Goal: Transaction & Acquisition: Purchase product/service

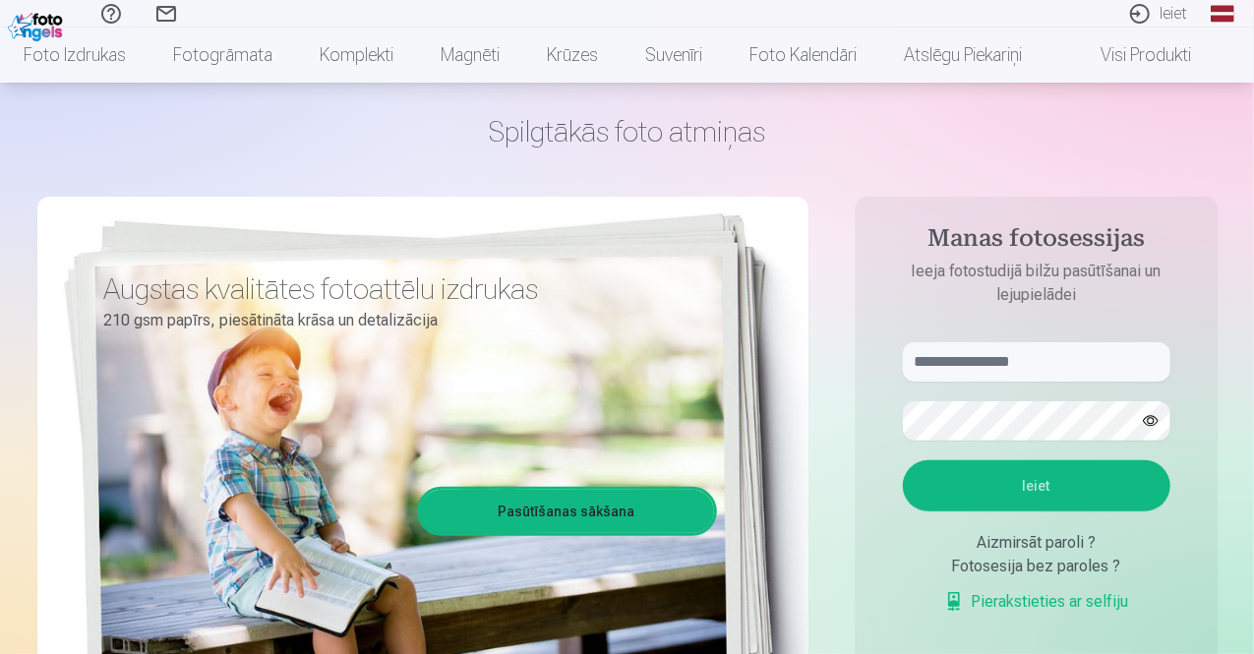
scroll to position [98, 0]
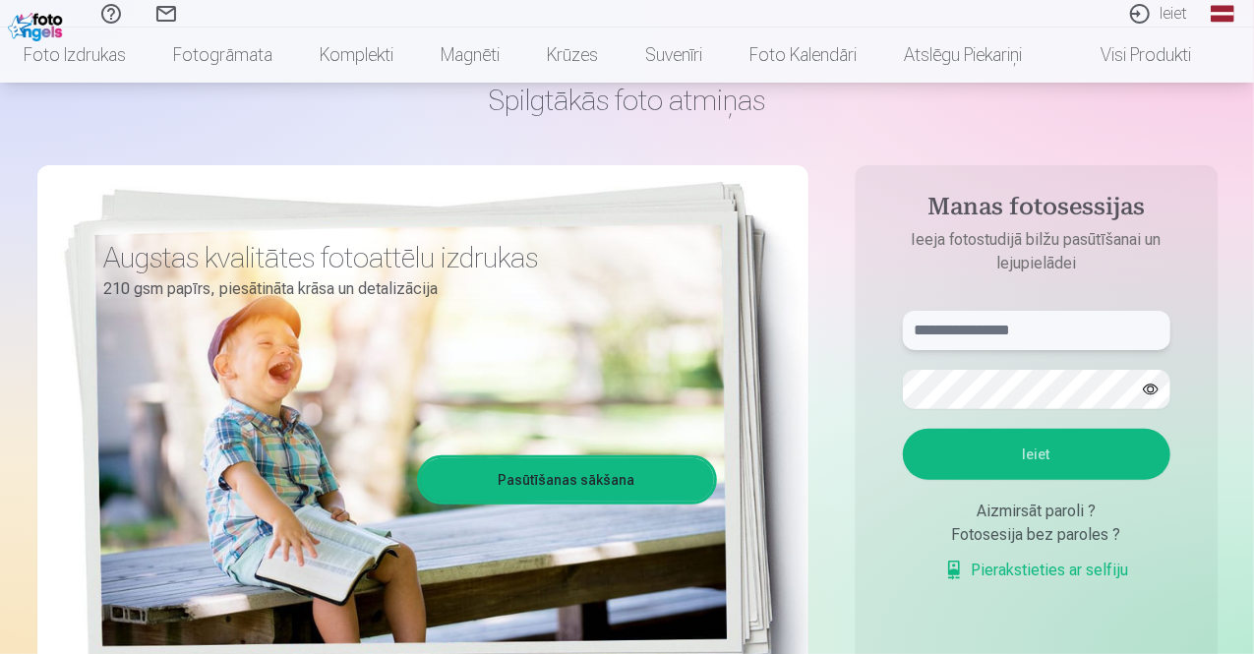
click at [972, 333] on input "text" at bounding box center [1036, 330] width 267 height 39
click at [994, 327] on input "******" at bounding box center [1036, 330] width 267 height 39
type input "**********"
click at [1054, 459] on button "Ieiet" at bounding box center [1036, 454] width 267 height 51
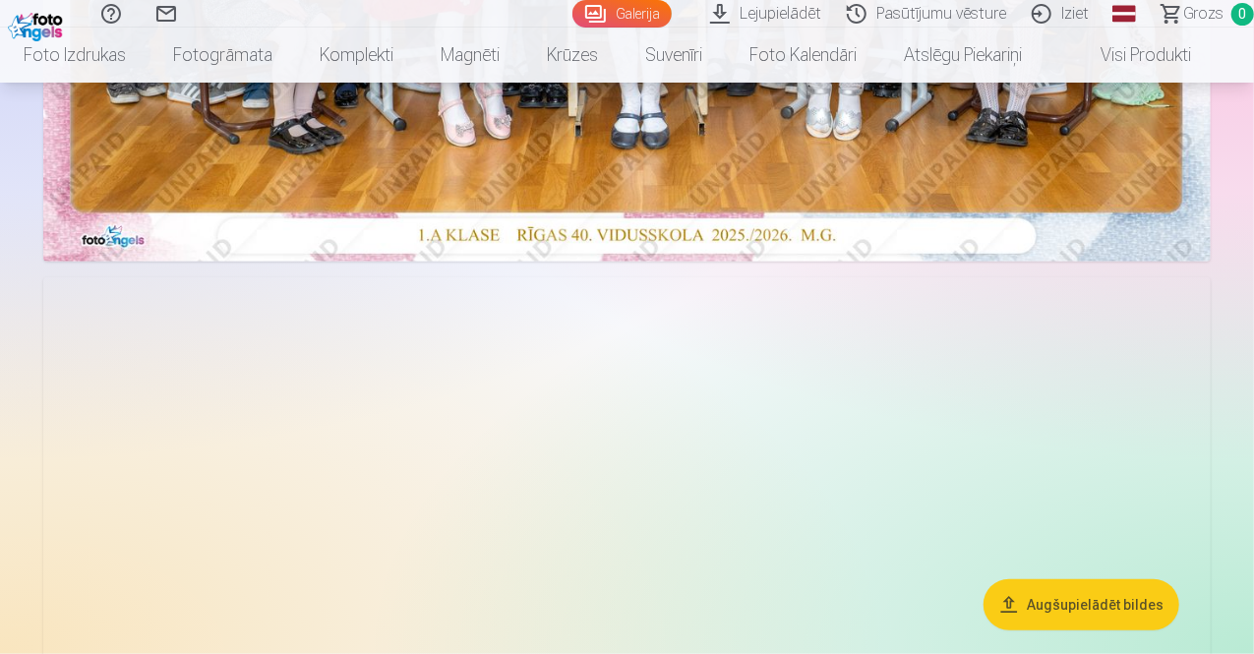
scroll to position [367, 0]
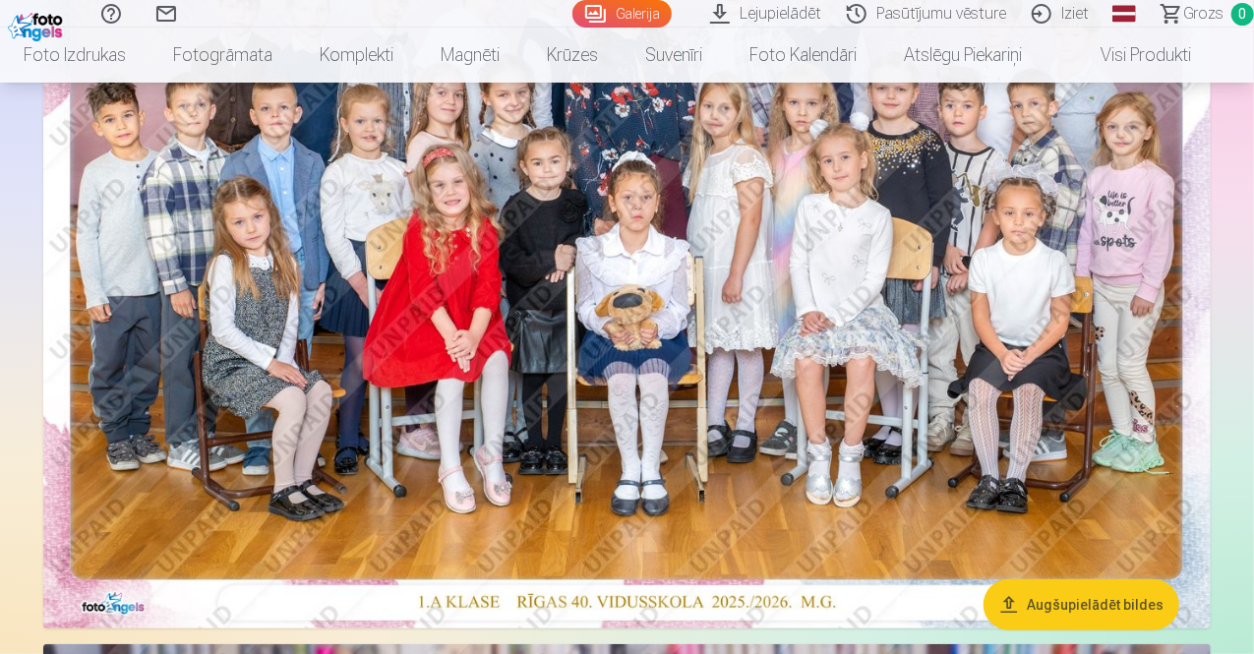
click at [649, 276] on img at bounding box center [626, 239] width 1167 height 779
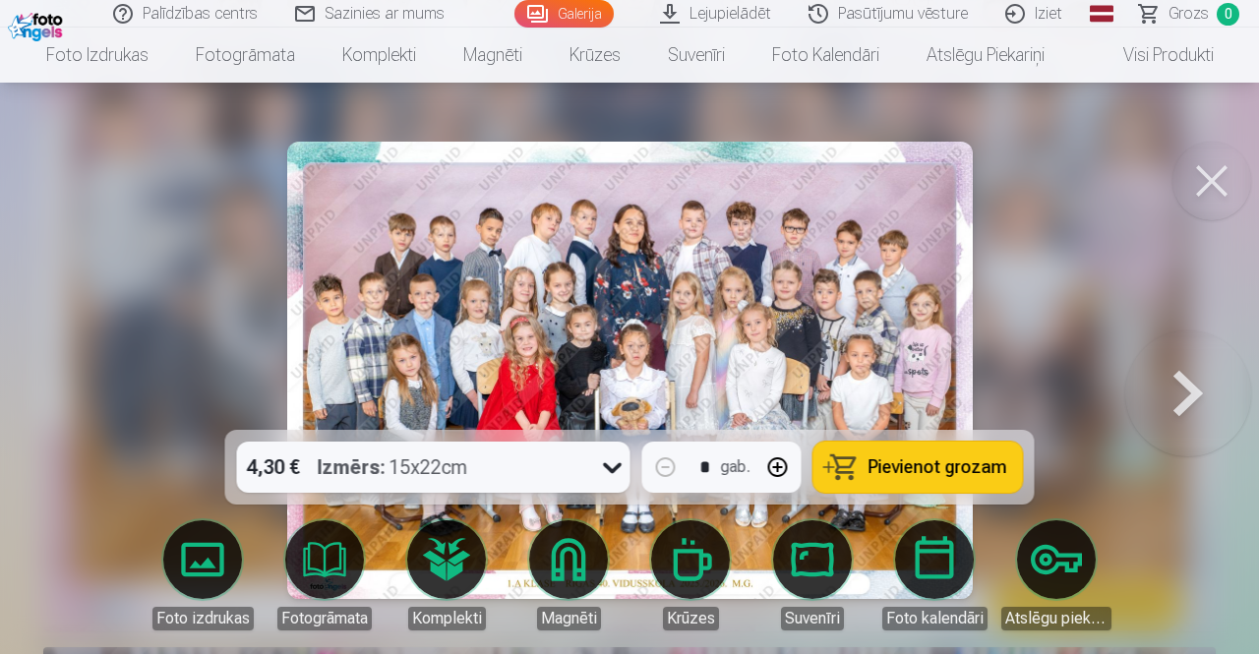
click at [612, 467] on icon at bounding box center [612, 466] width 31 height 31
click at [608, 461] on icon at bounding box center [612, 466] width 31 height 31
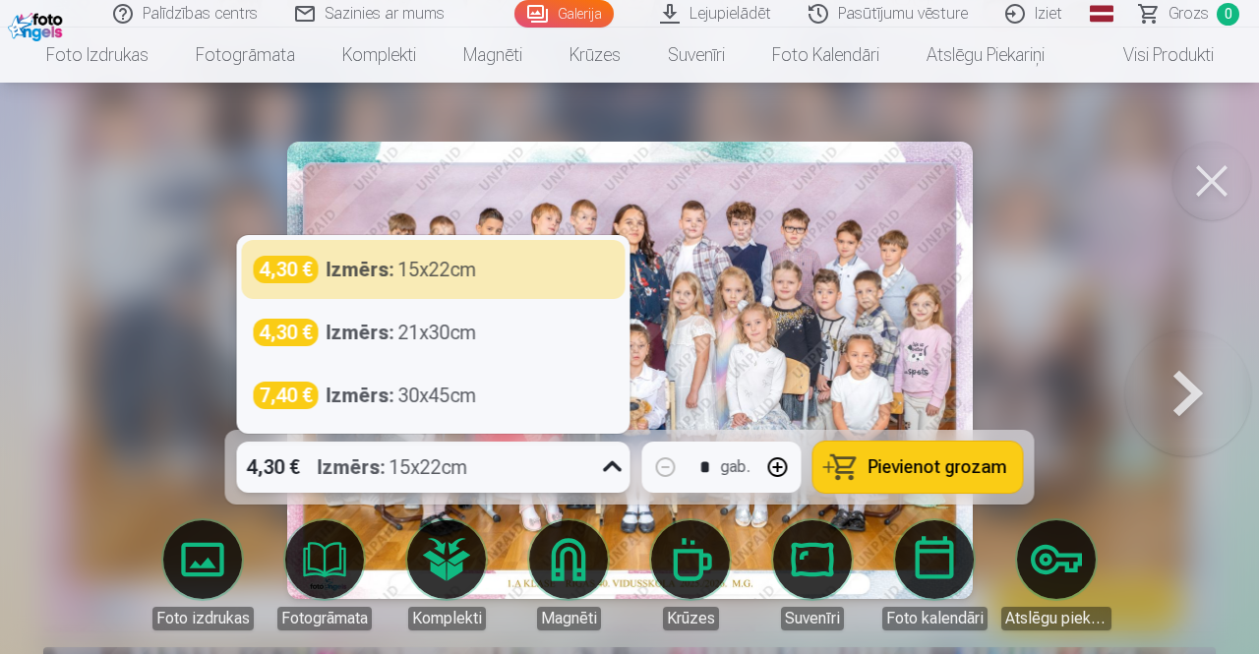
click at [611, 471] on icon at bounding box center [612, 466] width 31 height 31
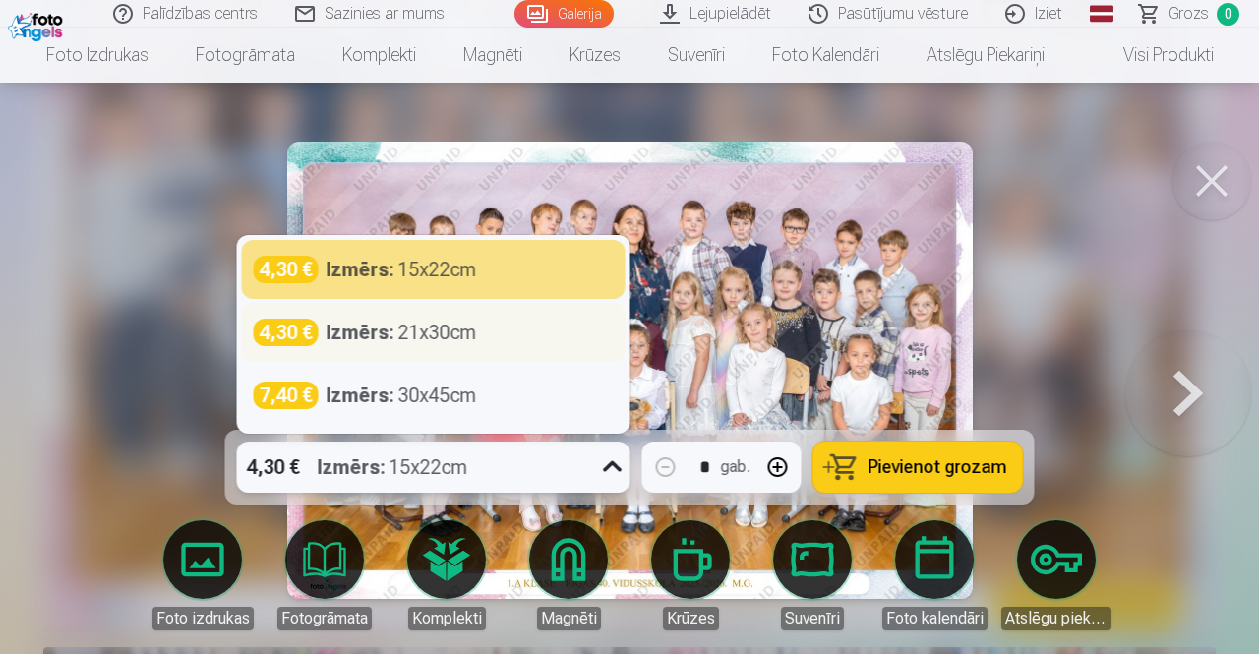
click at [438, 340] on div "Izmērs : 21x30cm" at bounding box center [401, 333] width 150 height 28
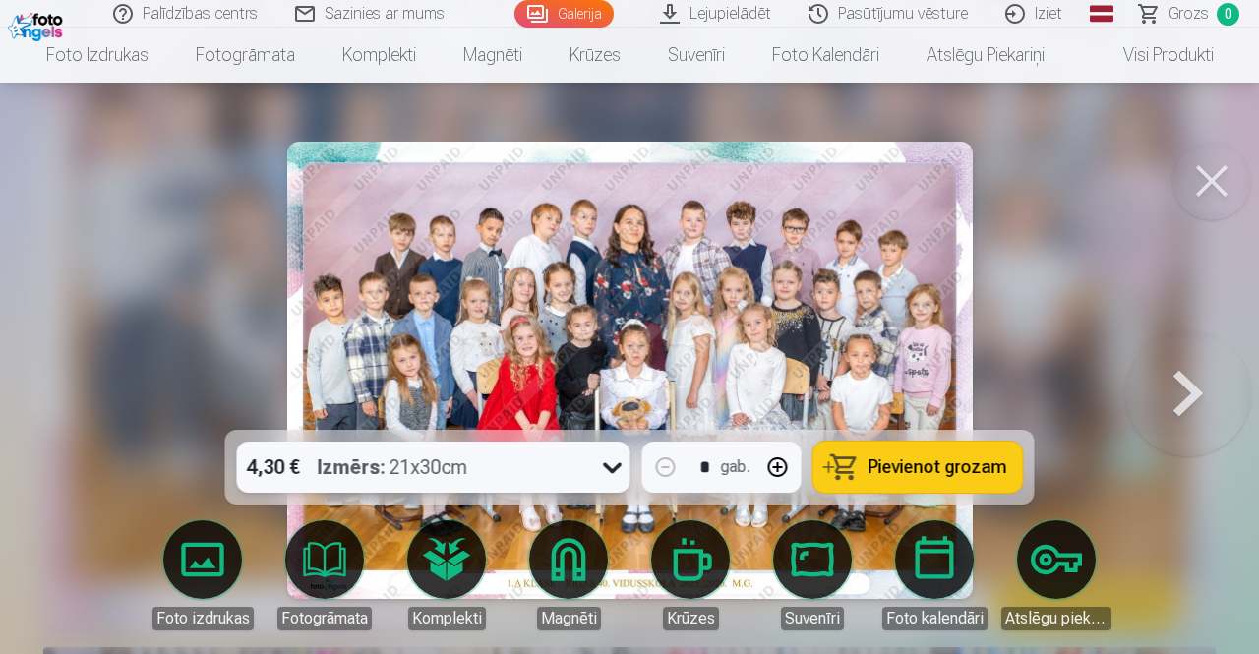
click at [935, 466] on span "Pievienot grozam" at bounding box center [937, 467] width 139 height 18
click at [1181, 394] on button at bounding box center [1188, 370] width 126 height 80
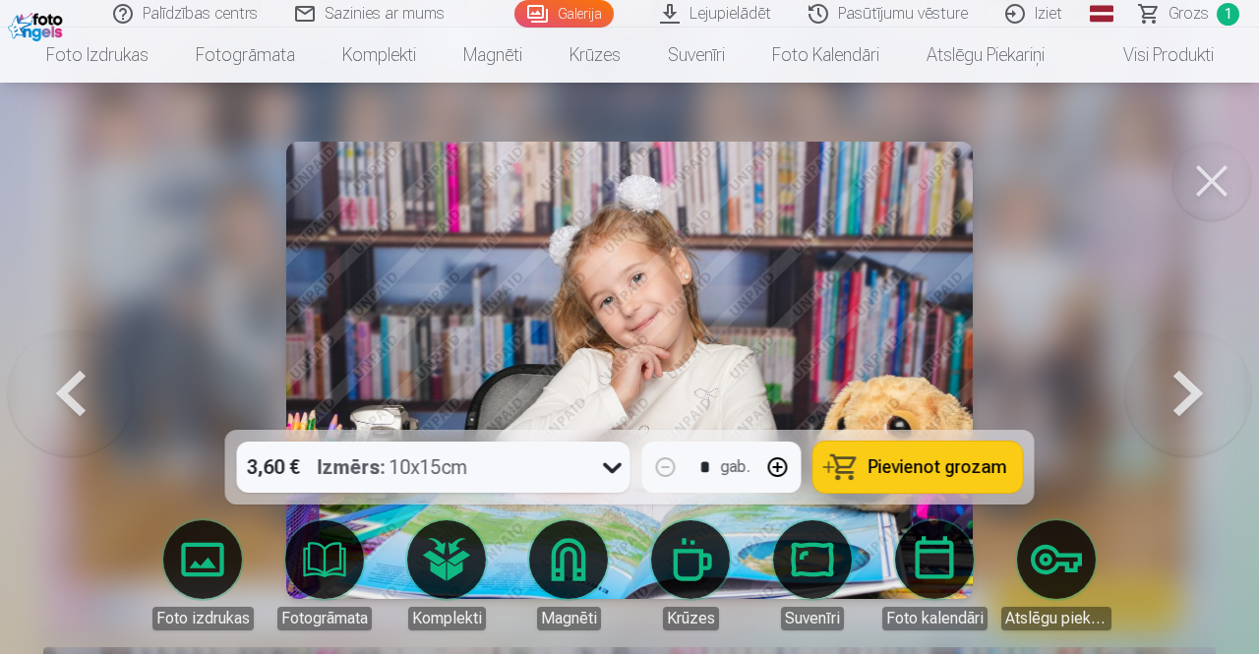
click at [1184, 393] on button at bounding box center [1188, 370] width 126 height 80
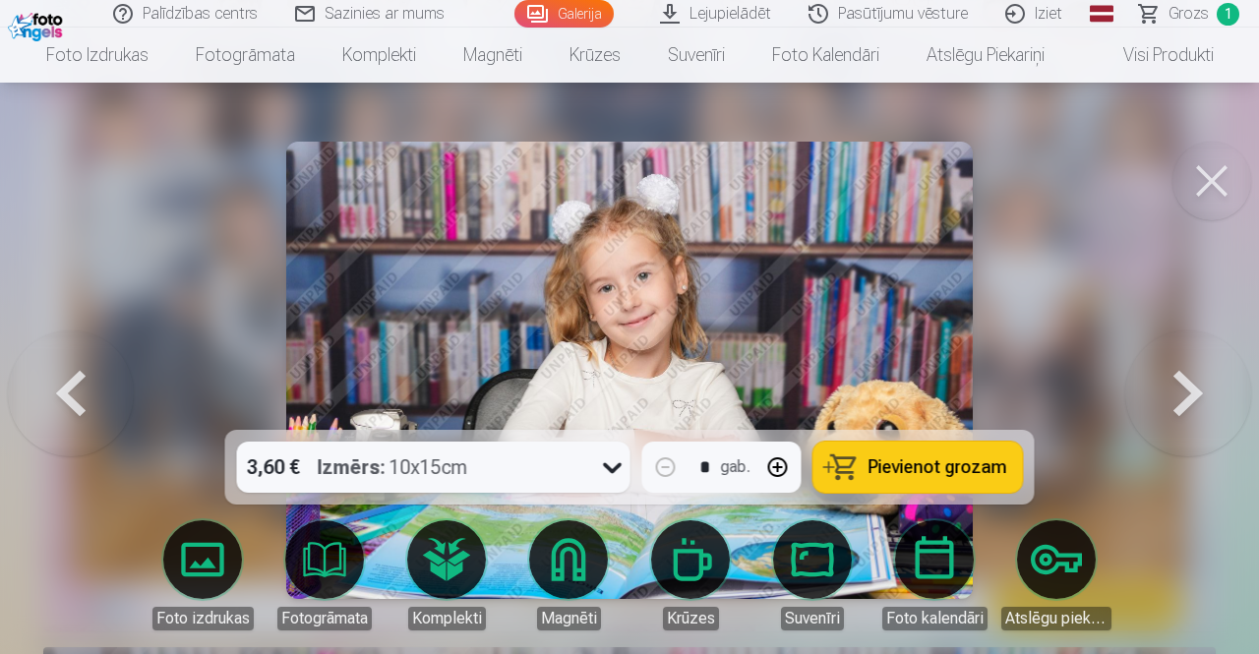
click at [1184, 393] on button at bounding box center [1188, 370] width 126 height 80
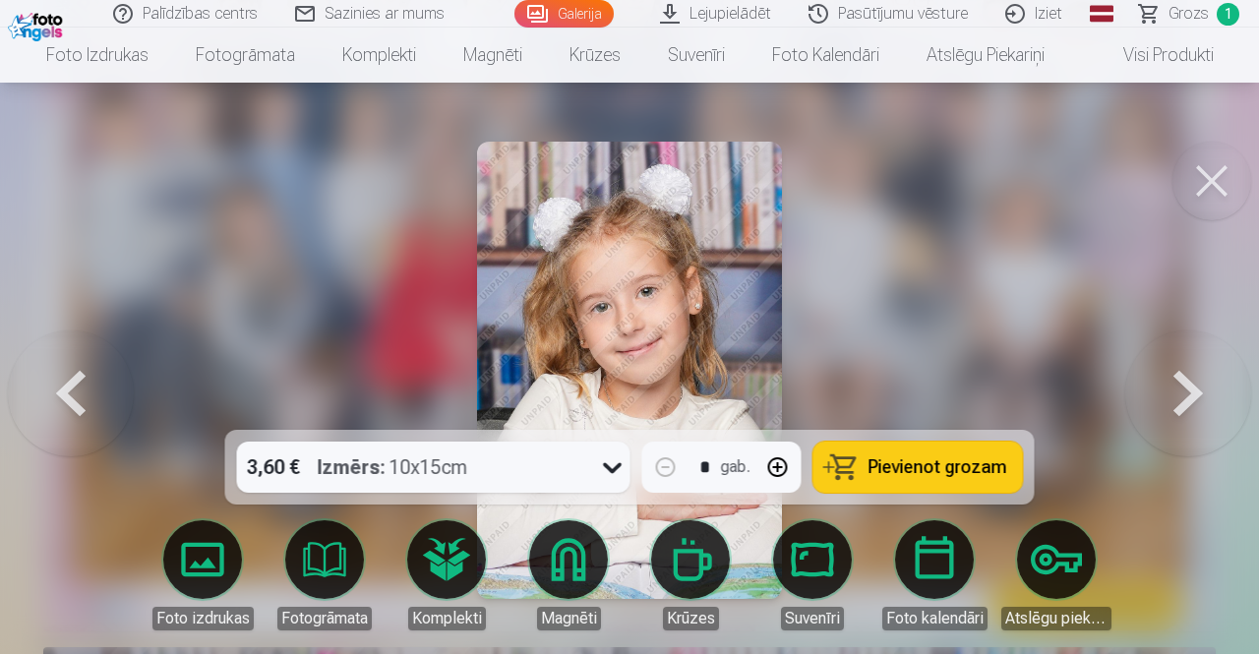
click at [1184, 393] on button at bounding box center [1188, 370] width 126 height 80
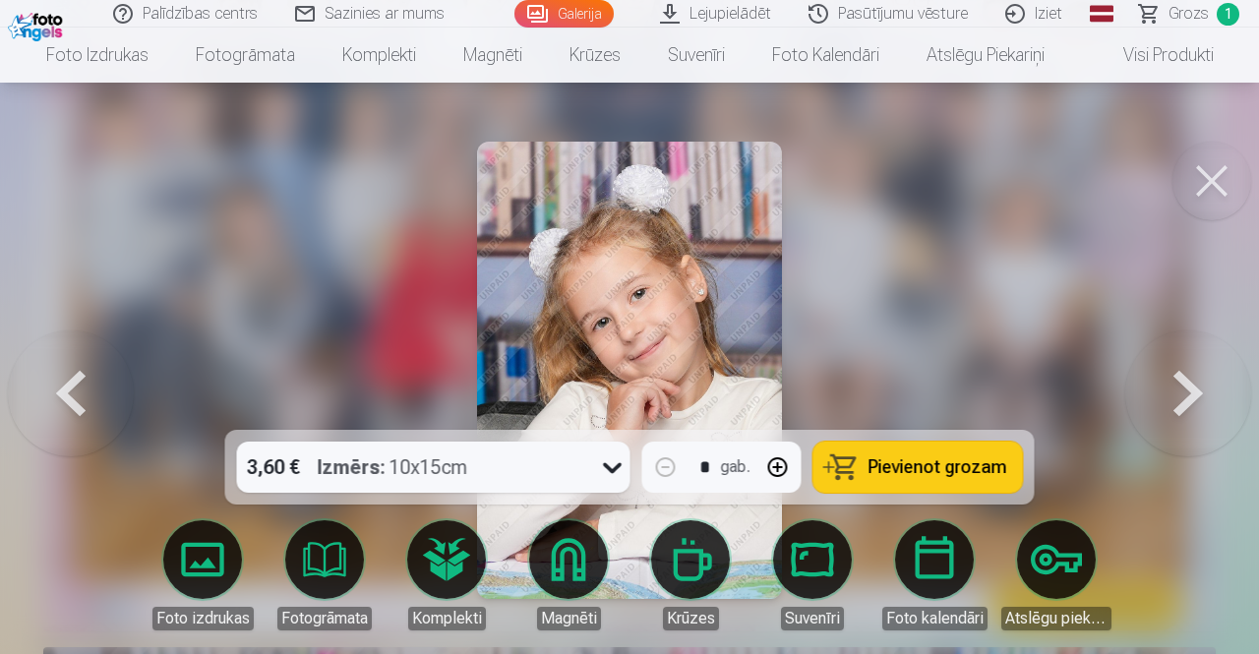
click at [73, 392] on button at bounding box center [71, 370] width 126 height 80
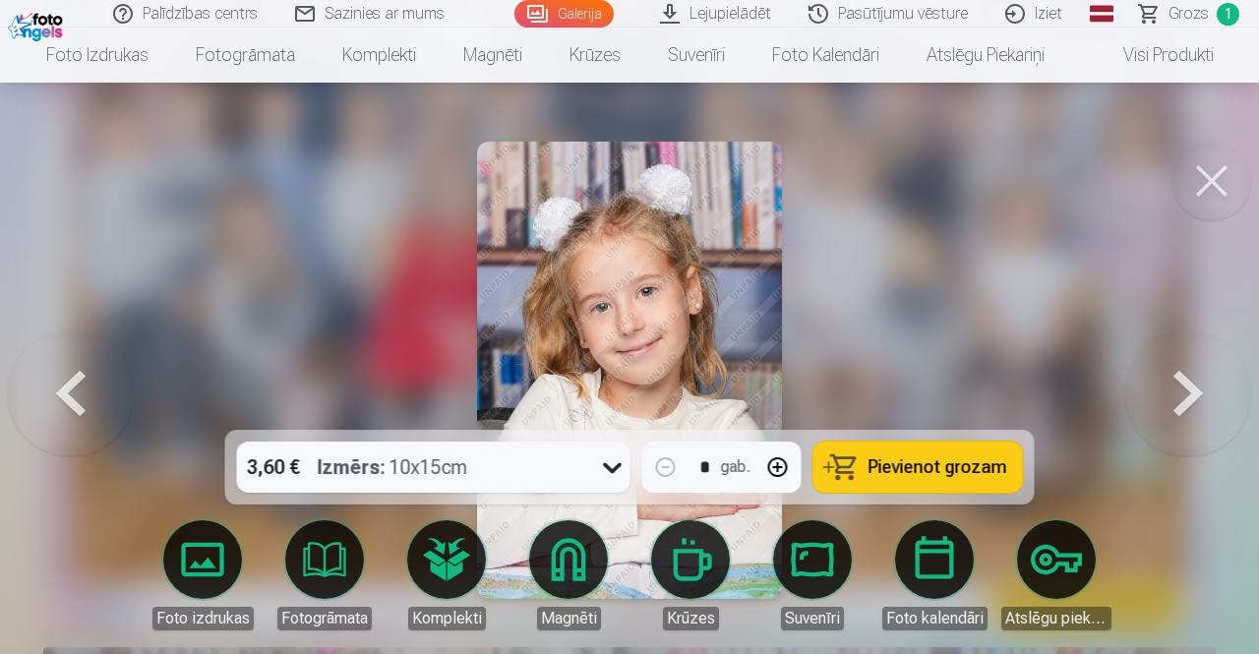
click at [73, 392] on button at bounding box center [71, 370] width 126 height 80
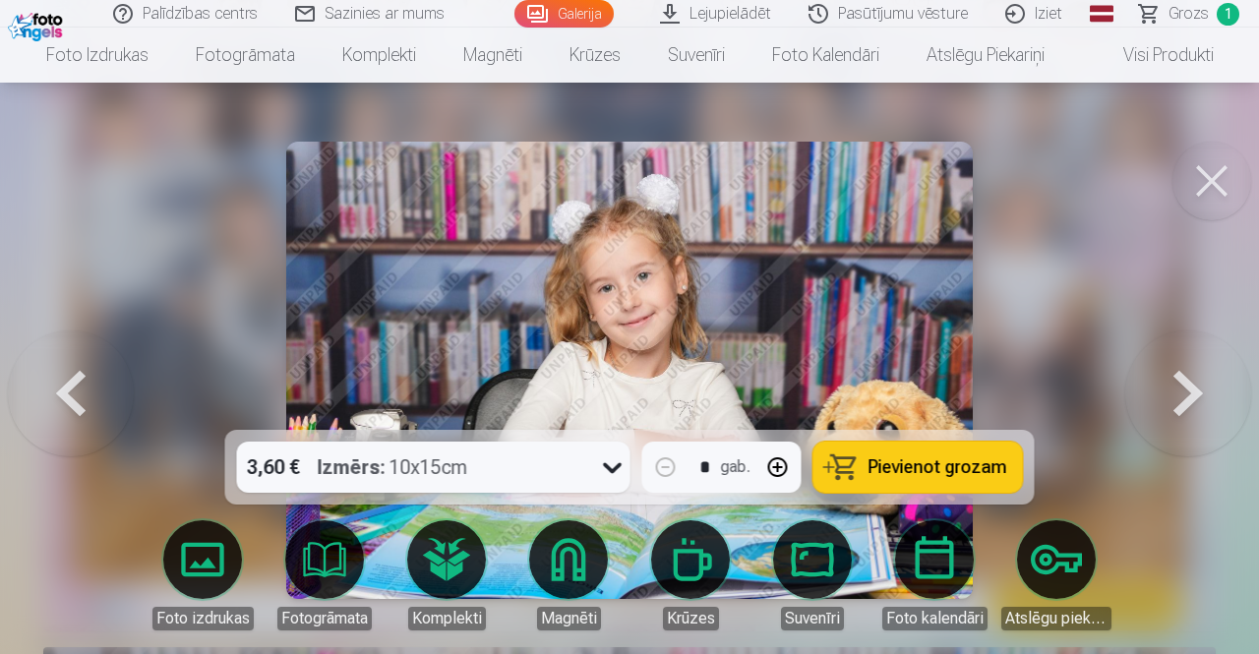
click at [73, 392] on button at bounding box center [71, 370] width 126 height 80
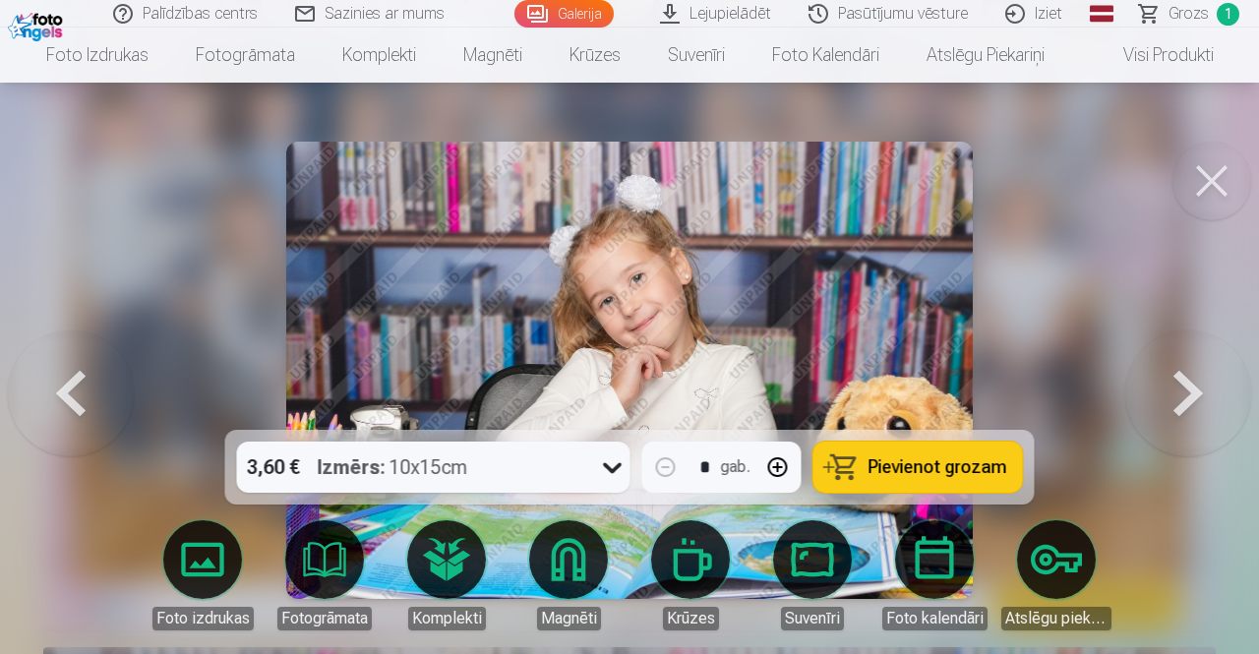
click at [71, 392] on button at bounding box center [71, 370] width 126 height 80
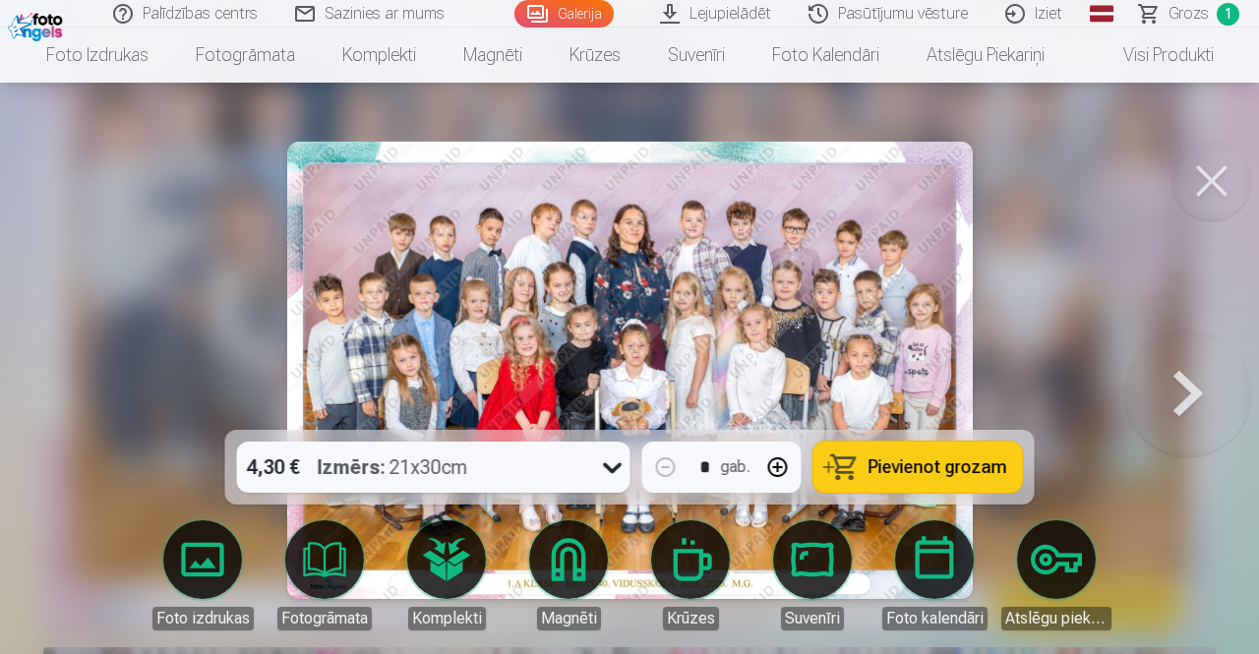
click at [1174, 394] on button at bounding box center [1188, 370] width 126 height 80
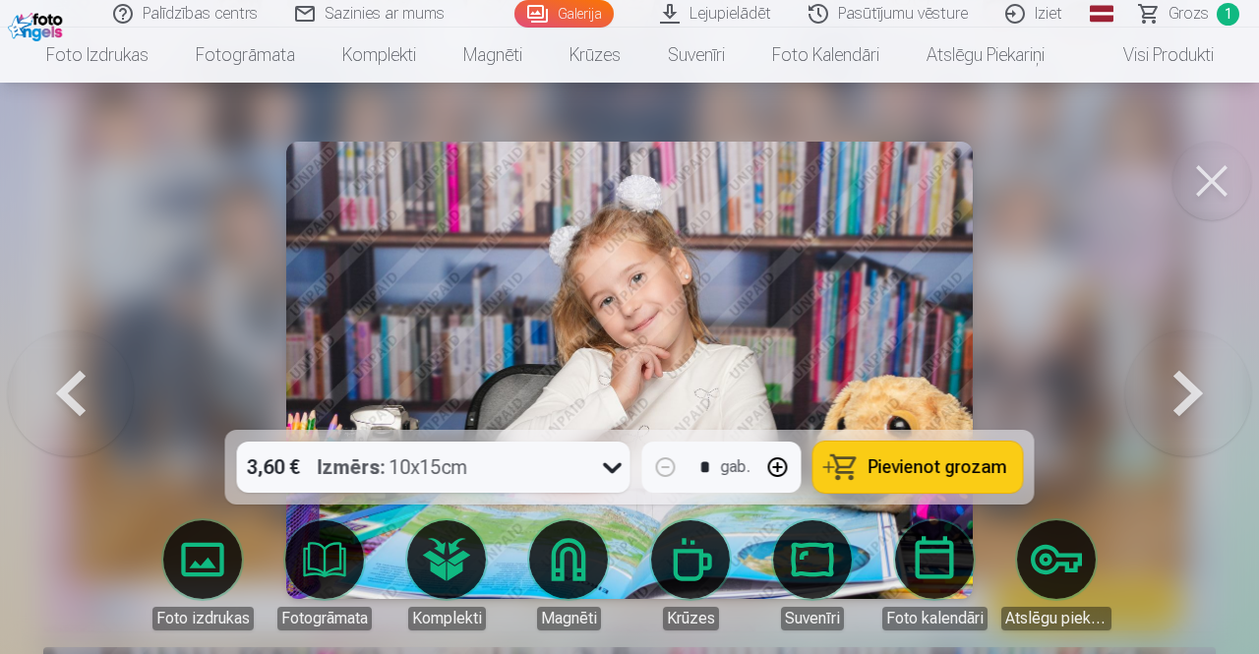
click at [1182, 394] on button at bounding box center [1188, 370] width 126 height 80
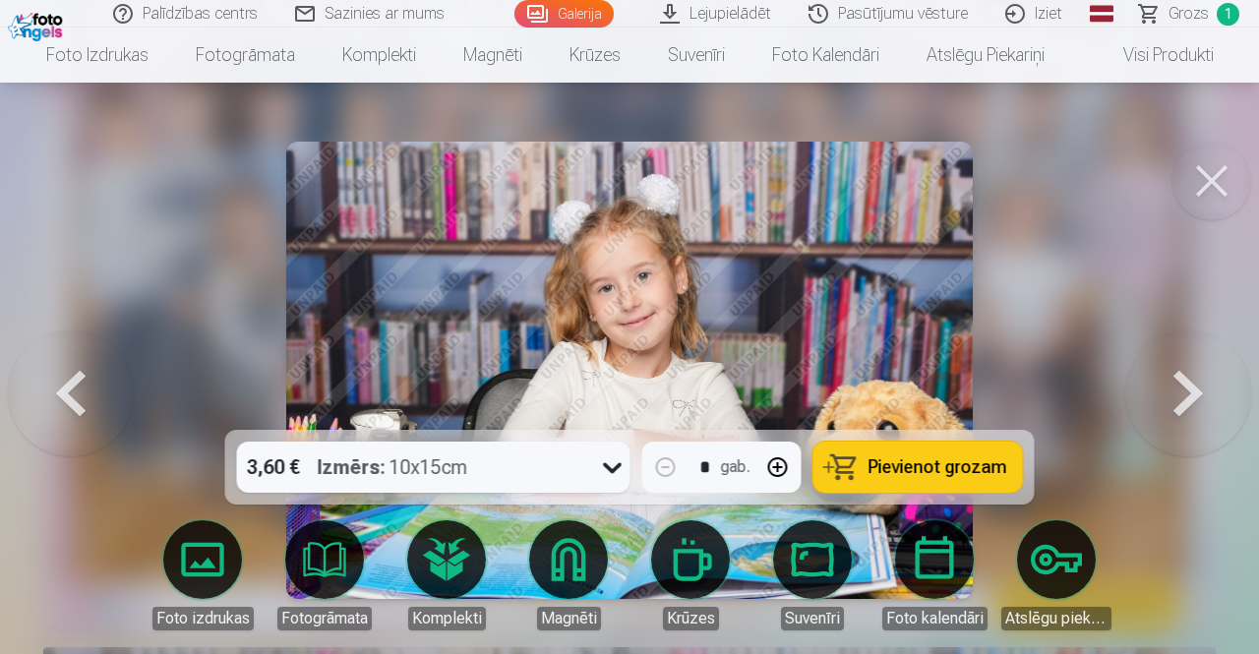
click at [1182, 394] on button at bounding box center [1188, 370] width 126 height 80
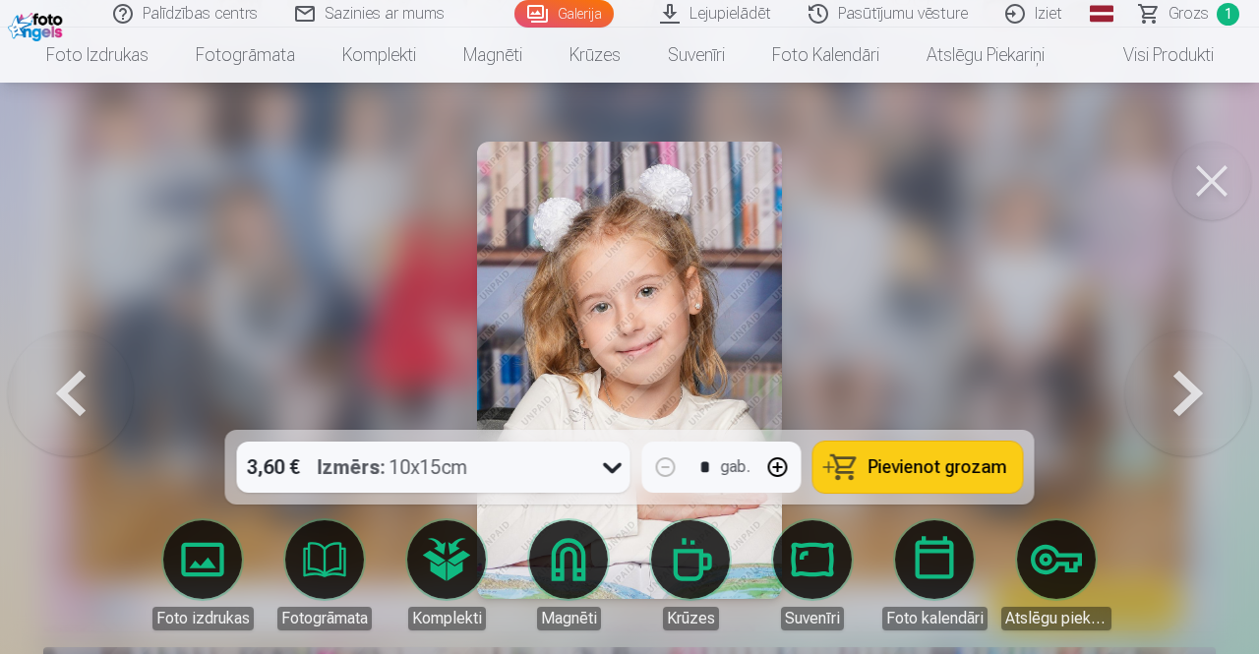
click at [1182, 394] on button at bounding box center [1188, 370] width 126 height 80
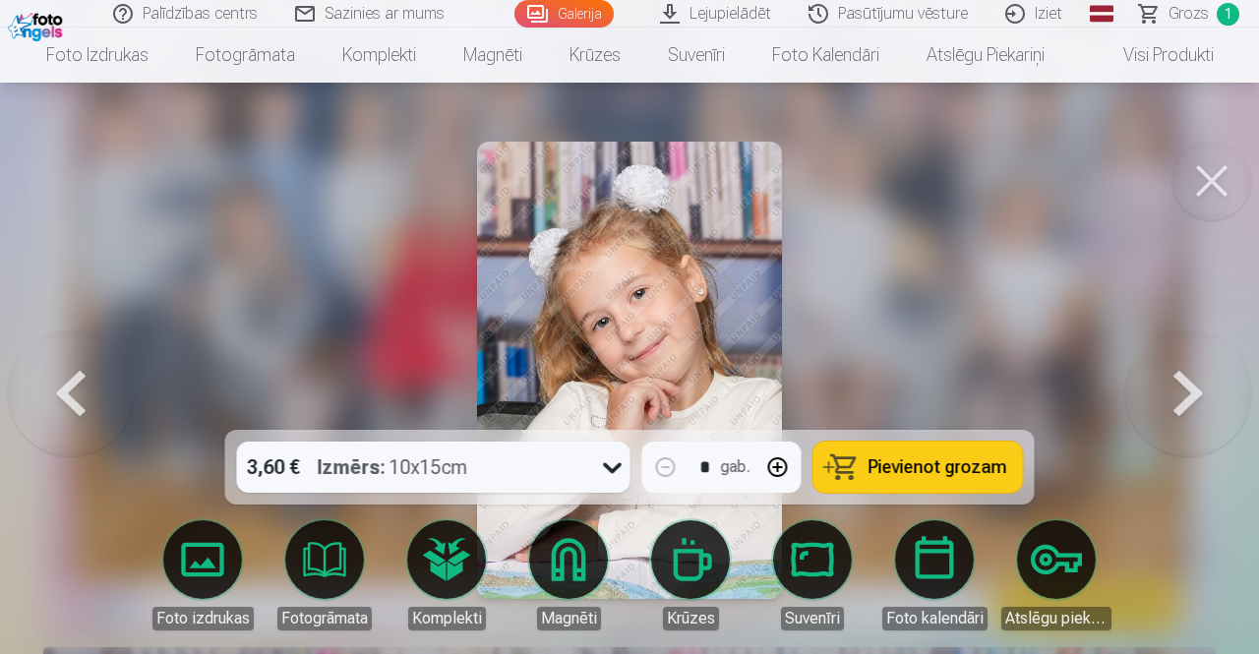
click at [1182, 394] on button at bounding box center [1188, 370] width 126 height 80
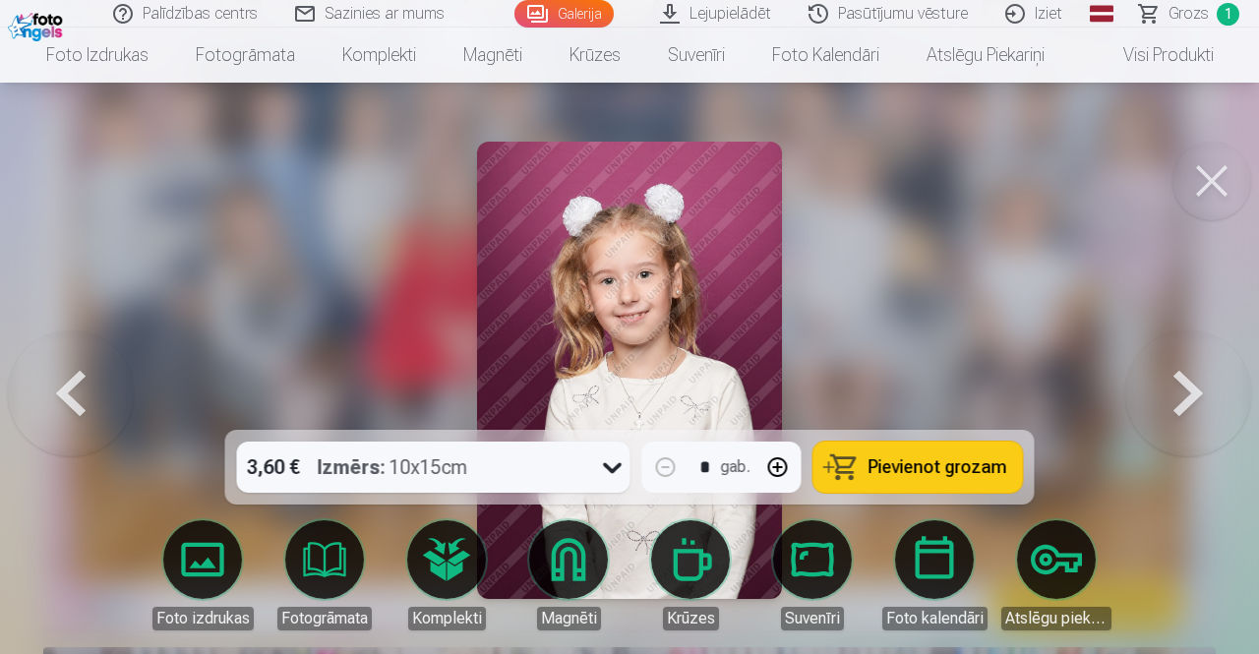
click at [1182, 394] on button at bounding box center [1188, 370] width 126 height 80
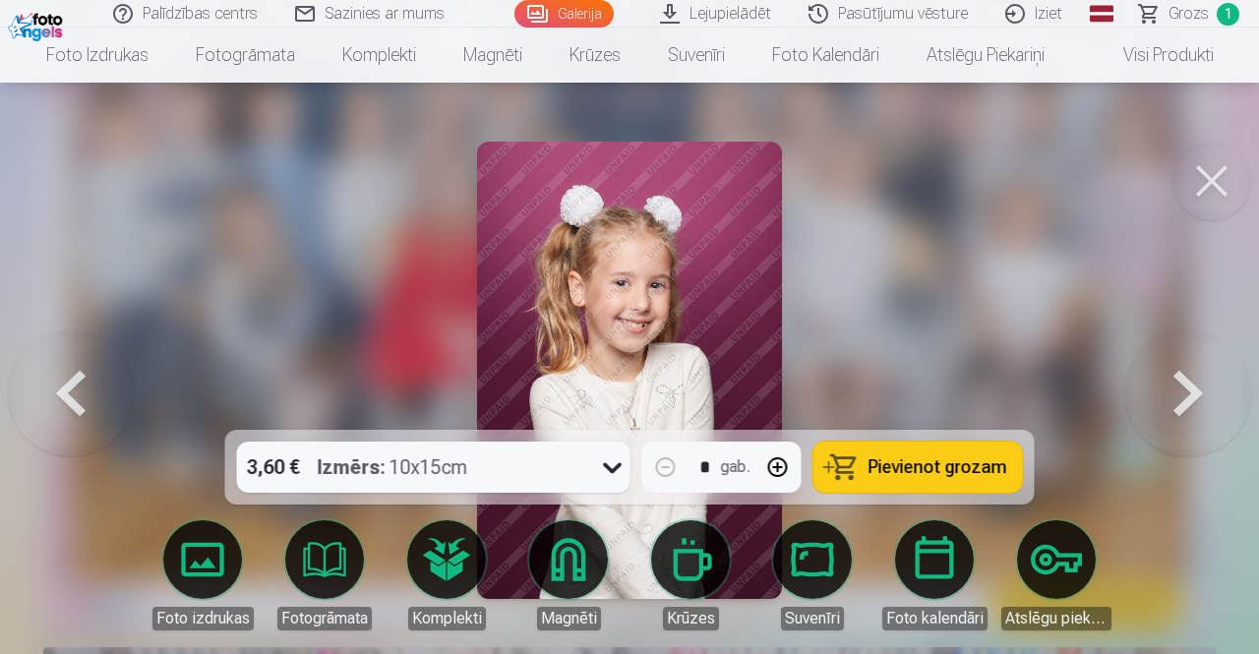
click at [1182, 394] on button at bounding box center [1188, 370] width 126 height 80
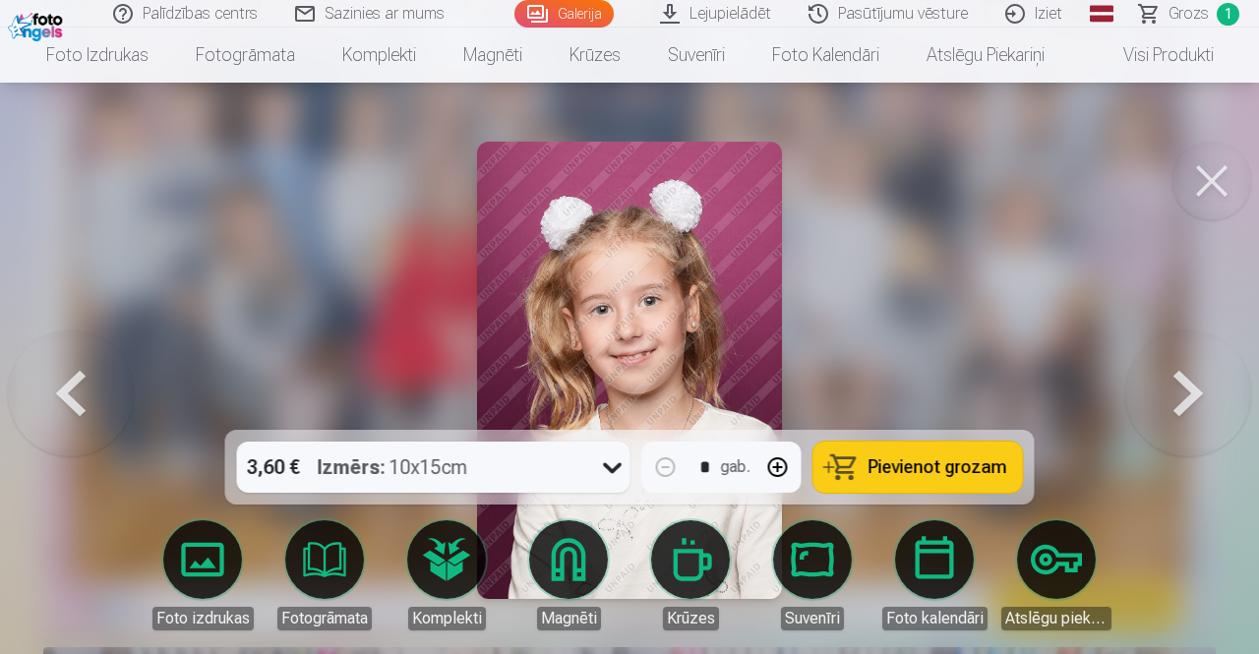
click at [1182, 394] on button at bounding box center [1188, 370] width 126 height 80
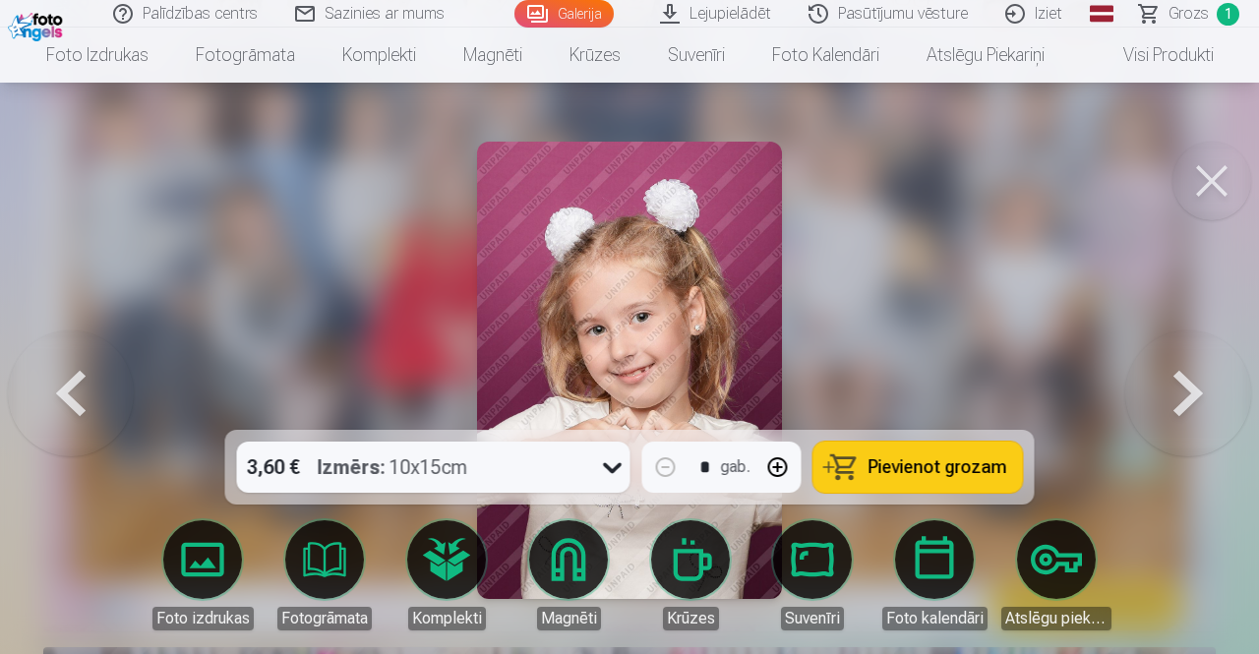
click at [1182, 394] on button at bounding box center [1188, 370] width 126 height 80
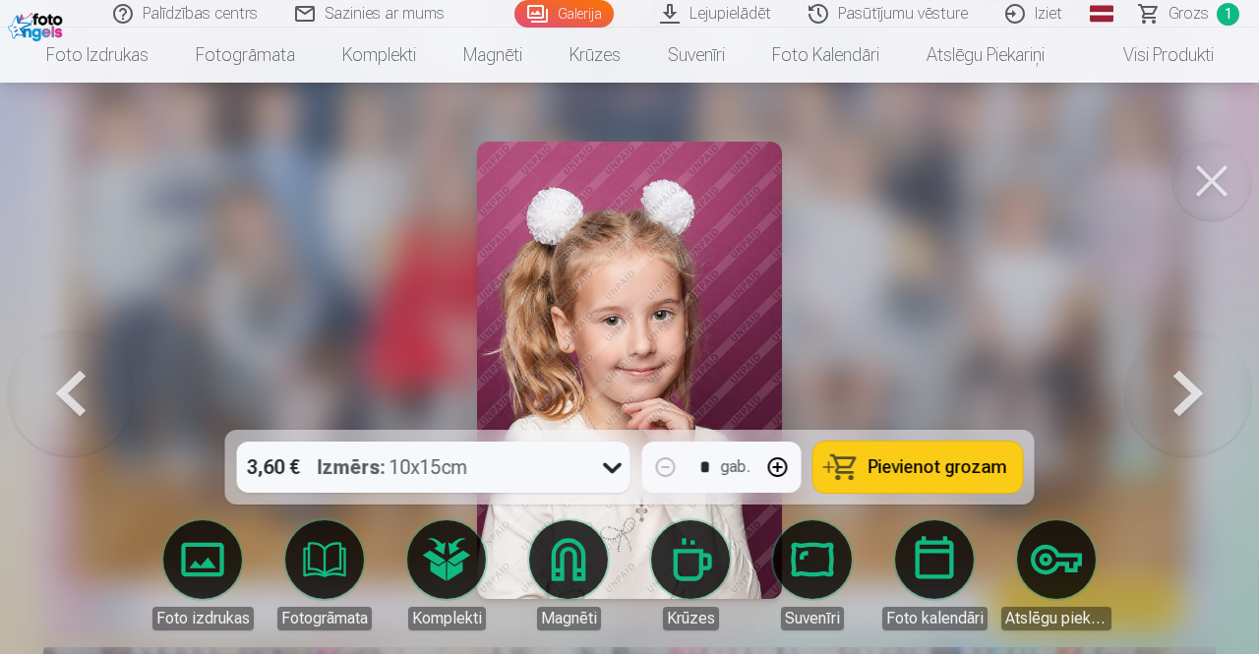
click at [1182, 394] on button at bounding box center [1188, 370] width 126 height 80
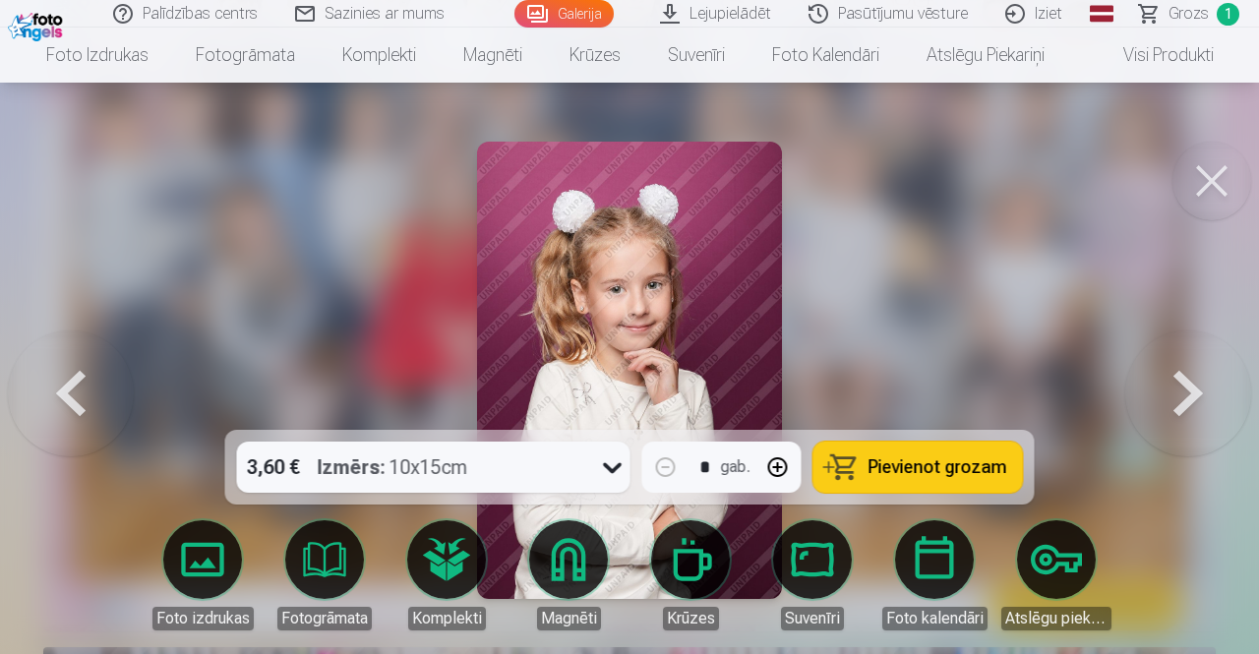
click at [1182, 394] on button at bounding box center [1188, 370] width 126 height 80
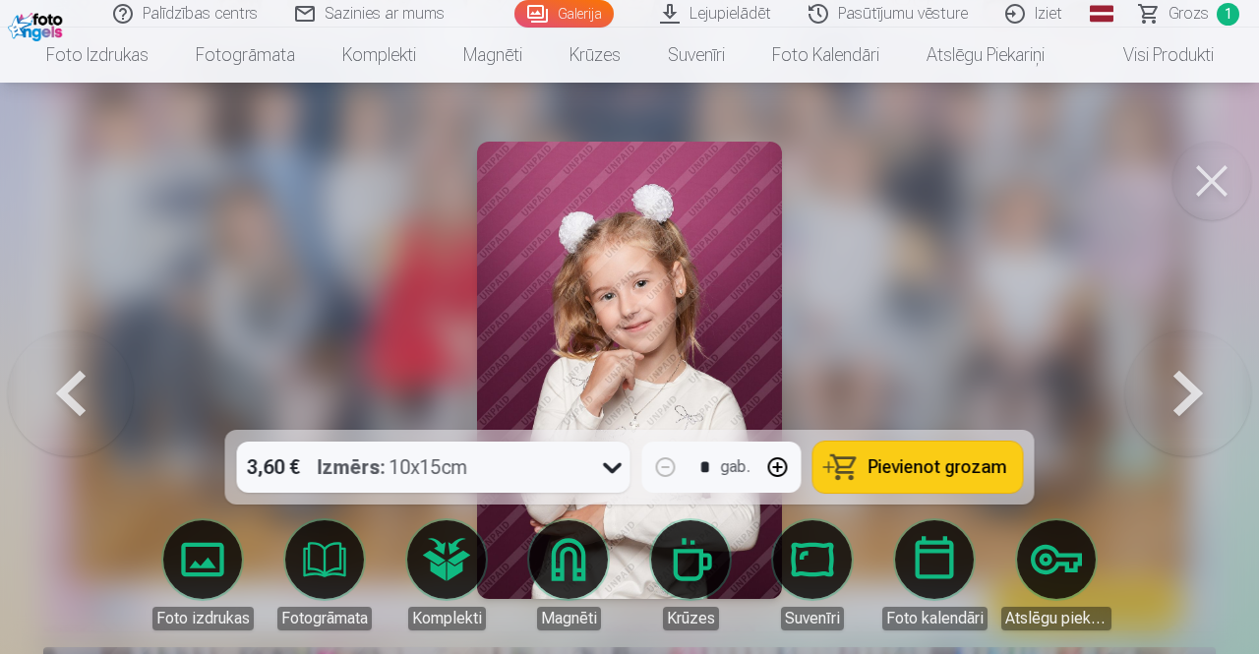
click at [1182, 394] on button at bounding box center [1188, 370] width 126 height 80
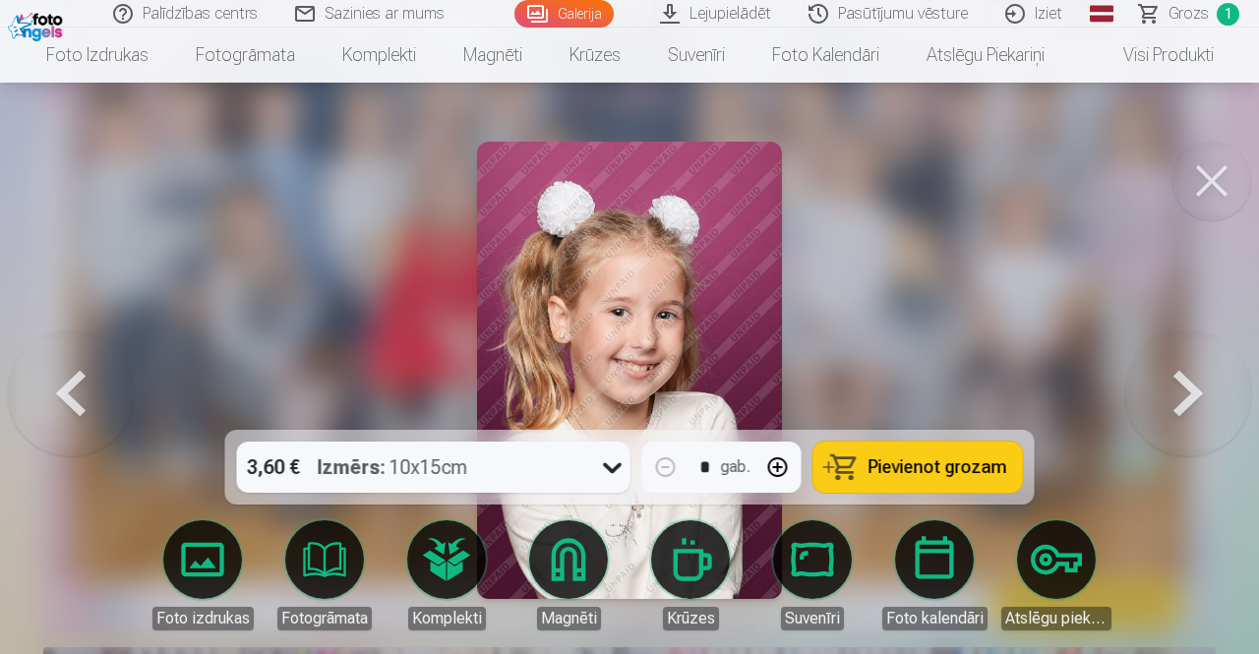
click at [1182, 394] on button at bounding box center [1188, 370] width 126 height 80
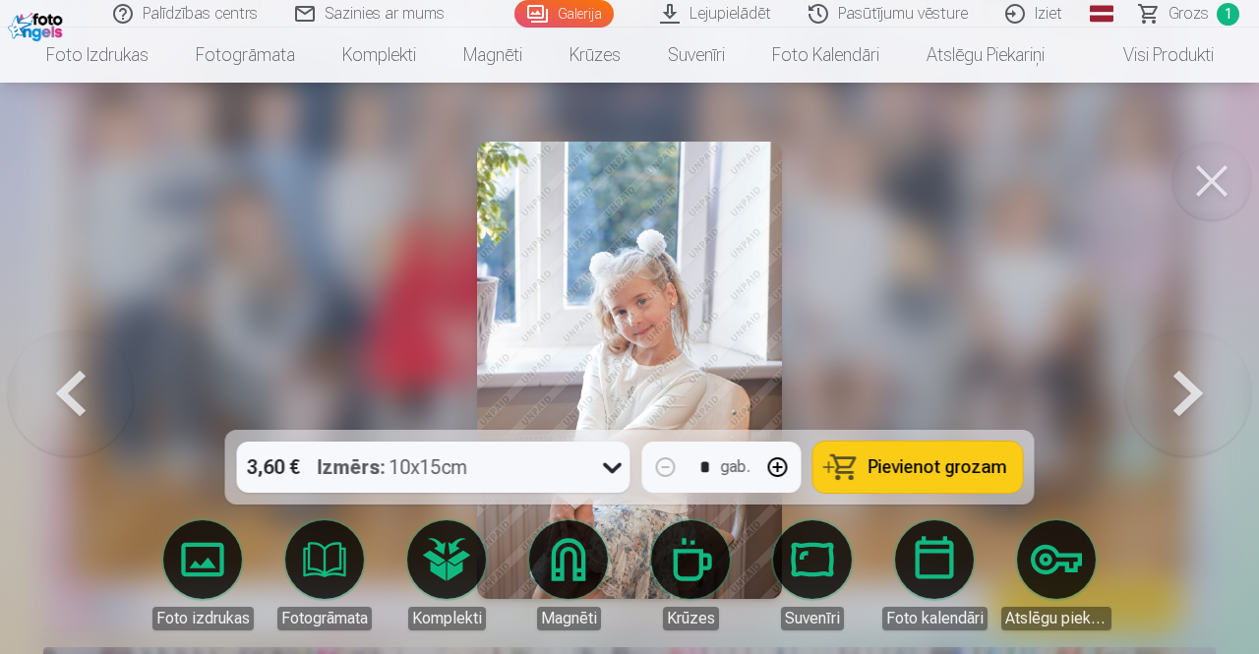
click at [1182, 394] on button at bounding box center [1188, 370] width 126 height 80
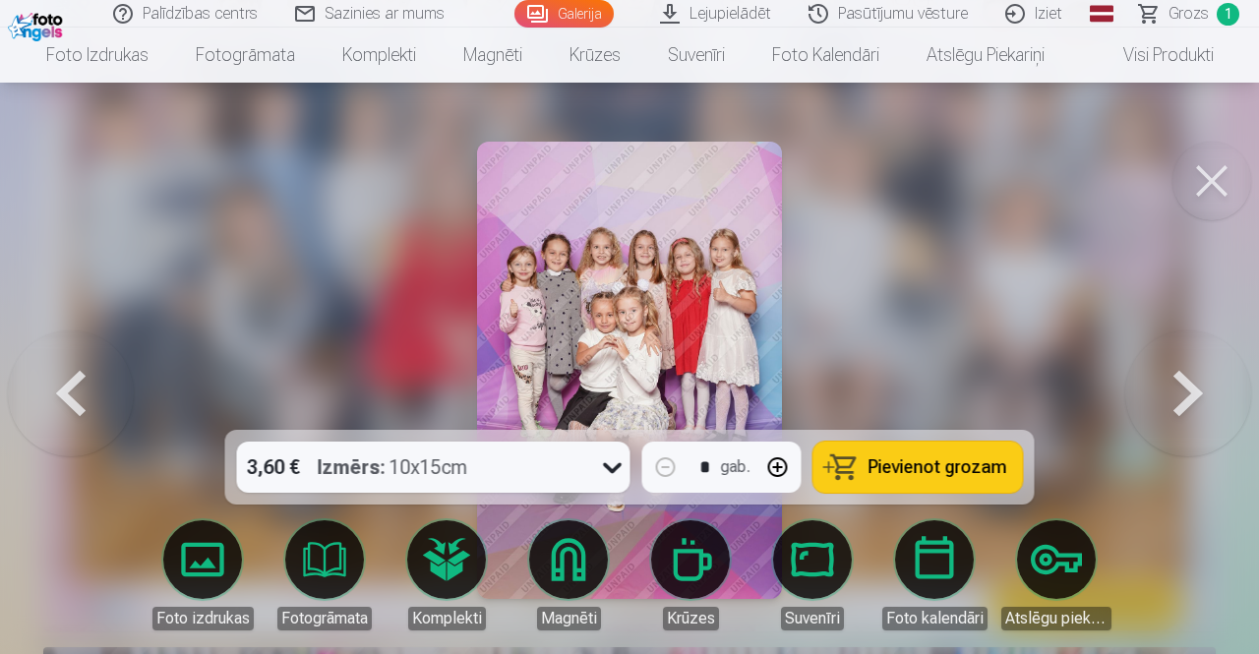
click at [1182, 394] on button at bounding box center [1188, 370] width 126 height 80
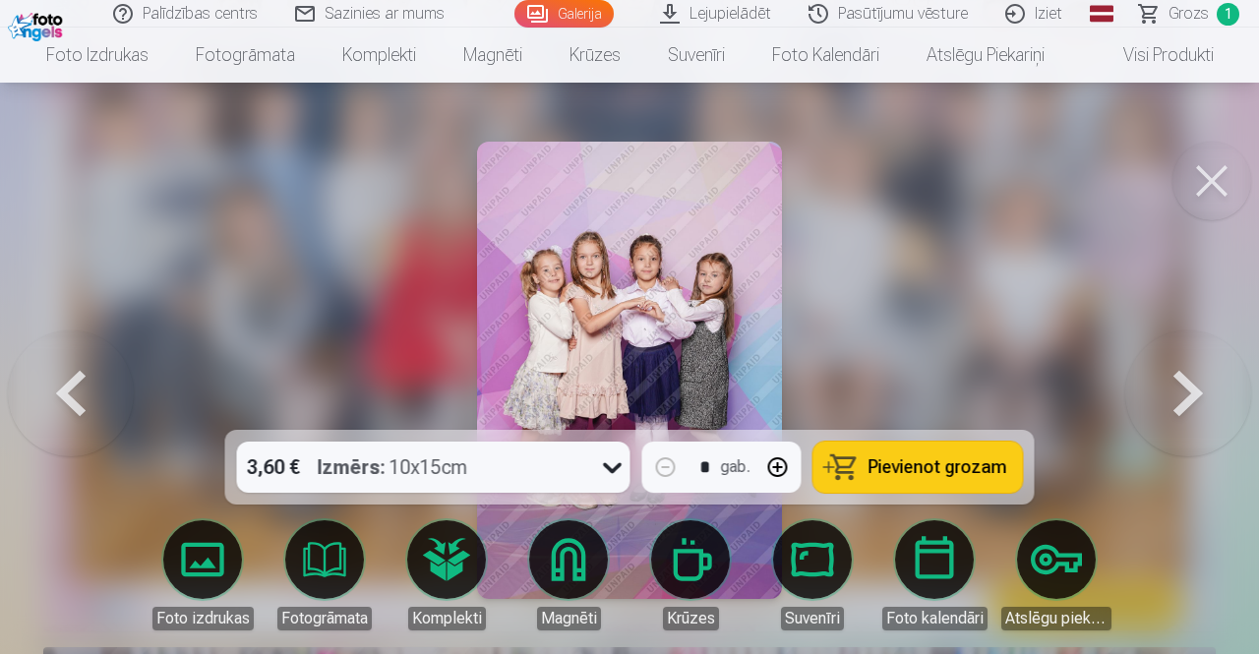
click at [1182, 394] on button at bounding box center [1188, 370] width 126 height 80
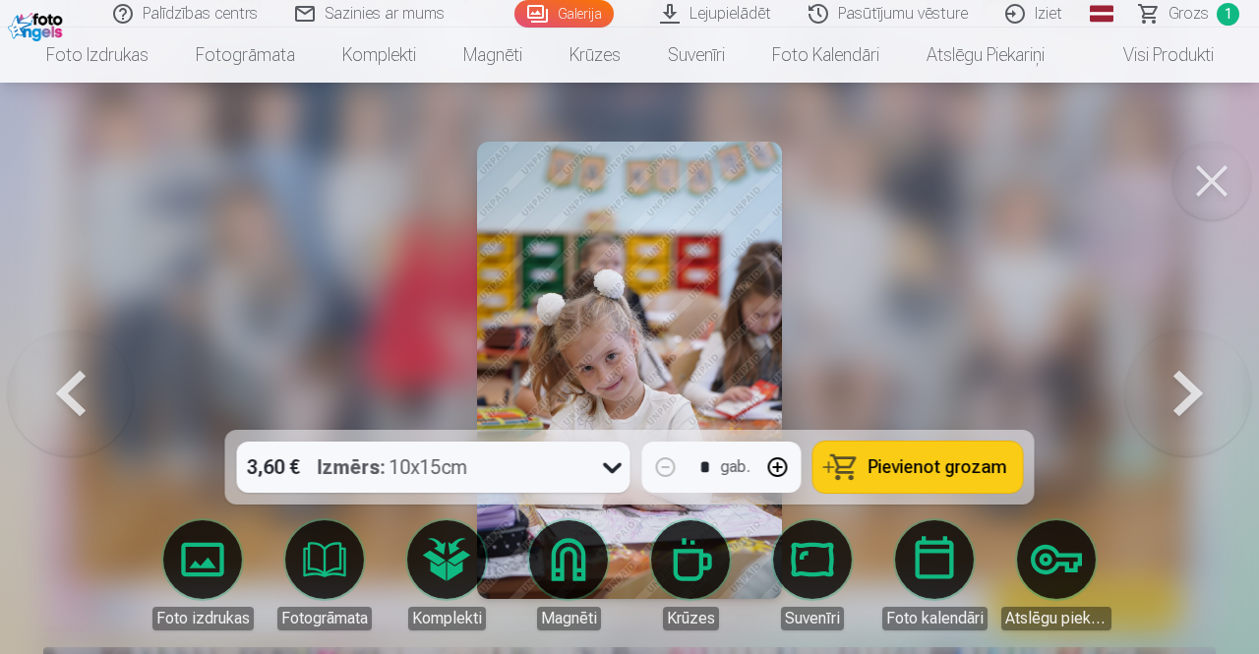
click at [1182, 394] on button at bounding box center [1188, 370] width 126 height 80
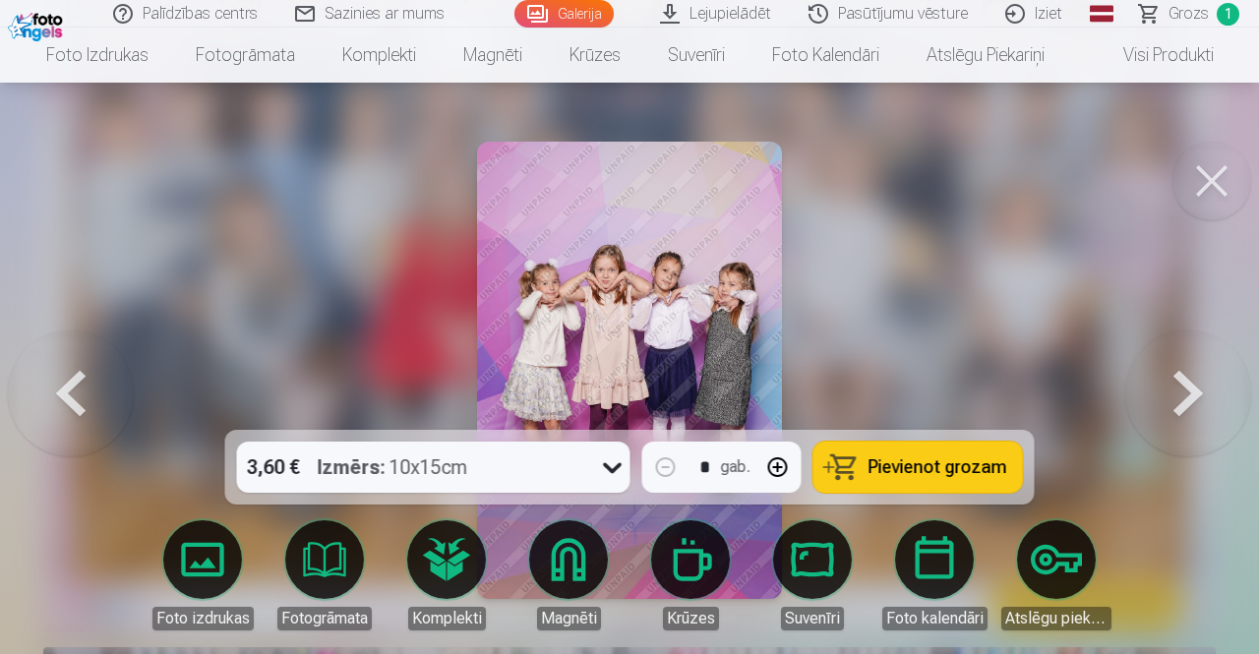
click at [1182, 394] on button at bounding box center [1188, 370] width 126 height 80
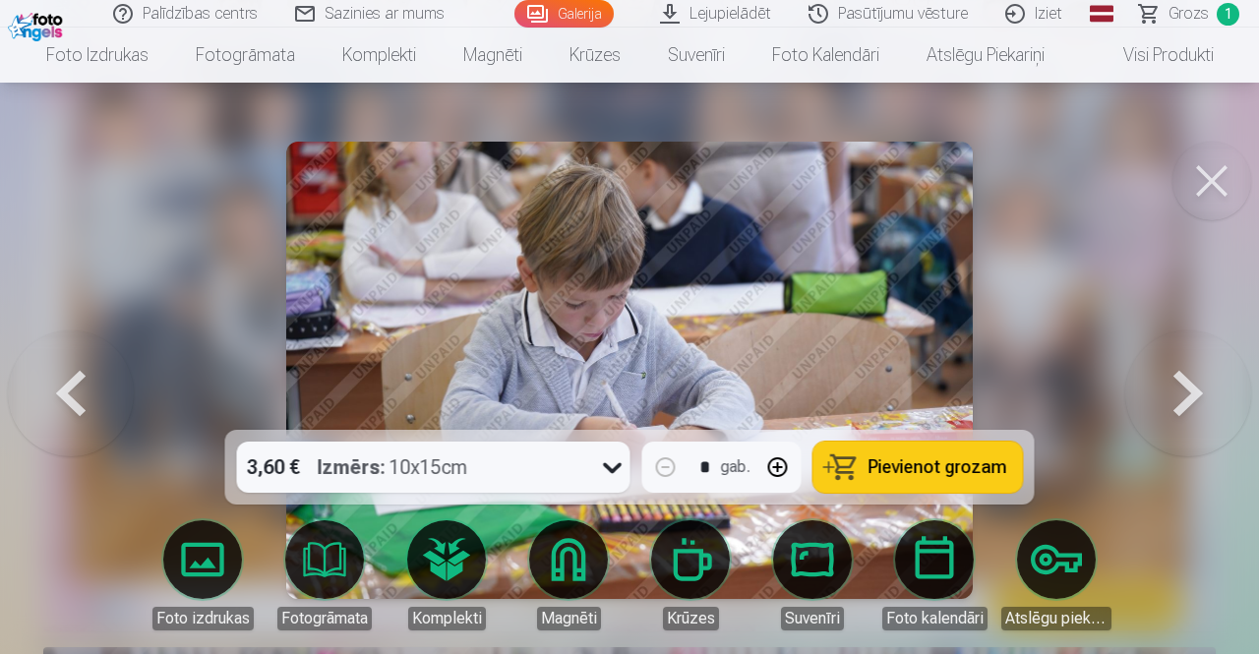
click at [1182, 394] on button at bounding box center [1188, 370] width 126 height 80
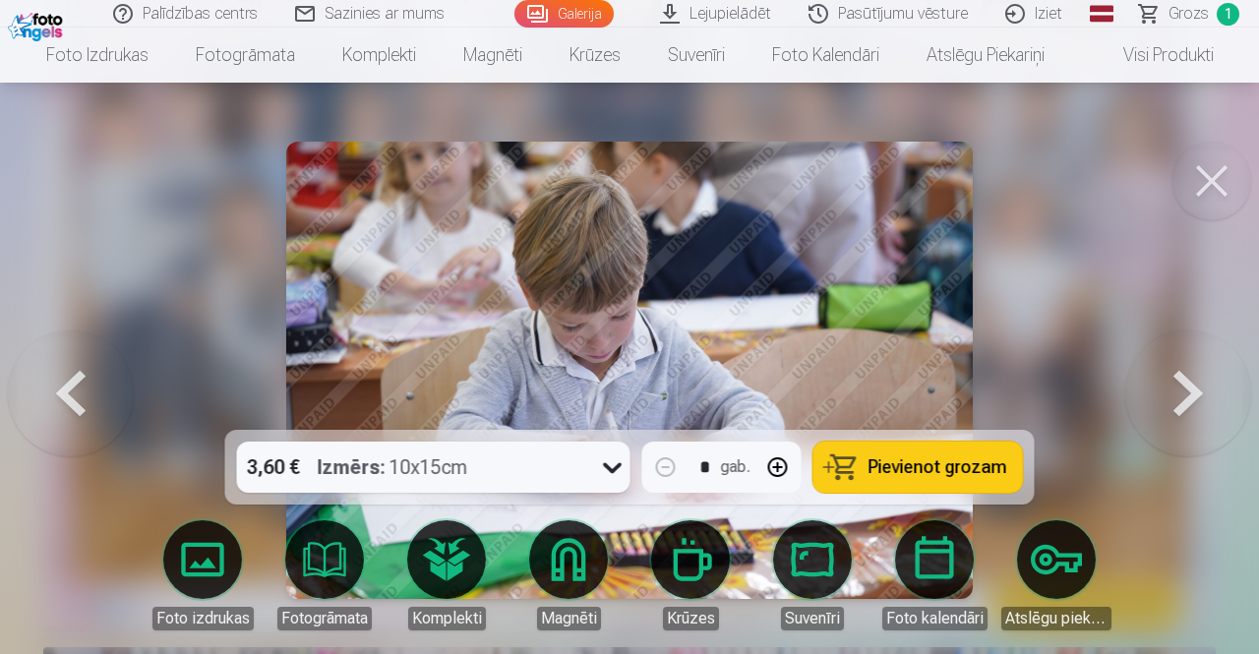
click at [1182, 394] on button at bounding box center [1188, 370] width 126 height 80
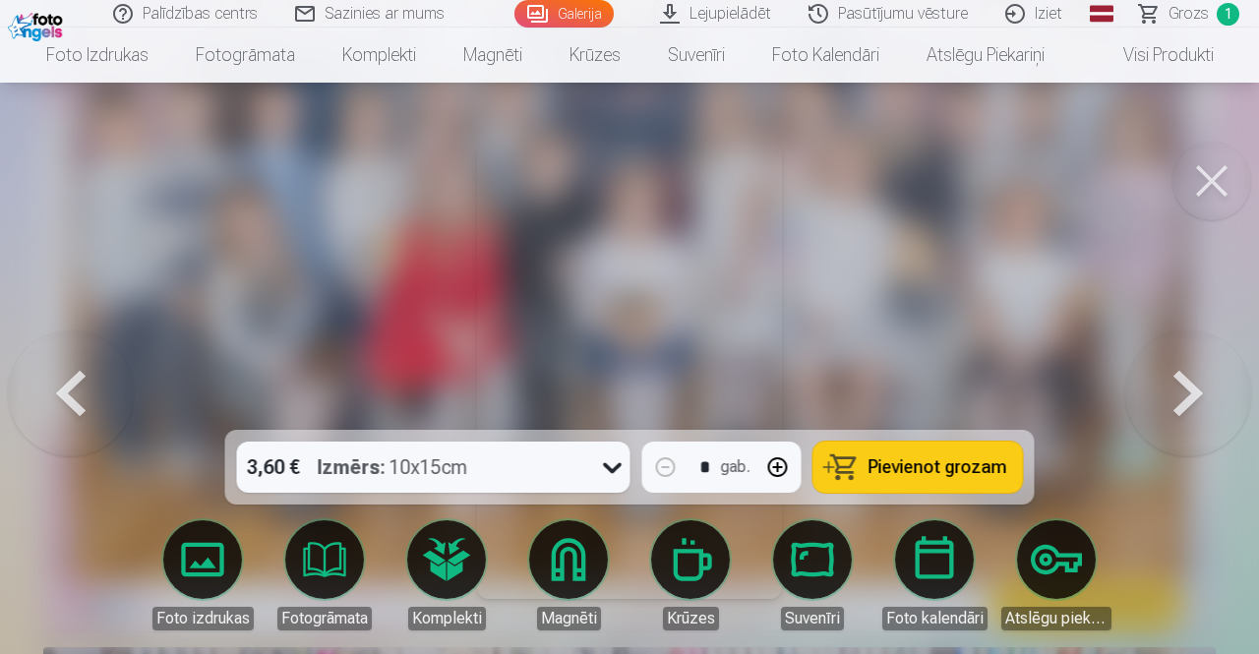
click at [1182, 394] on button at bounding box center [1188, 370] width 126 height 80
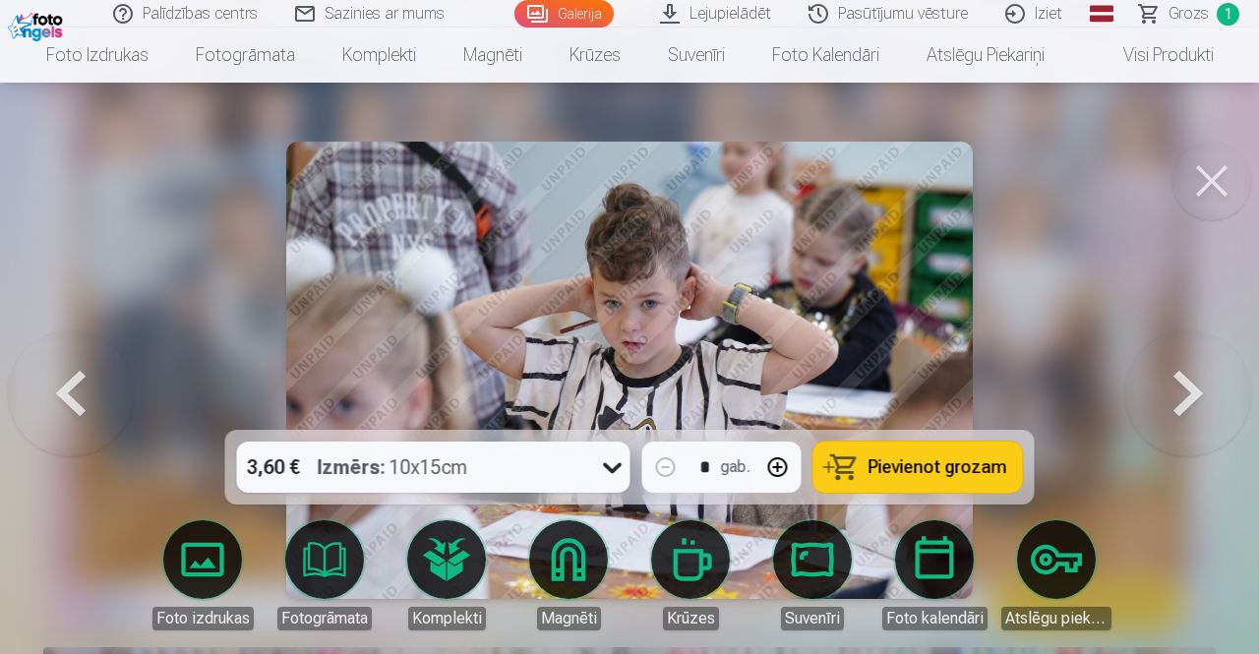
click at [1182, 394] on button at bounding box center [1188, 370] width 126 height 80
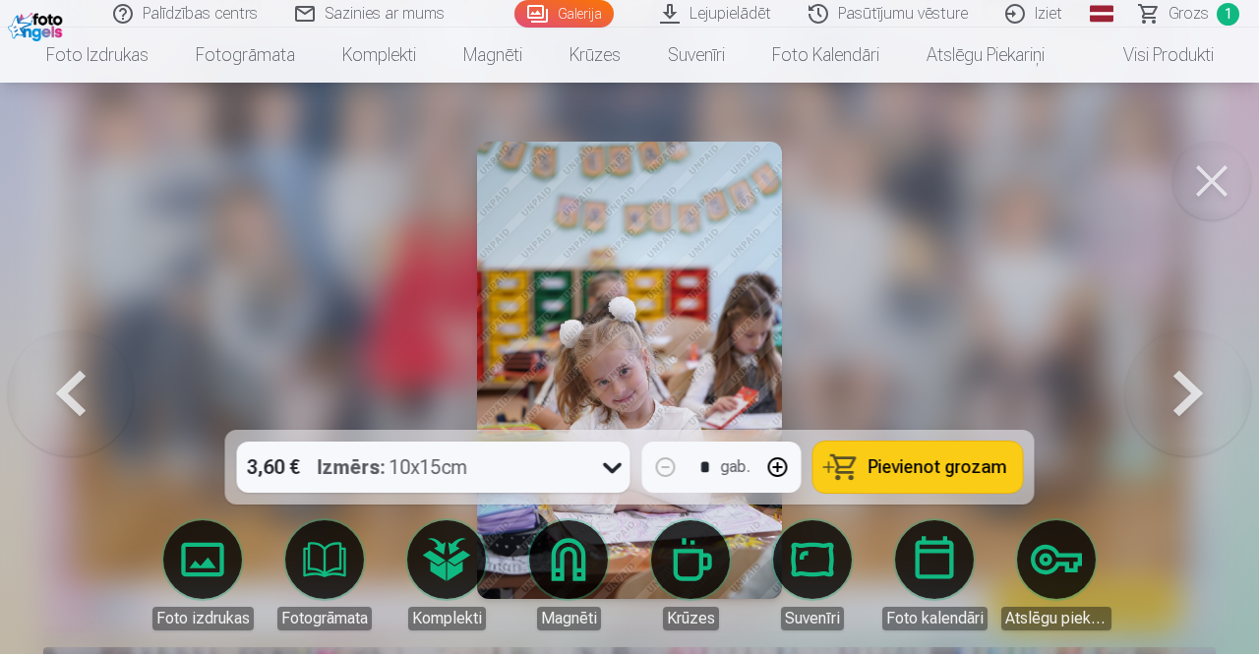
click at [1182, 394] on button at bounding box center [1188, 370] width 126 height 80
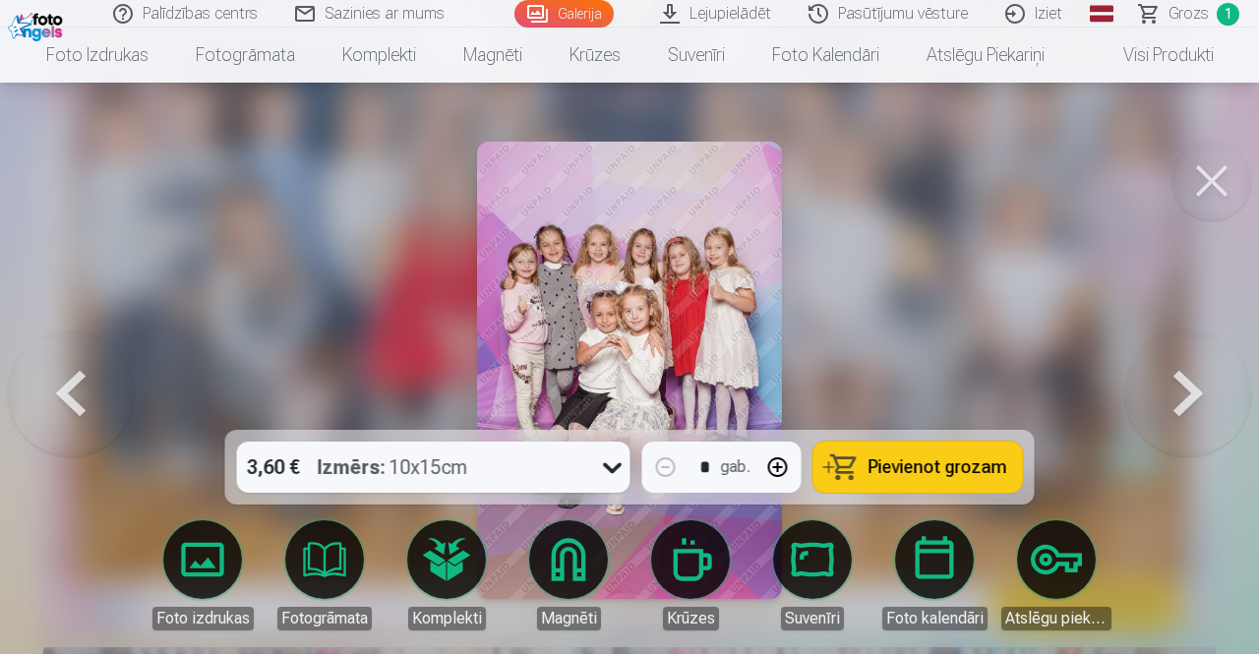
click at [1182, 394] on button at bounding box center [1188, 370] width 126 height 80
click at [1182, 394] on div at bounding box center [629, 327] width 1259 height 654
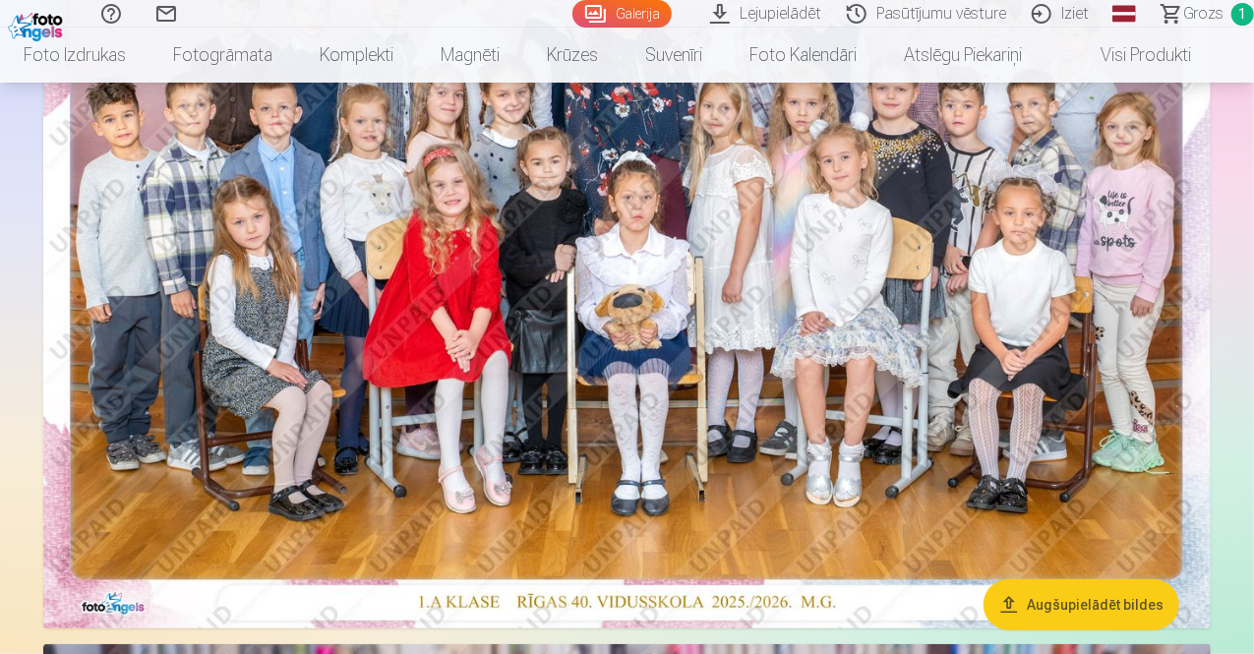
click at [1182, 394] on img at bounding box center [626, 239] width 1167 height 779
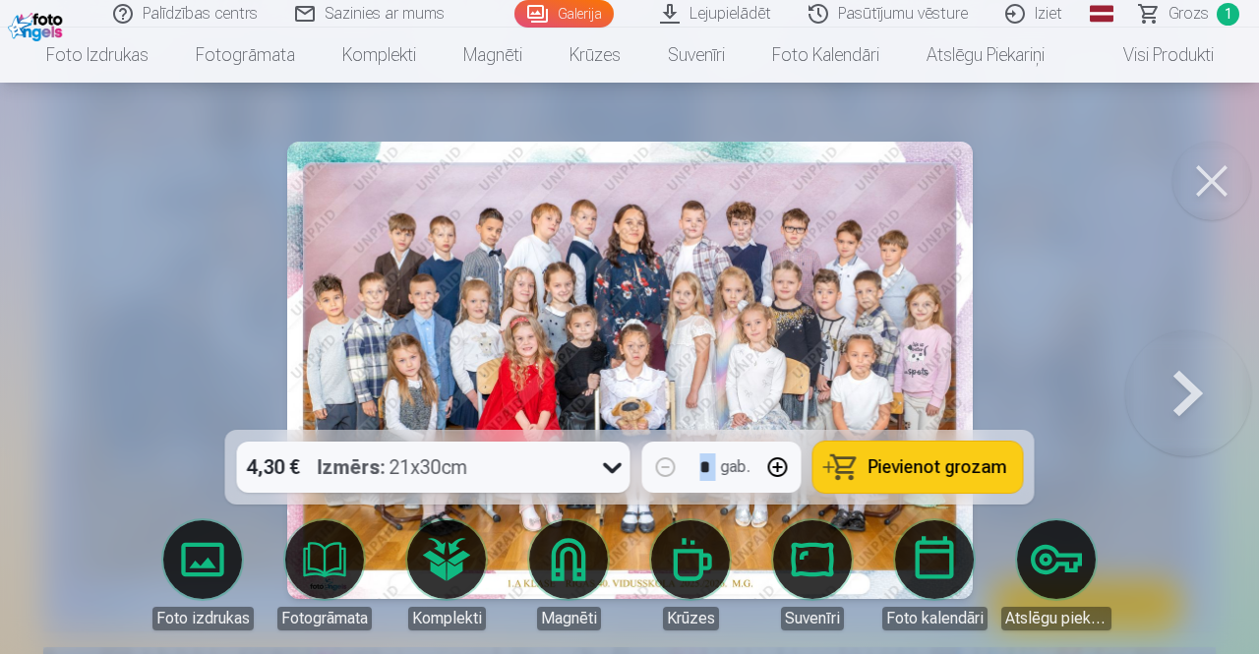
click at [1182, 394] on button at bounding box center [1188, 370] width 126 height 80
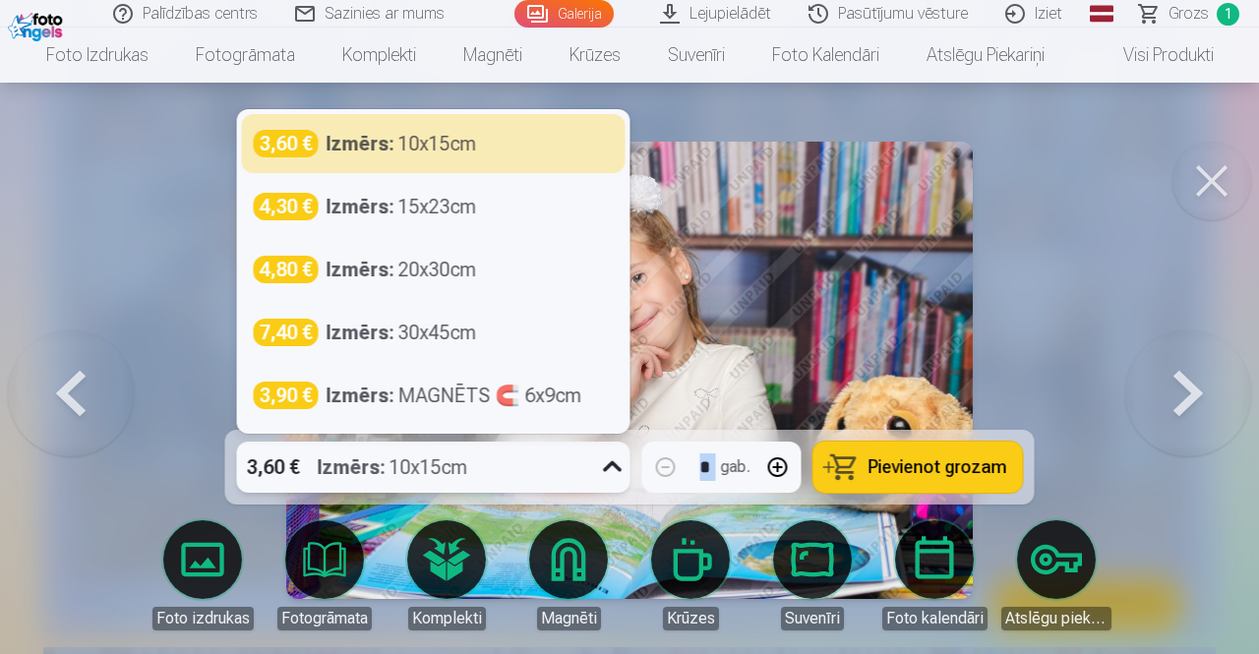
click at [614, 467] on icon at bounding box center [612, 466] width 31 height 31
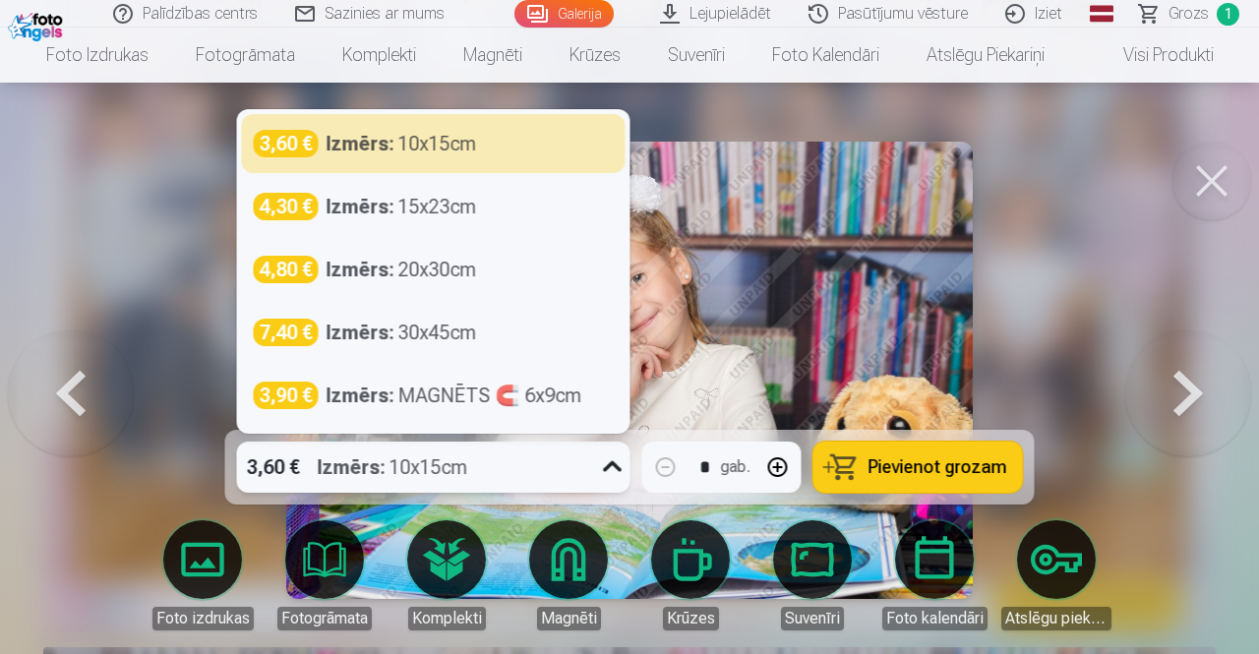
click at [614, 467] on icon at bounding box center [612, 466] width 31 height 31
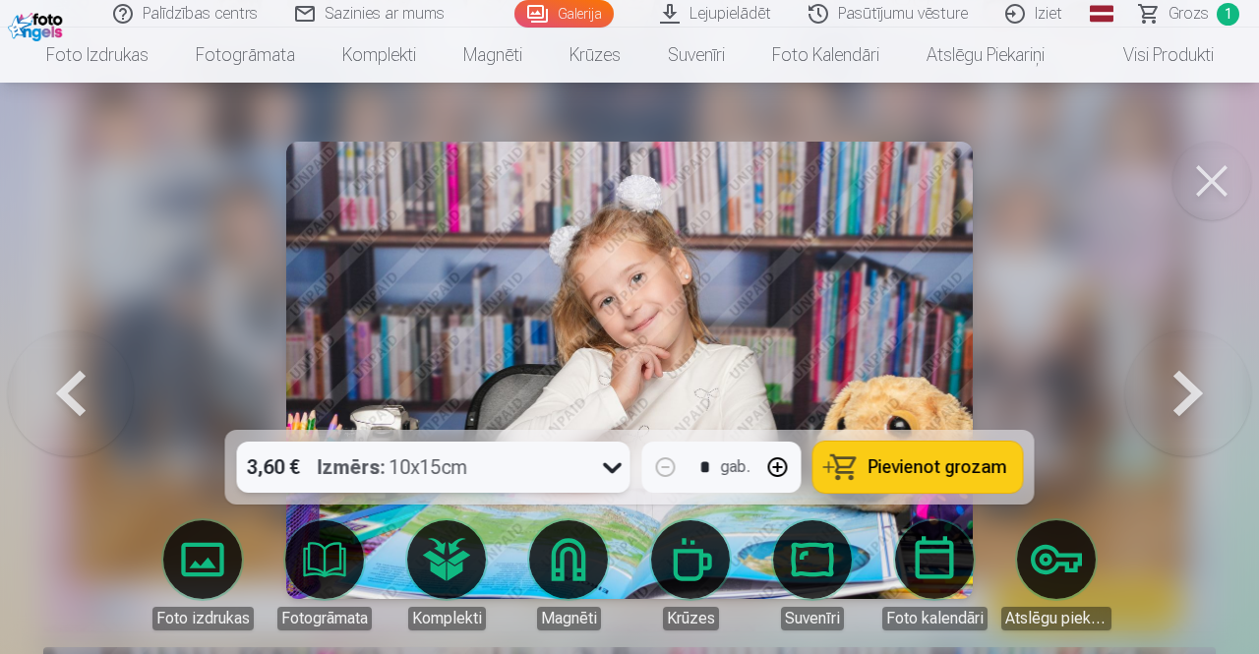
click at [960, 465] on span "Pievienot grozam" at bounding box center [937, 467] width 139 height 18
click at [1192, 394] on button at bounding box center [1188, 370] width 126 height 80
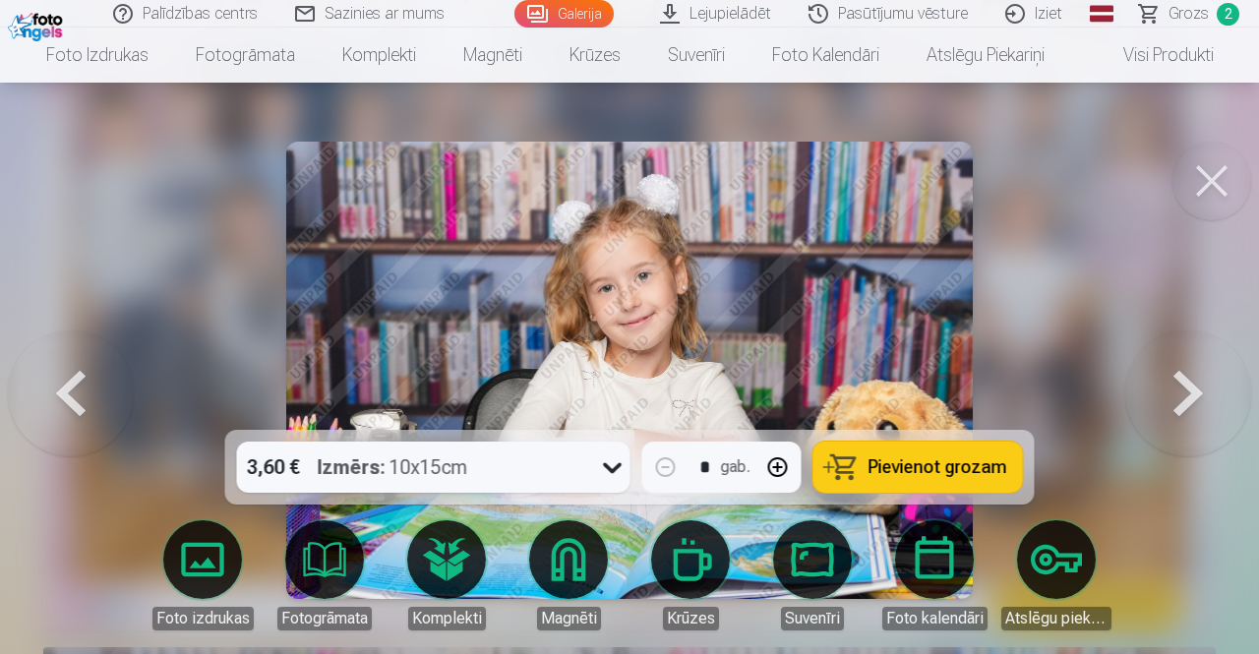
click at [930, 471] on span "Pievienot grozam" at bounding box center [937, 467] width 139 height 18
click at [1191, 393] on button at bounding box center [1188, 370] width 126 height 80
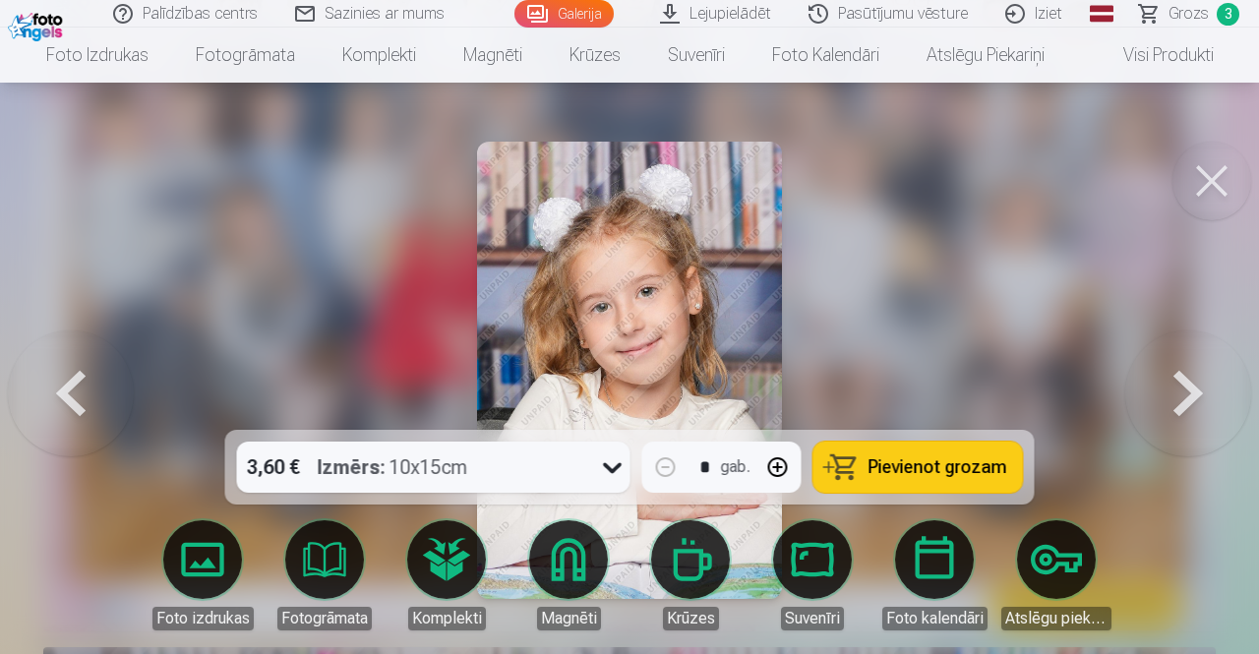
click at [1186, 397] on button at bounding box center [1188, 370] width 126 height 80
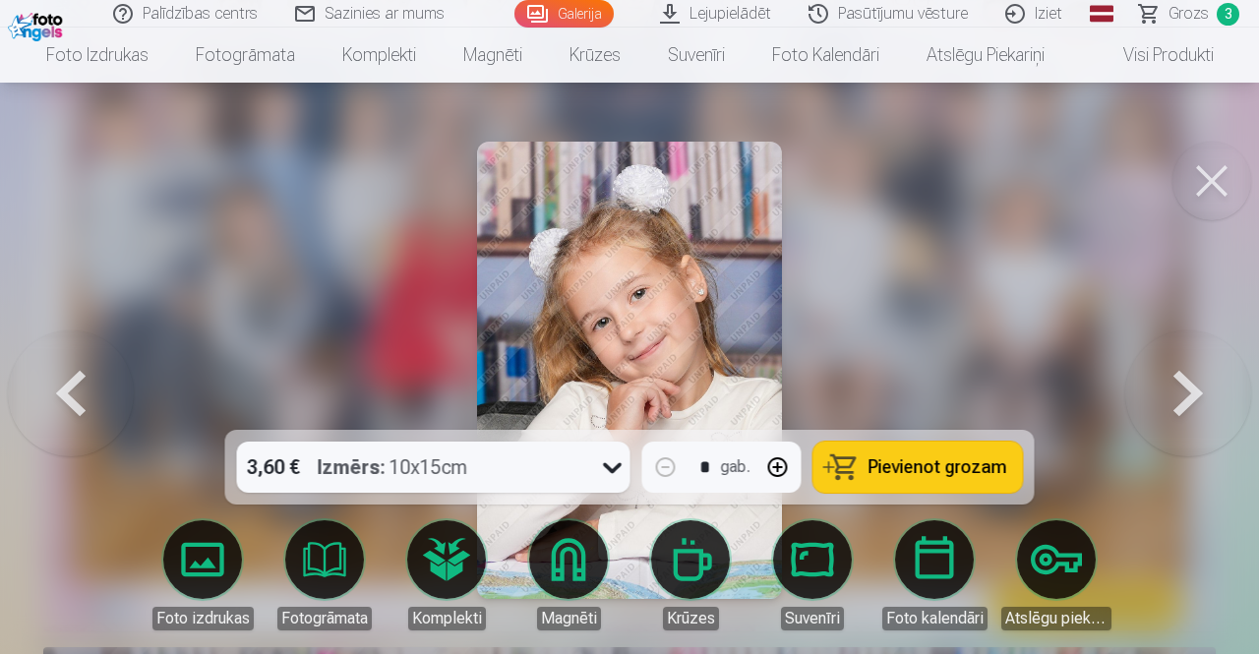
click at [1198, 384] on button at bounding box center [1188, 370] width 126 height 80
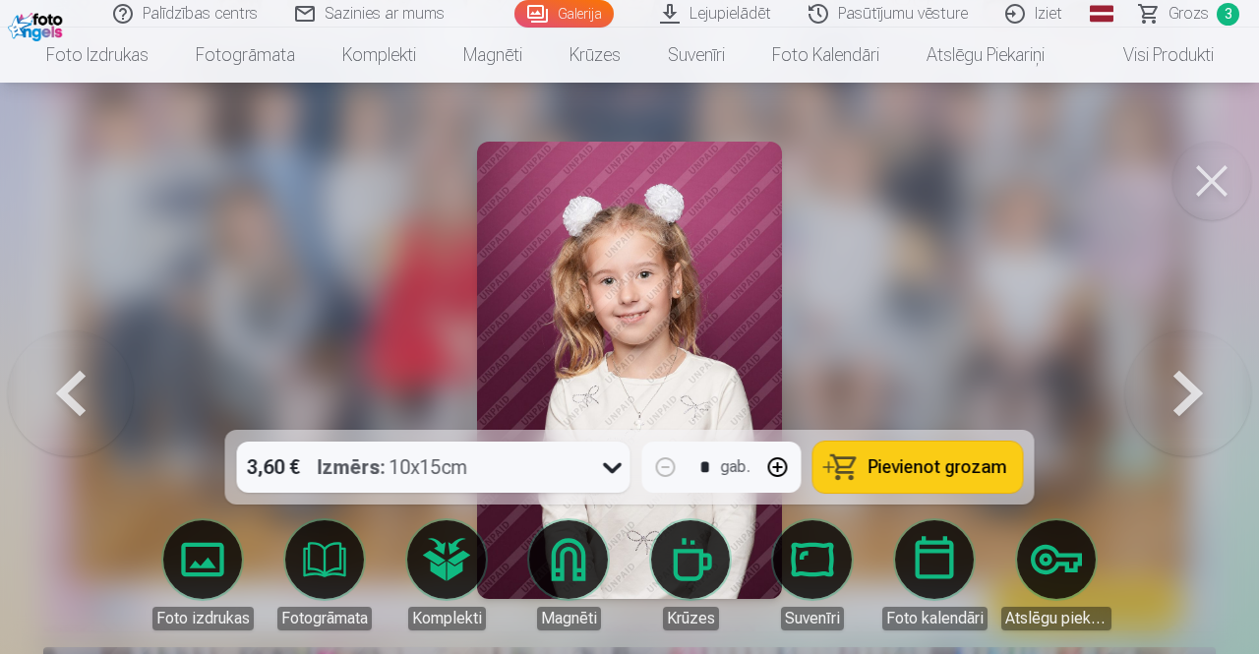
click at [1198, 384] on button at bounding box center [1188, 370] width 126 height 80
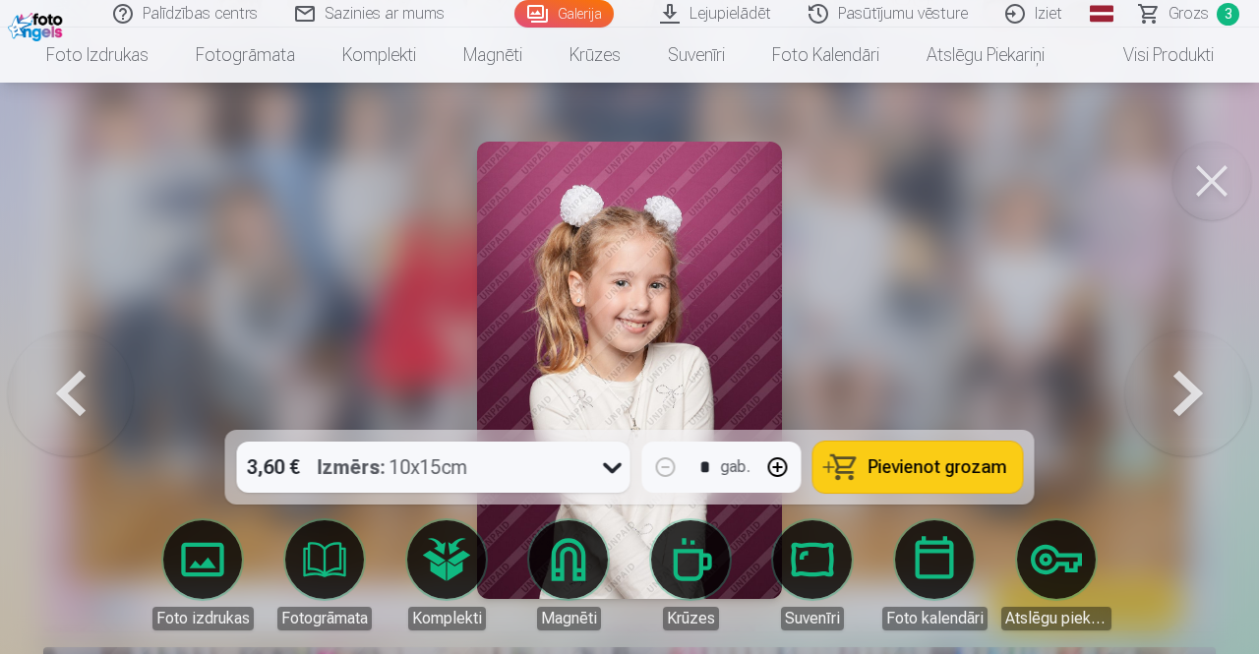
click at [946, 463] on span "Pievienot grozam" at bounding box center [937, 467] width 139 height 18
click at [1196, 399] on button at bounding box center [1188, 370] width 126 height 80
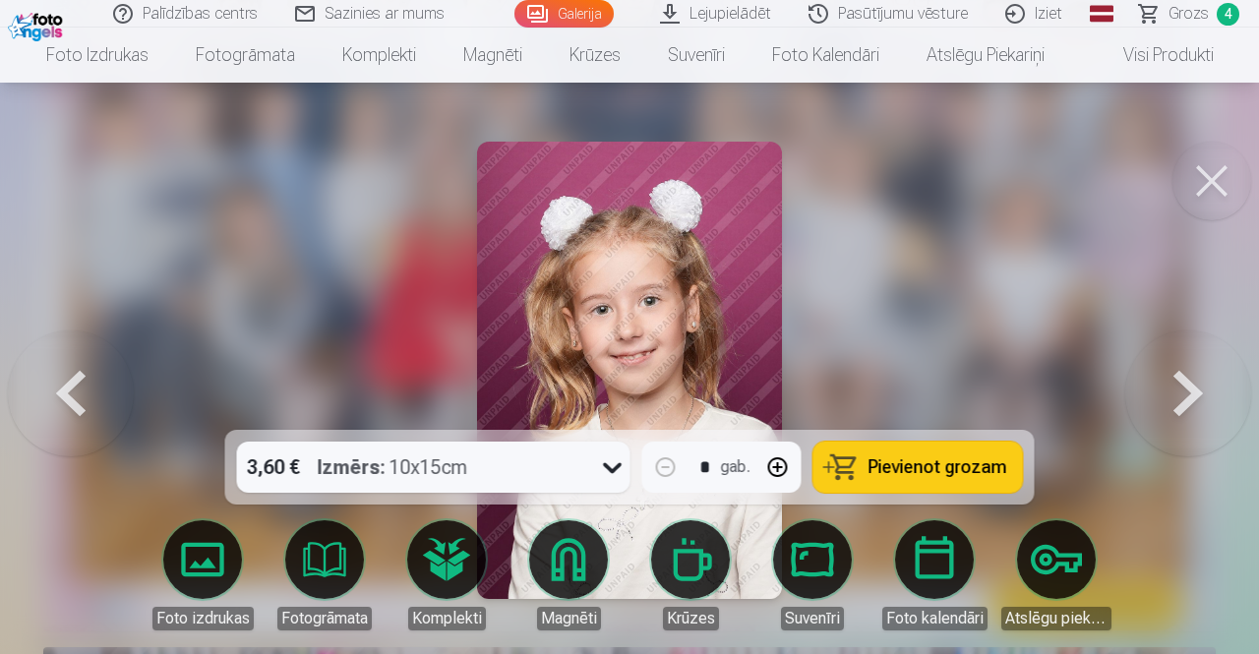
click at [1202, 400] on button at bounding box center [1188, 370] width 126 height 80
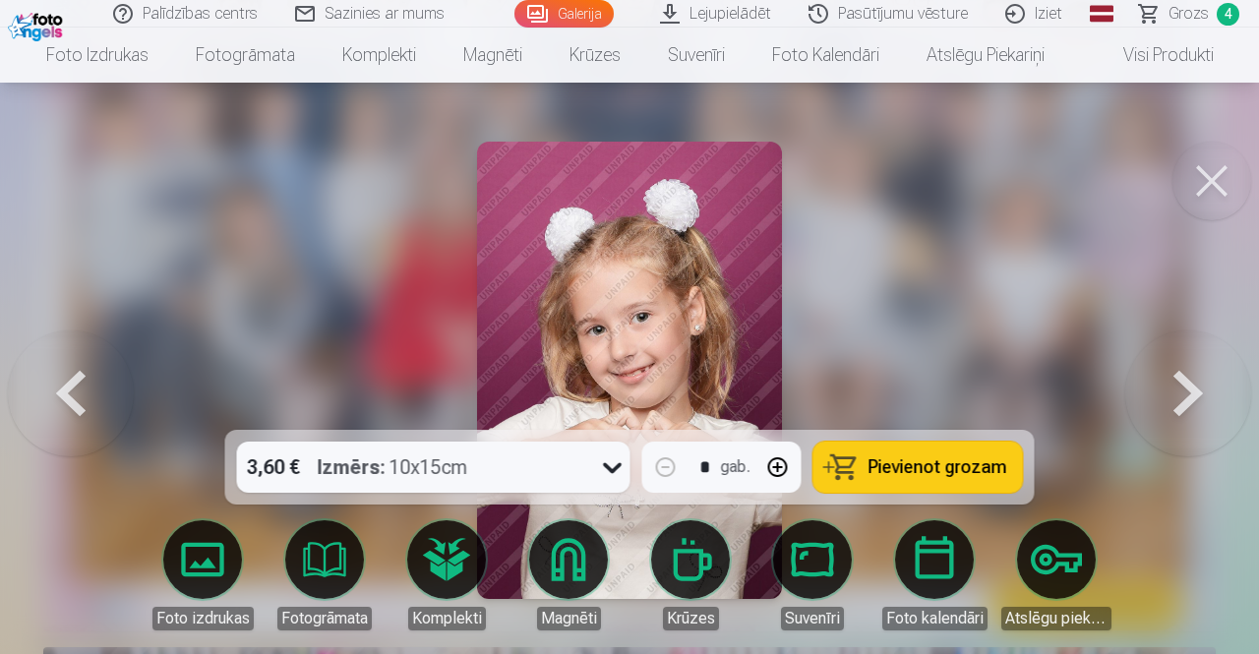
click at [1202, 400] on button at bounding box center [1188, 370] width 126 height 80
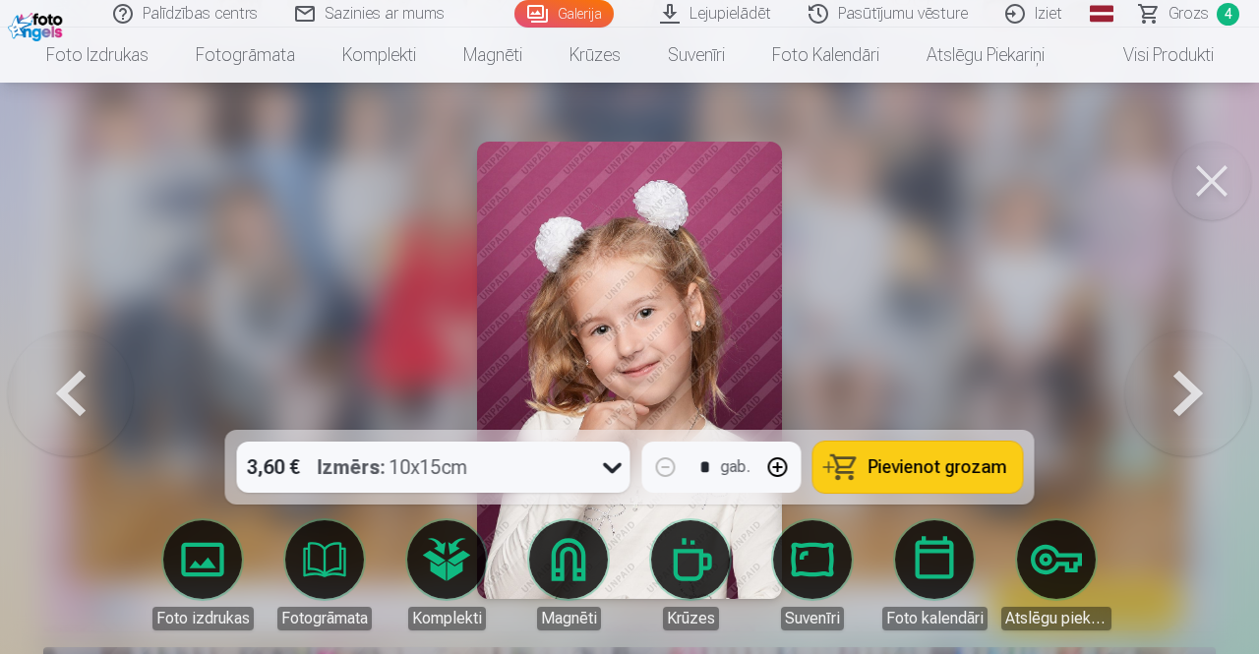
click at [1202, 400] on button at bounding box center [1188, 370] width 126 height 80
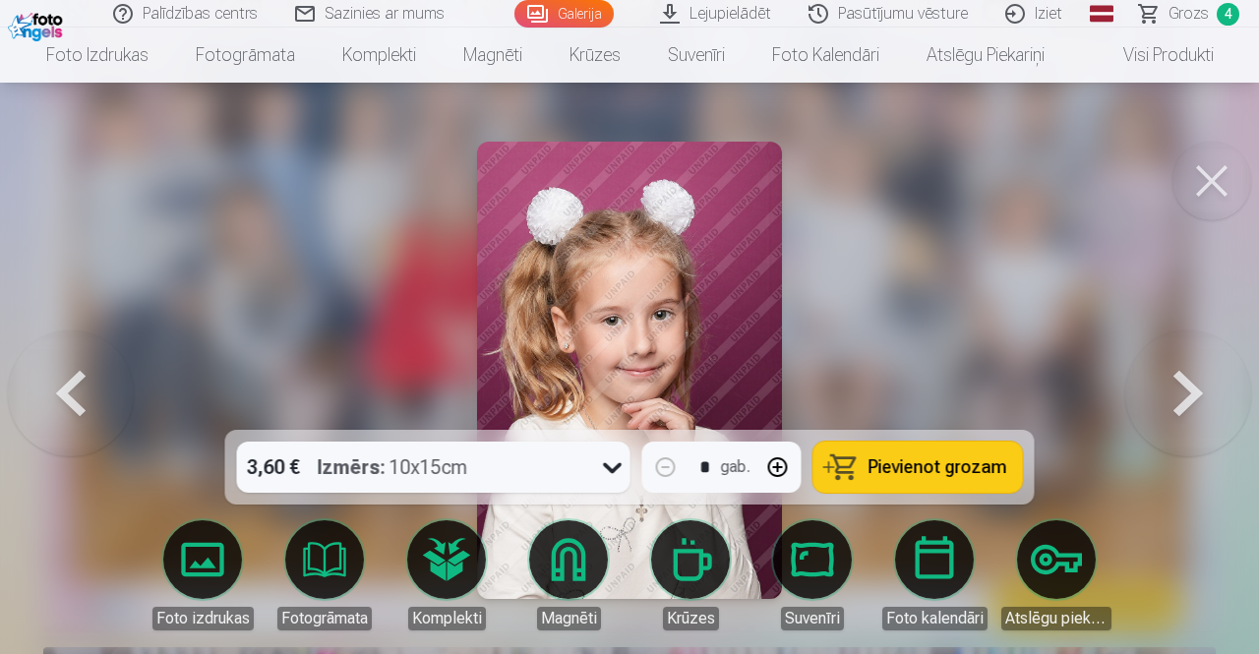
click at [1202, 400] on button at bounding box center [1188, 370] width 126 height 80
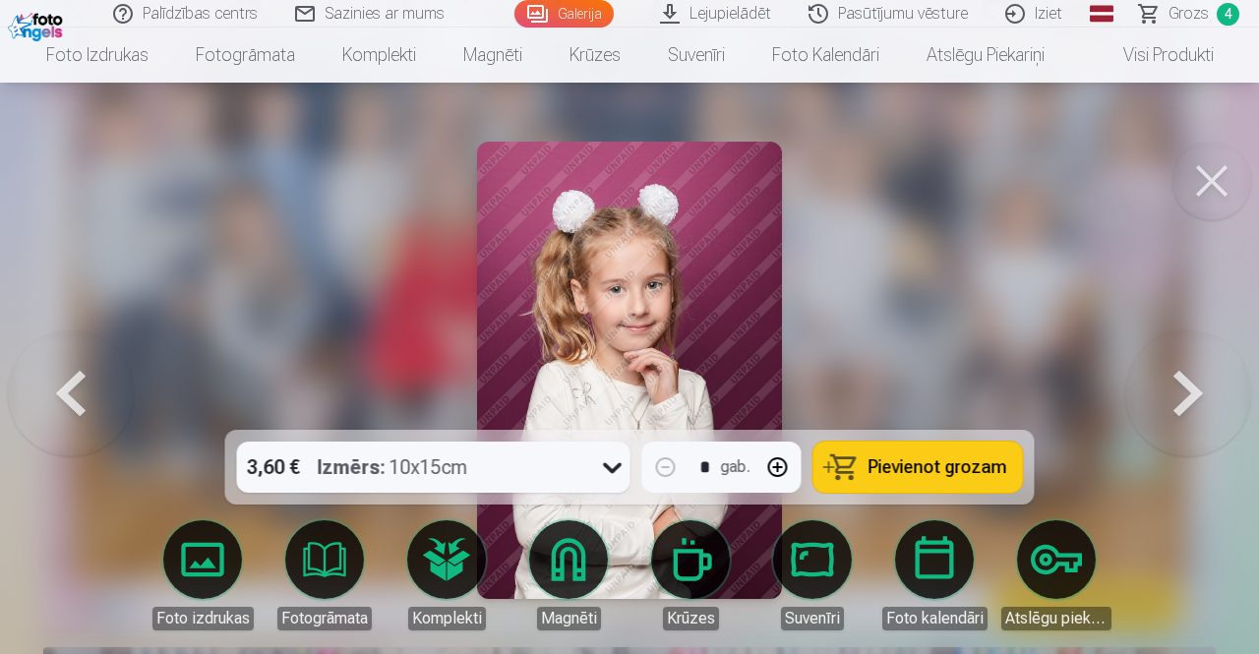
click at [1202, 400] on button at bounding box center [1188, 370] width 126 height 80
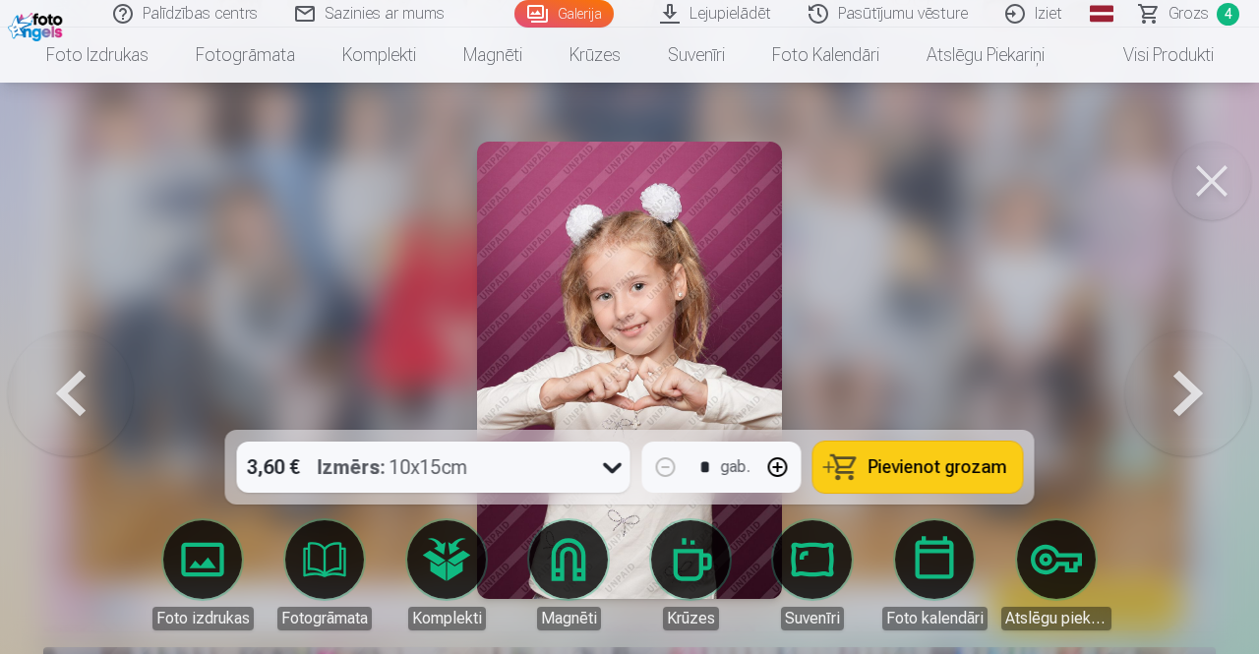
click at [1202, 400] on button at bounding box center [1188, 370] width 126 height 80
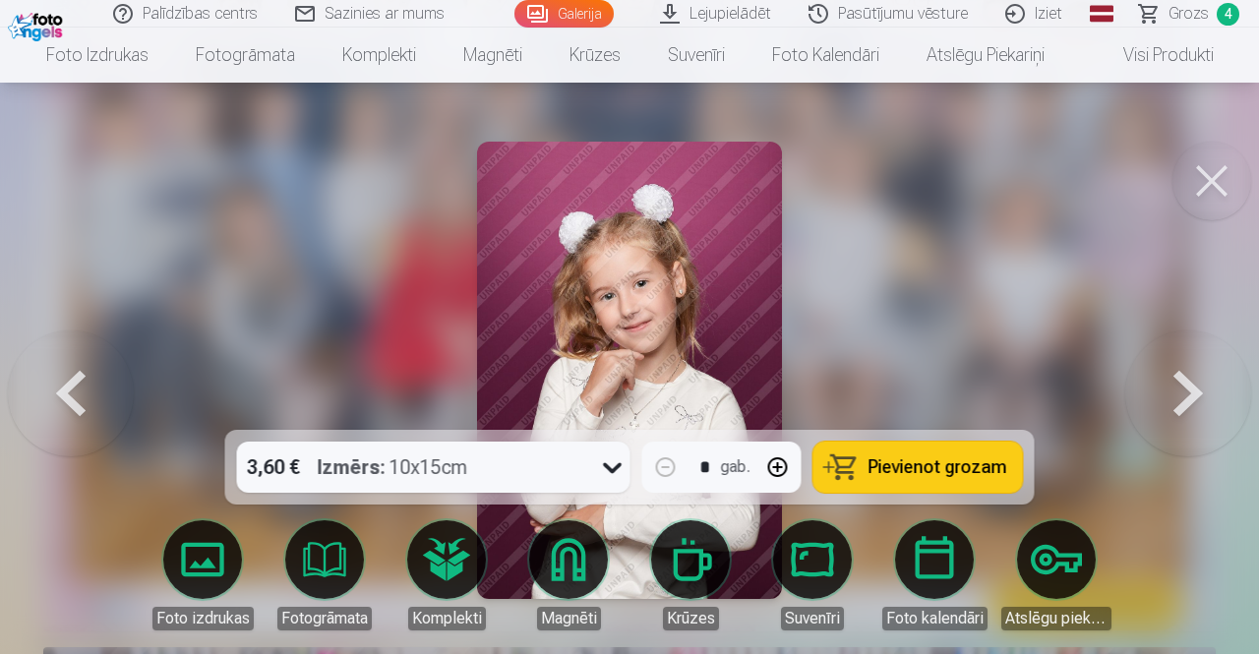
click at [1202, 400] on button at bounding box center [1188, 370] width 126 height 80
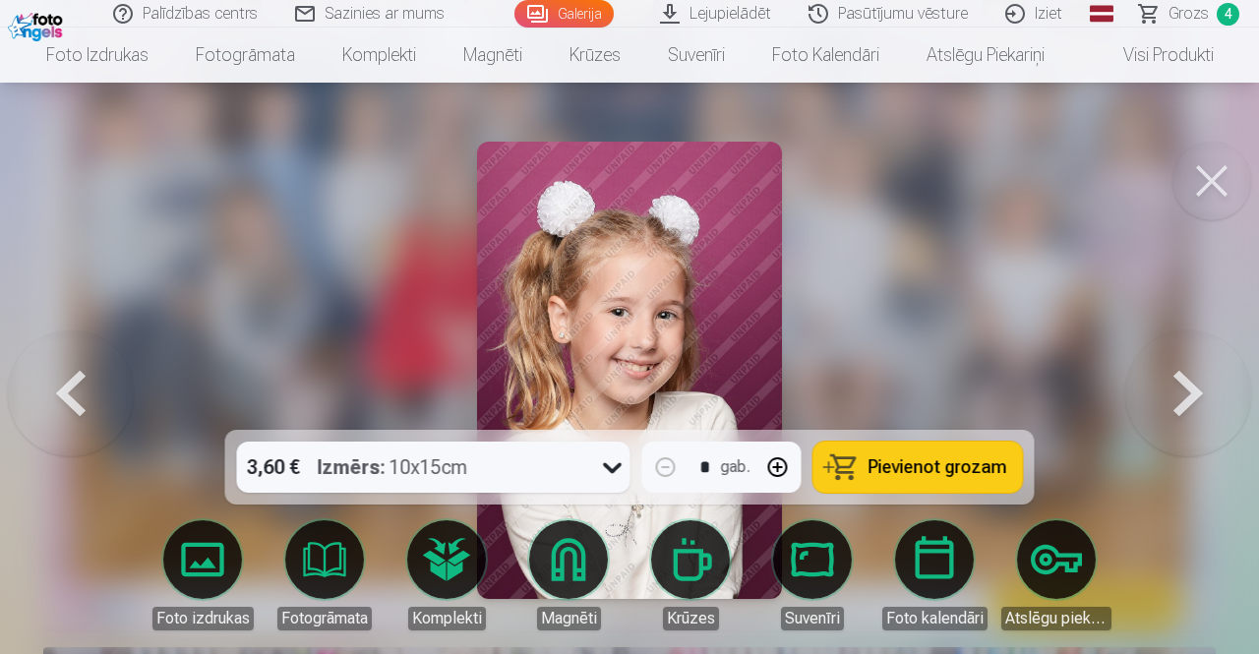
click at [1202, 400] on button at bounding box center [1188, 370] width 126 height 80
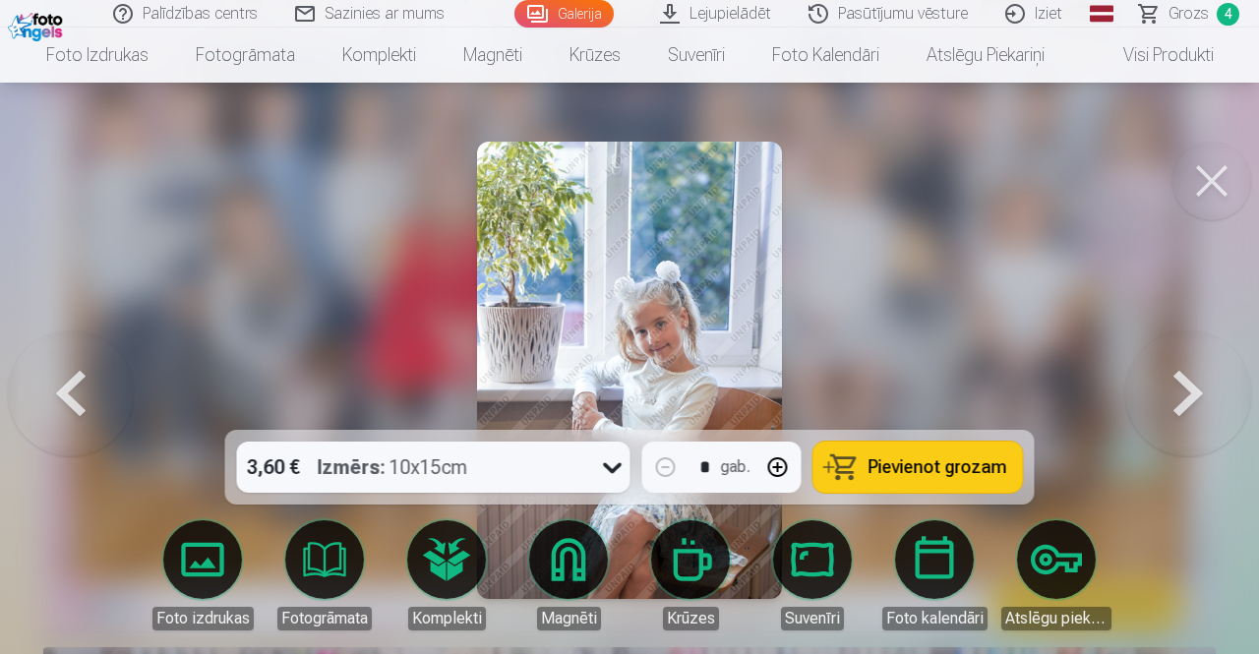
click at [75, 382] on button at bounding box center [71, 370] width 126 height 80
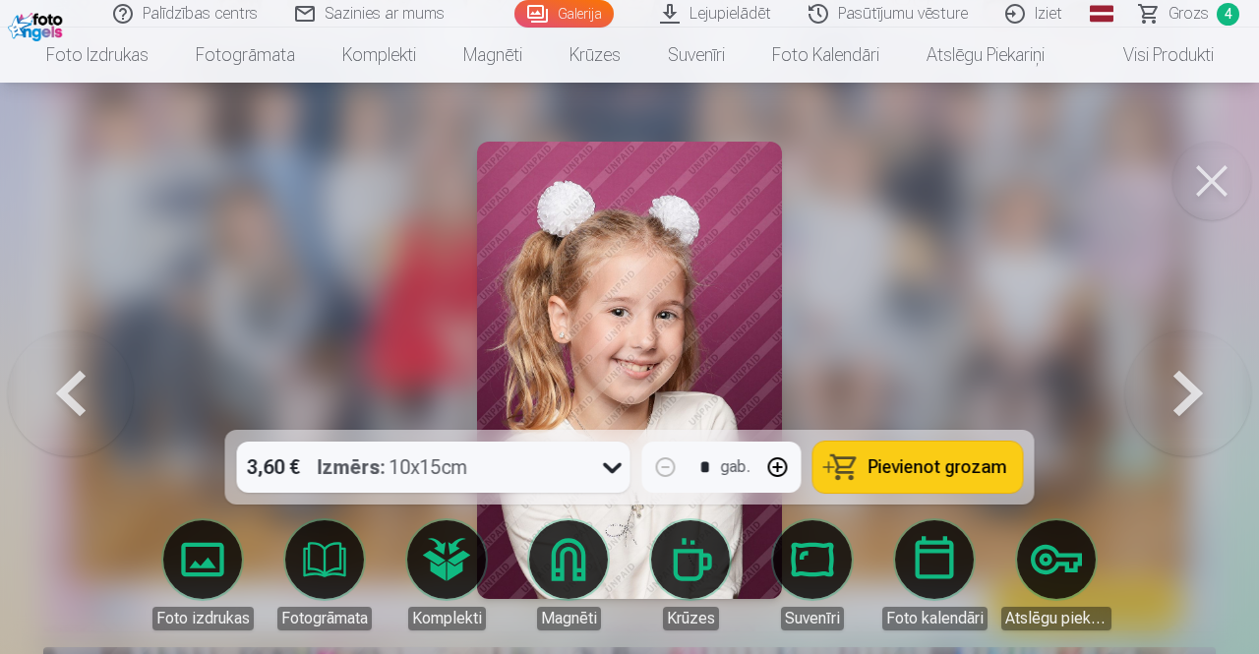
click at [921, 473] on span "Pievienot grozam" at bounding box center [937, 467] width 139 height 18
click at [1176, 405] on button at bounding box center [1188, 370] width 126 height 80
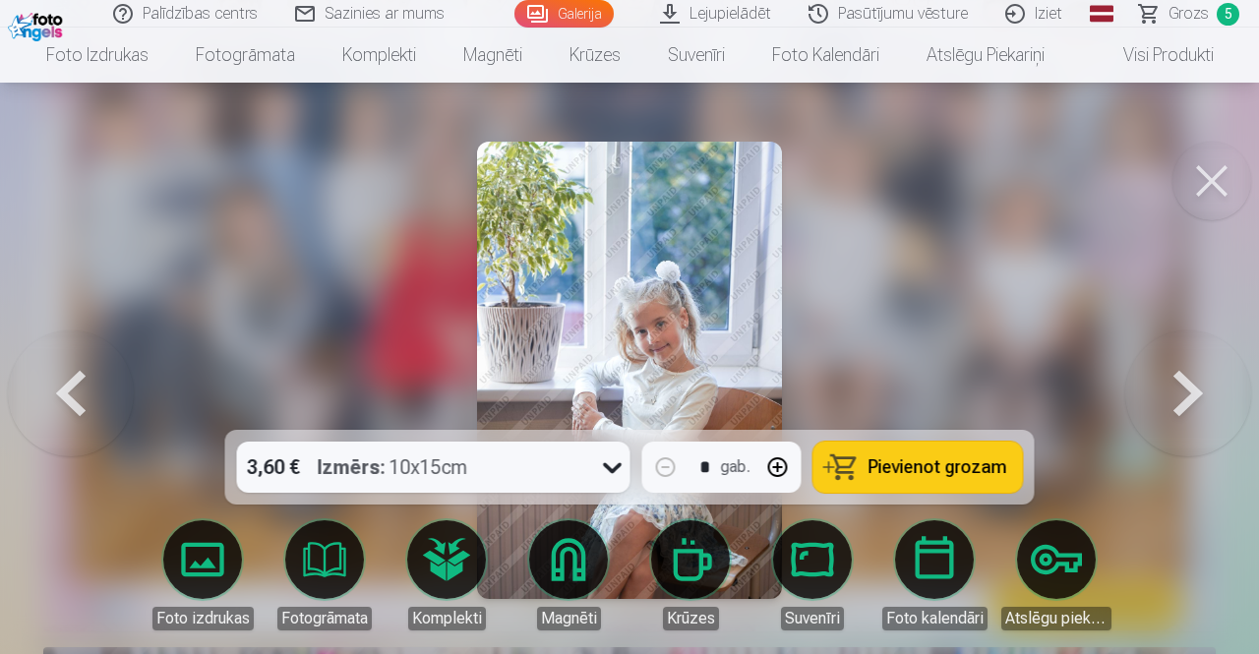
click at [945, 461] on span "Pievienot grozam" at bounding box center [937, 467] width 139 height 18
click at [1181, 383] on button at bounding box center [1188, 370] width 126 height 80
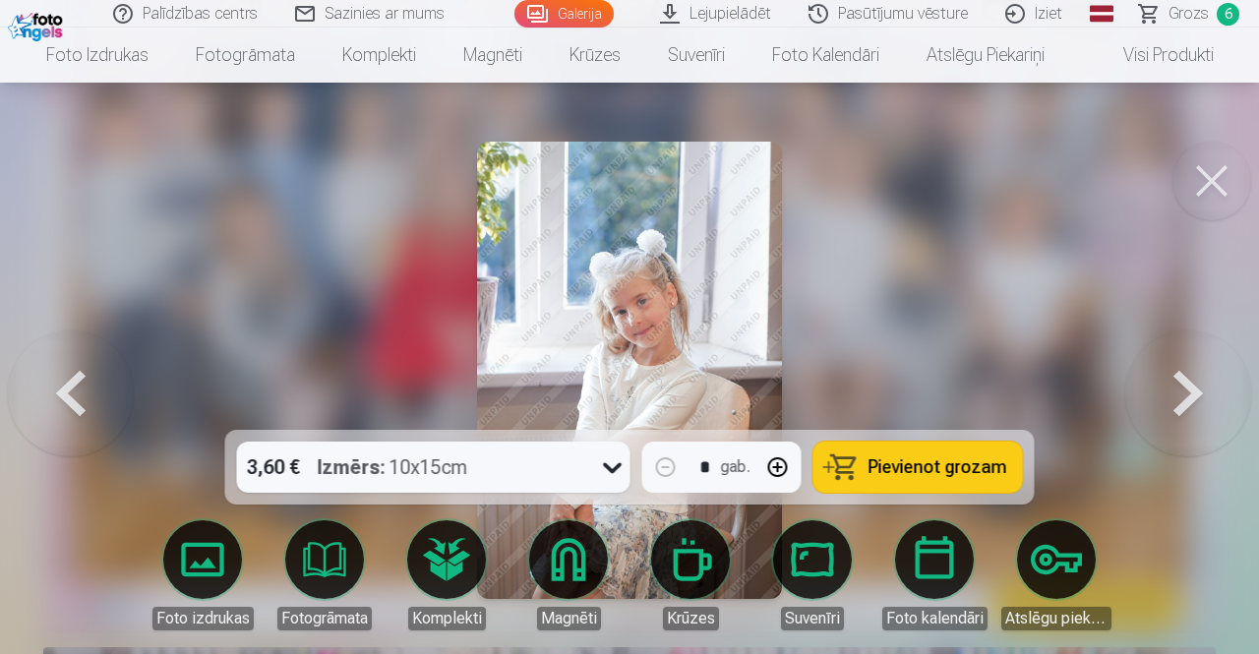
click at [1174, 390] on button at bounding box center [1188, 370] width 126 height 80
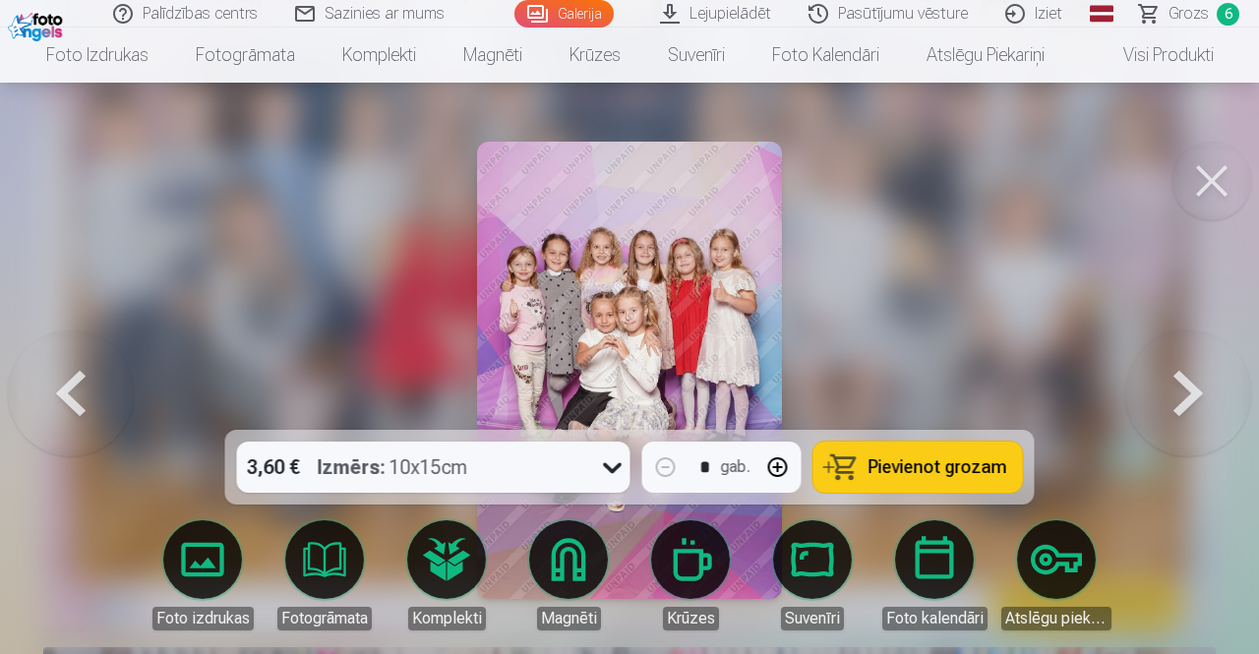
click at [608, 463] on icon at bounding box center [612, 466] width 31 height 31
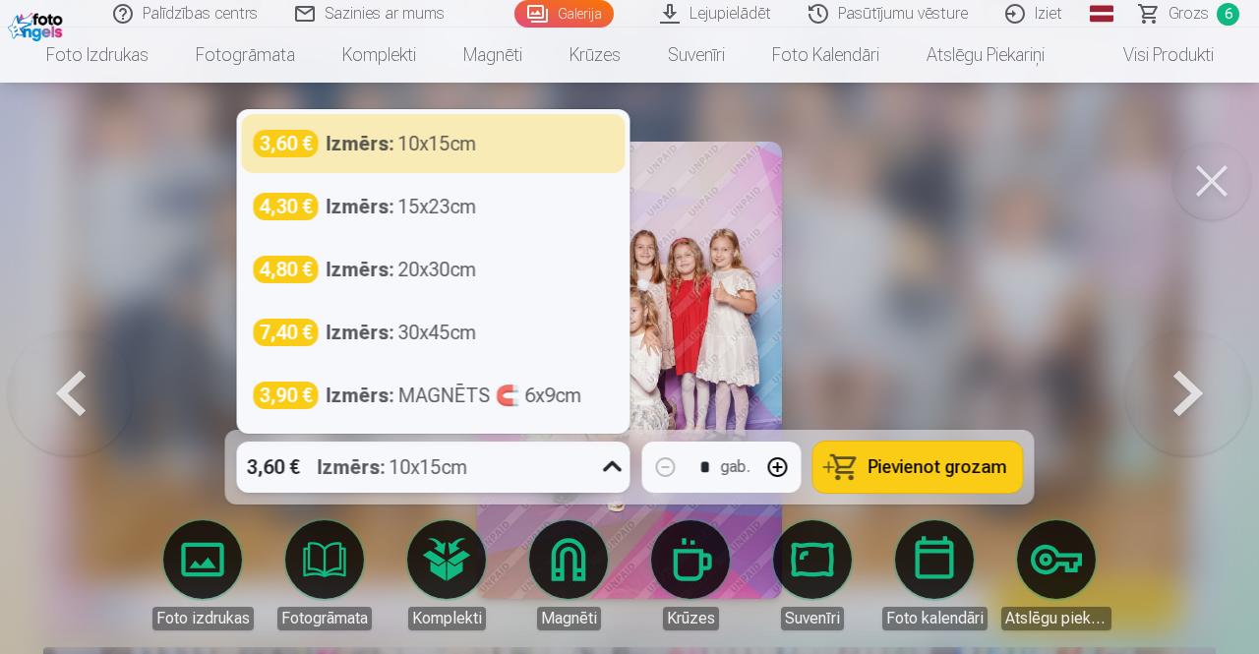
click at [609, 462] on icon at bounding box center [612, 466] width 31 height 31
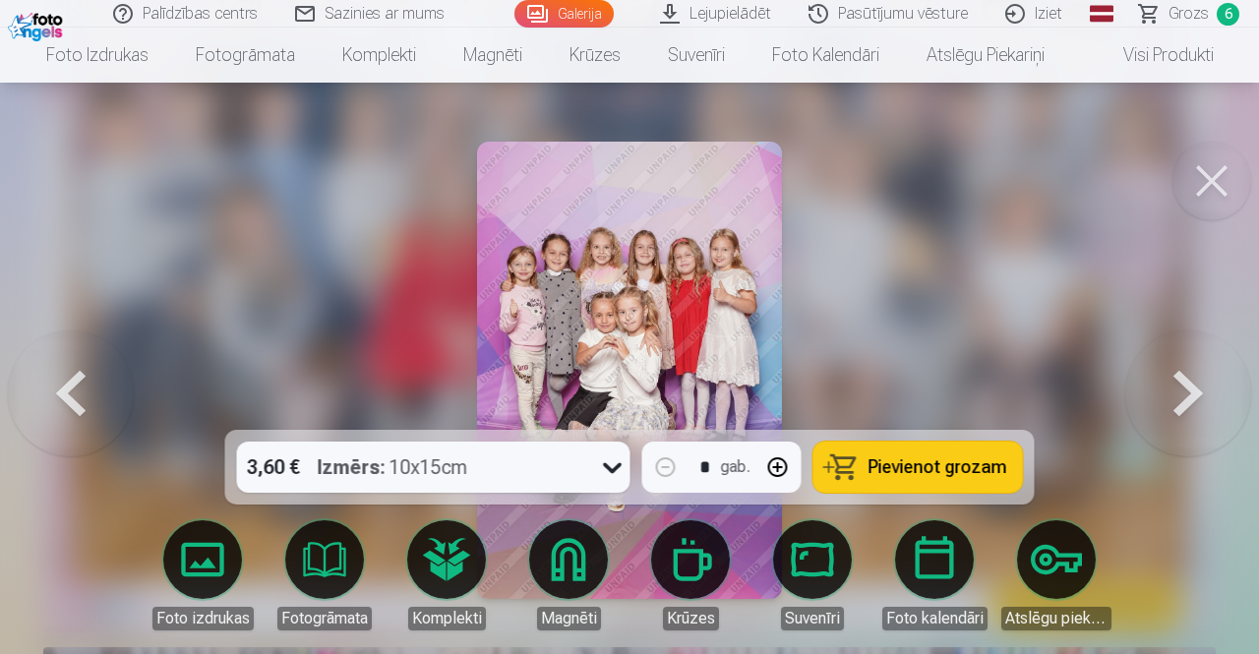
click at [1188, 384] on button at bounding box center [1188, 370] width 126 height 80
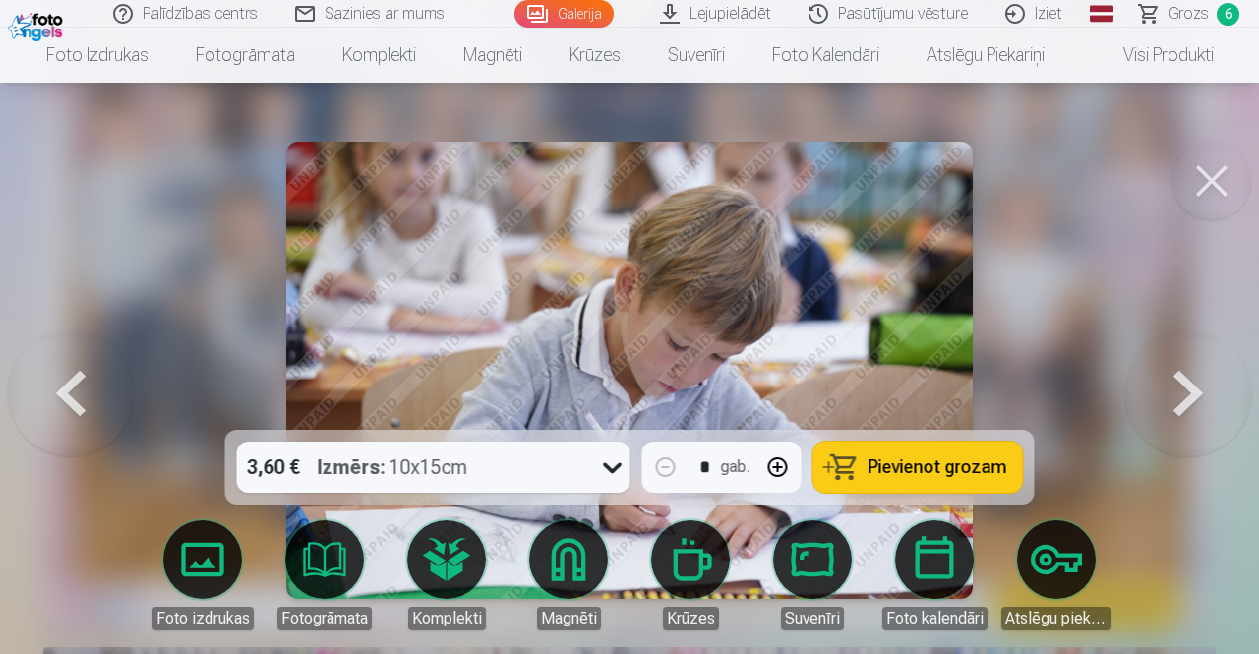
click at [83, 379] on button at bounding box center [71, 370] width 126 height 80
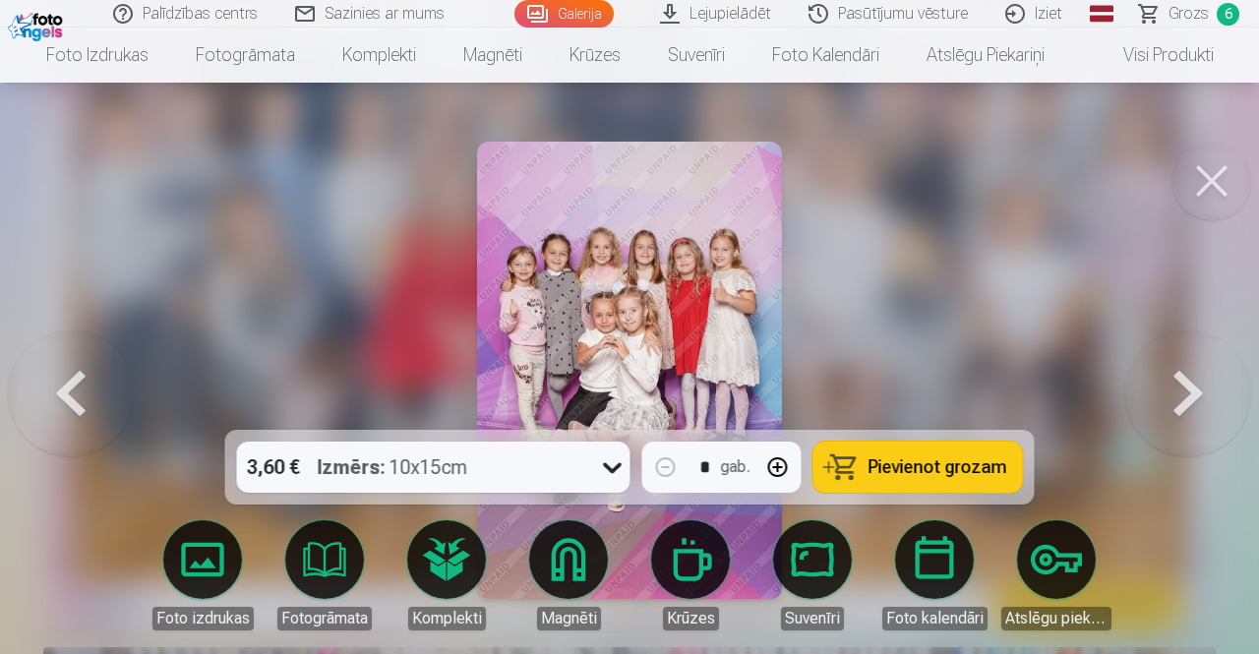
click at [901, 461] on span "Pievienot grozam" at bounding box center [937, 467] width 139 height 18
click at [1188, 389] on button at bounding box center [1188, 370] width 126 height 80
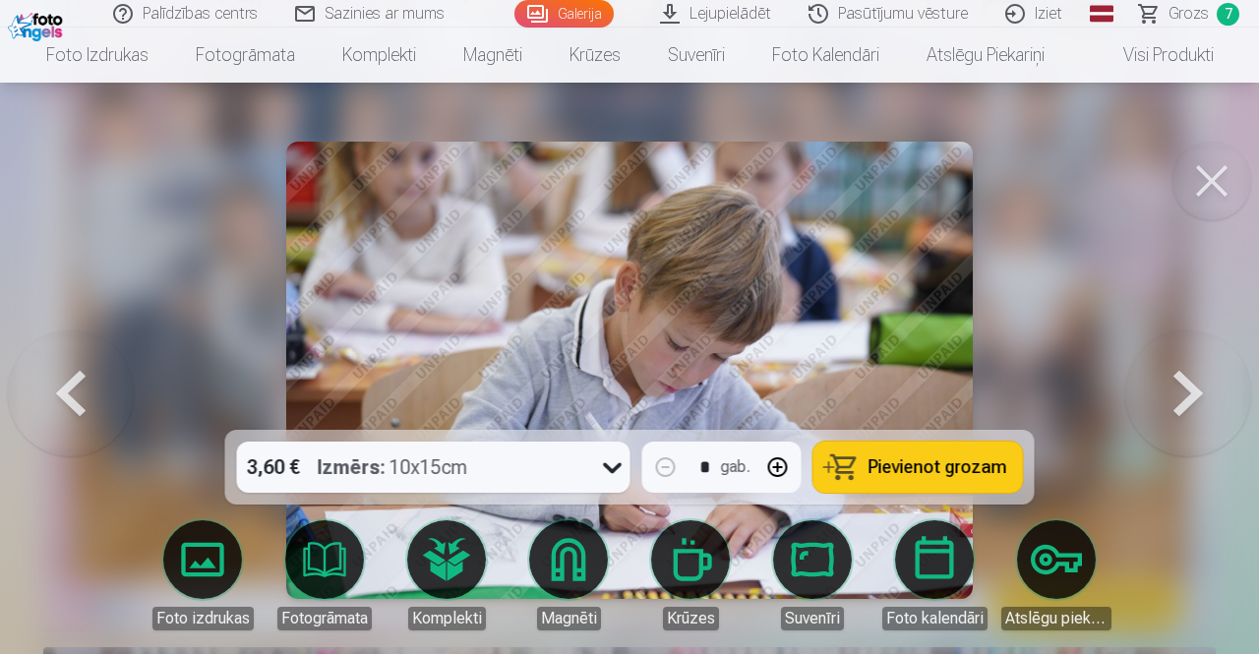
click at [1189, 390] on button at bounding box center [1188, 370] width 126 height 80
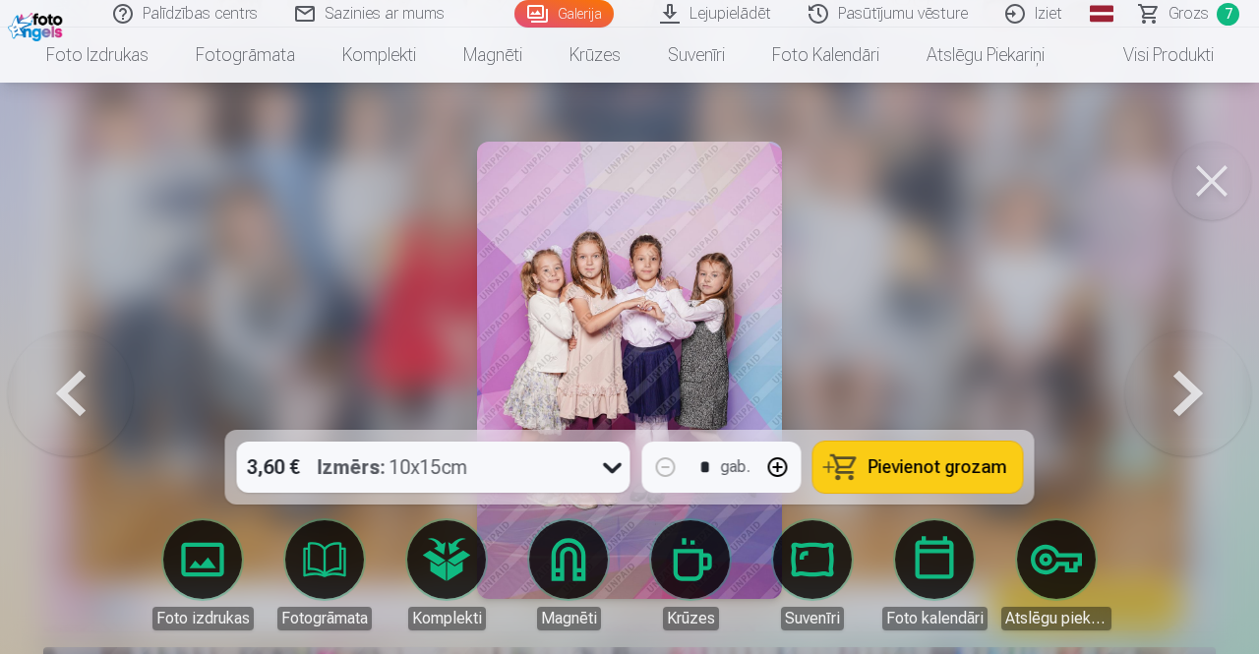
click at [954, 464] on span "Pievienot grozam" at bounding box center [937, 467] width 139 height 18
click at [1184, 388] on button at bounding box center [1188, 370] width 126 height 80
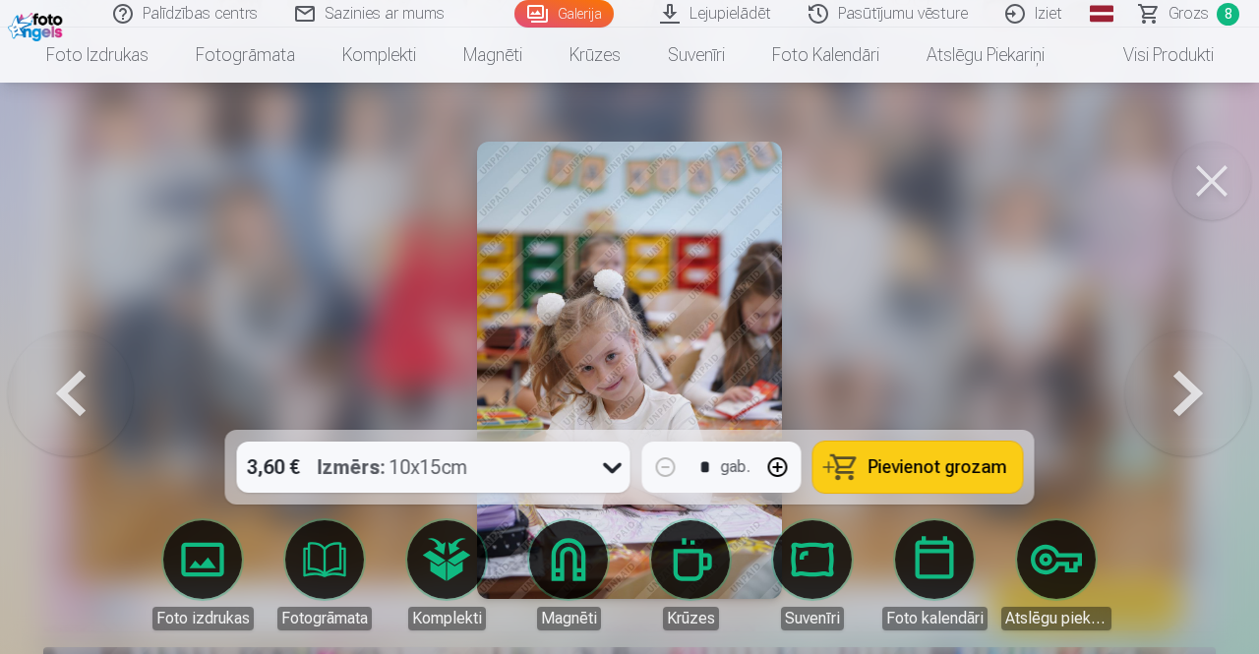
click at [922, 459] on span "Pievienot grozam" at bounding box center [937, 467] width 139 height 18
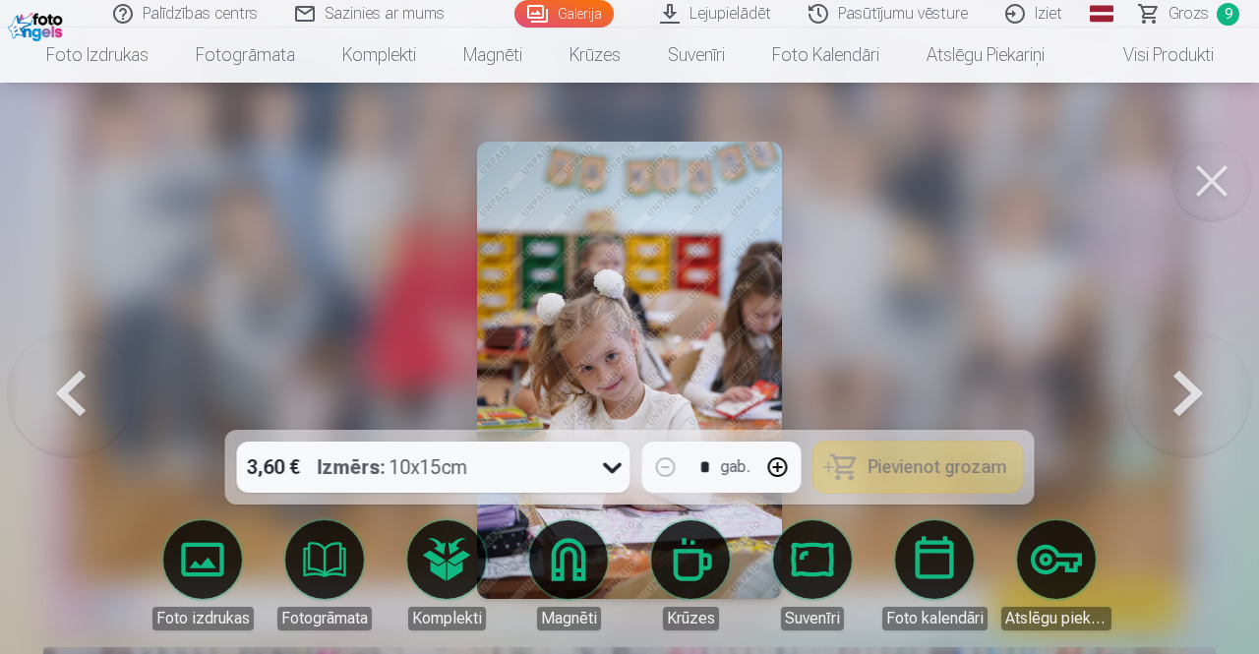
click at [1182, 394] on button at bounding box center [1188, 370] width 126 height 80
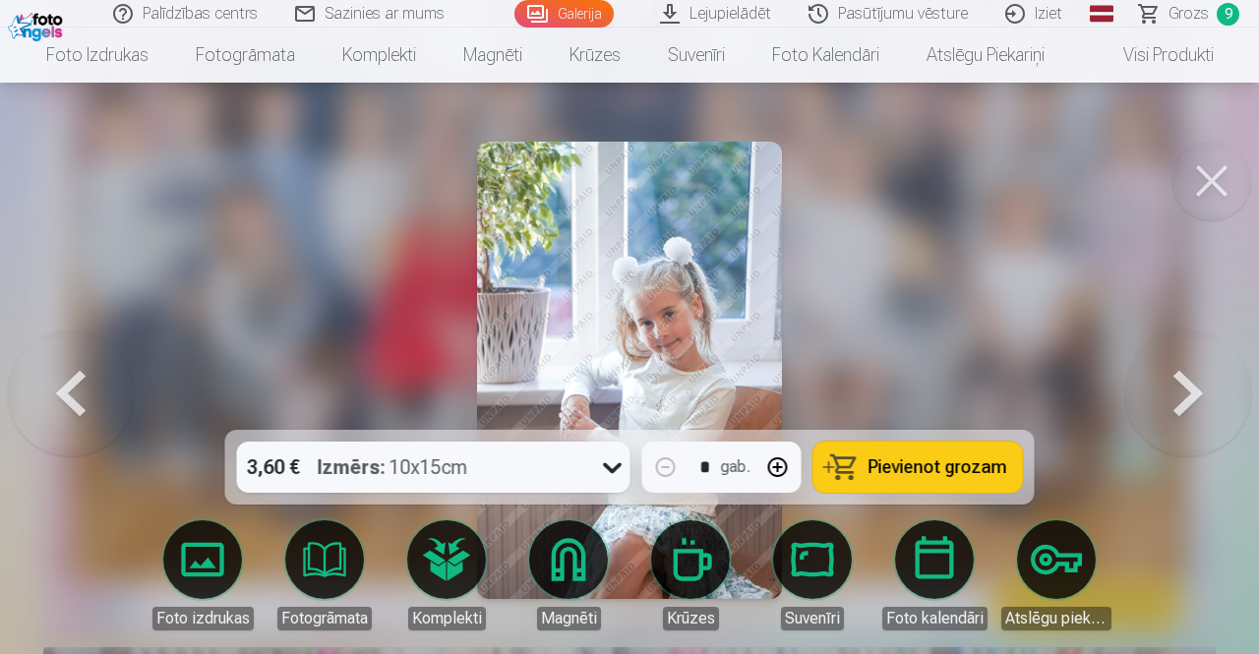
click at [1180, 394] on button at bounding box center [1188, 370] width 126 height 80
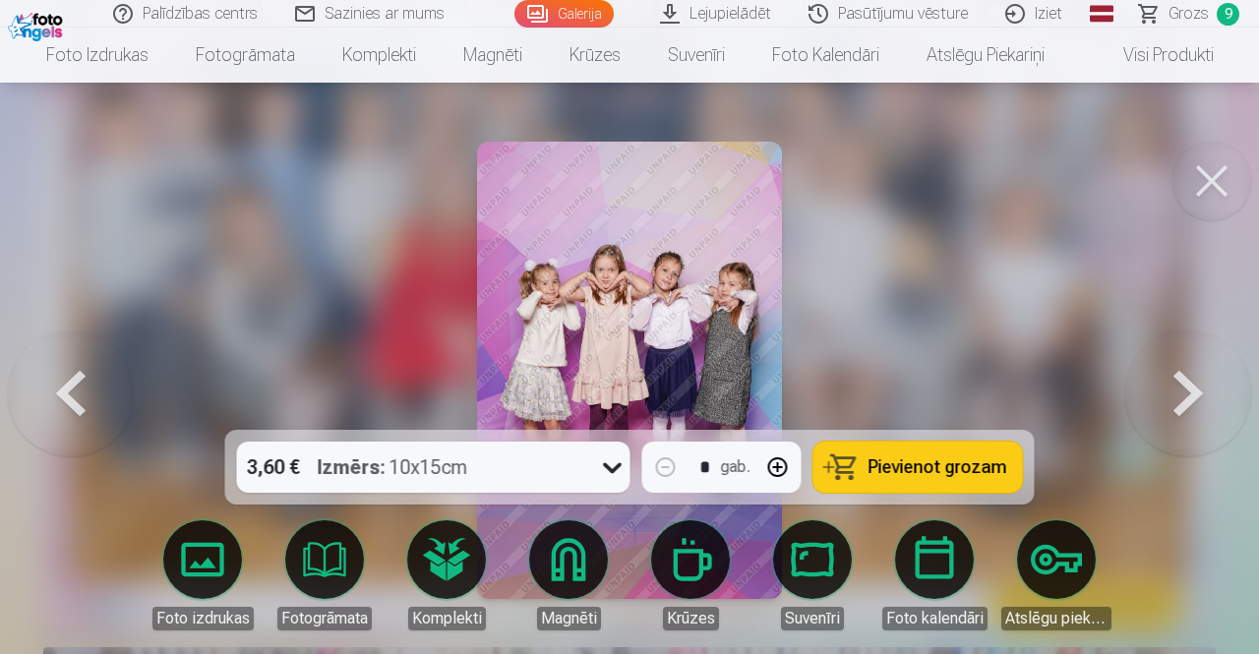
click at [1187, 396] on button at bounding box center [1188, 370] width 126 height 80
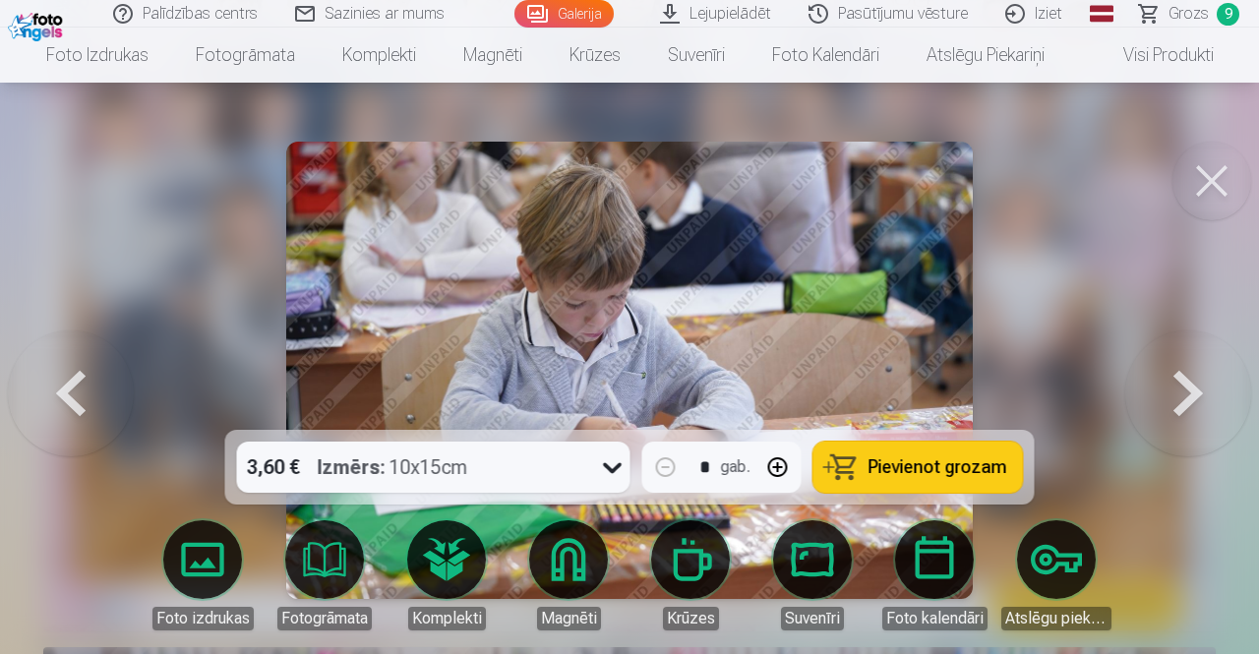
click at [1187, 398] on button at bounding box center [1188, 370] width 126 height 80
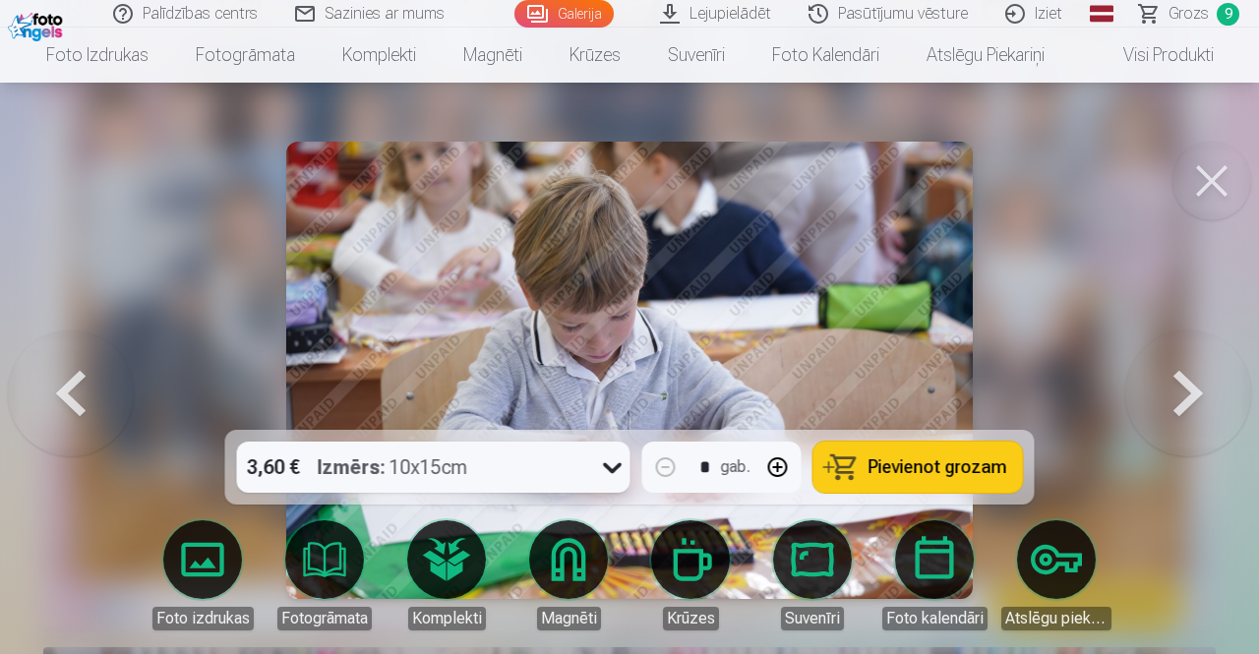
click at [1185, 400] on button at bounding box center [1188, 370] width 126 height 80
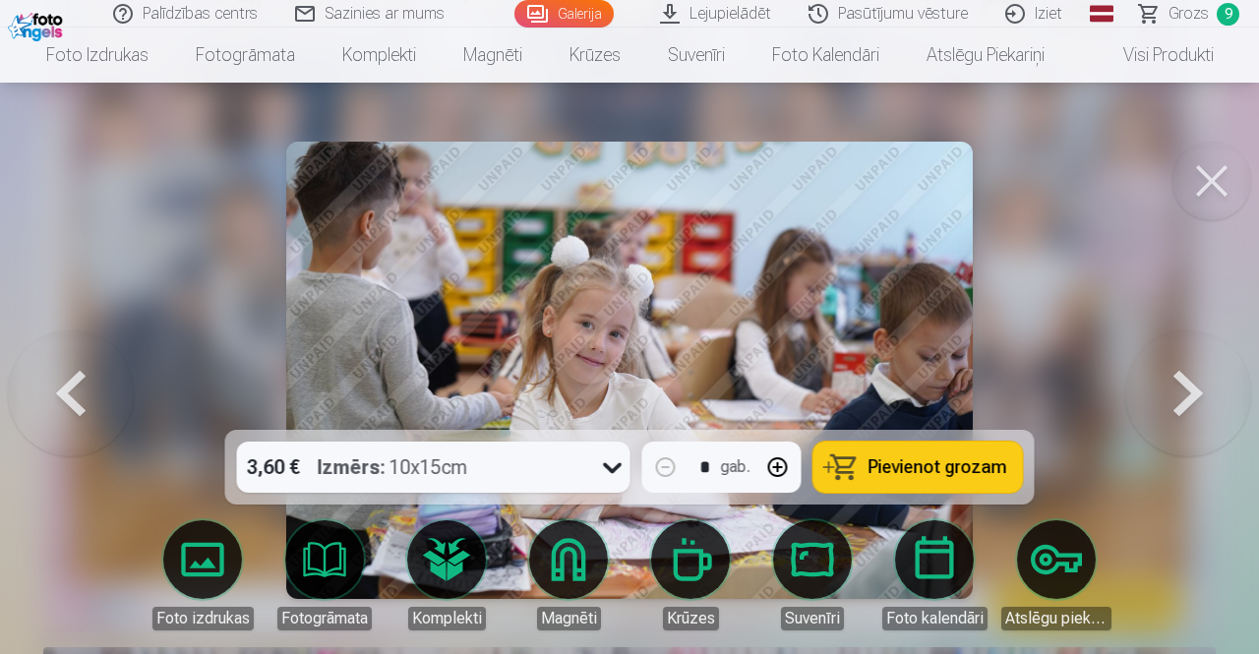
click at [1158, 388] on button at bounding box center [1188, 370] width 126 height 80
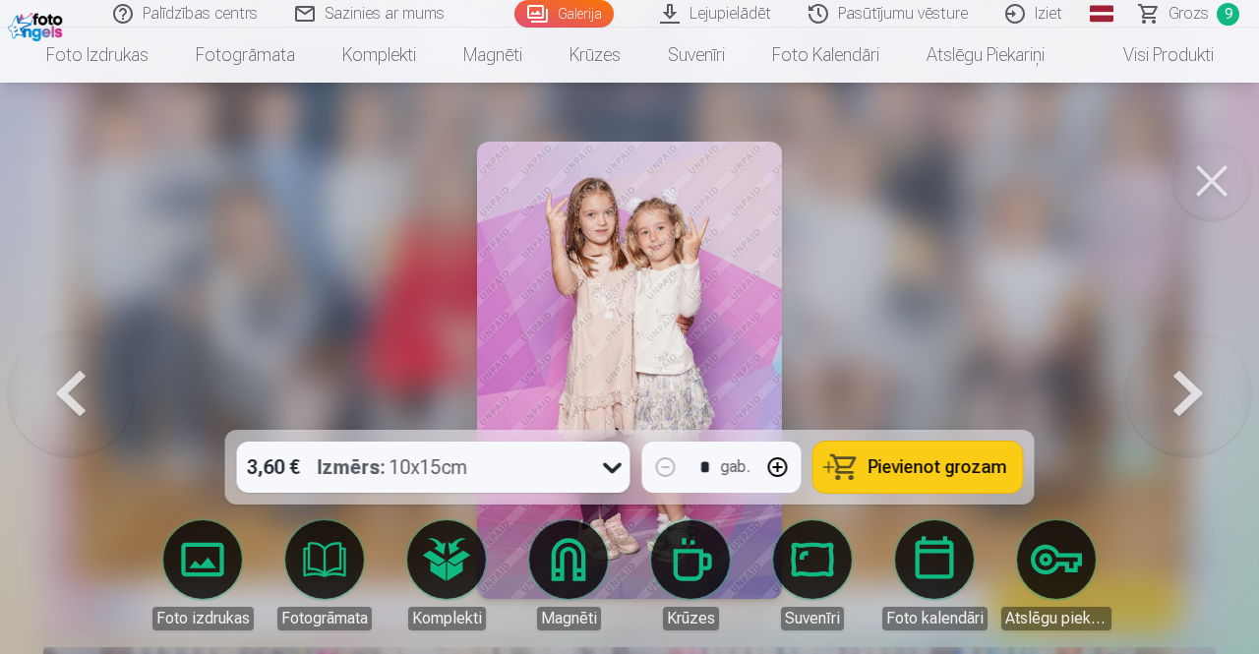
click at [1190, 394] on button at bounding box center [1188, 370] width 126 height 80
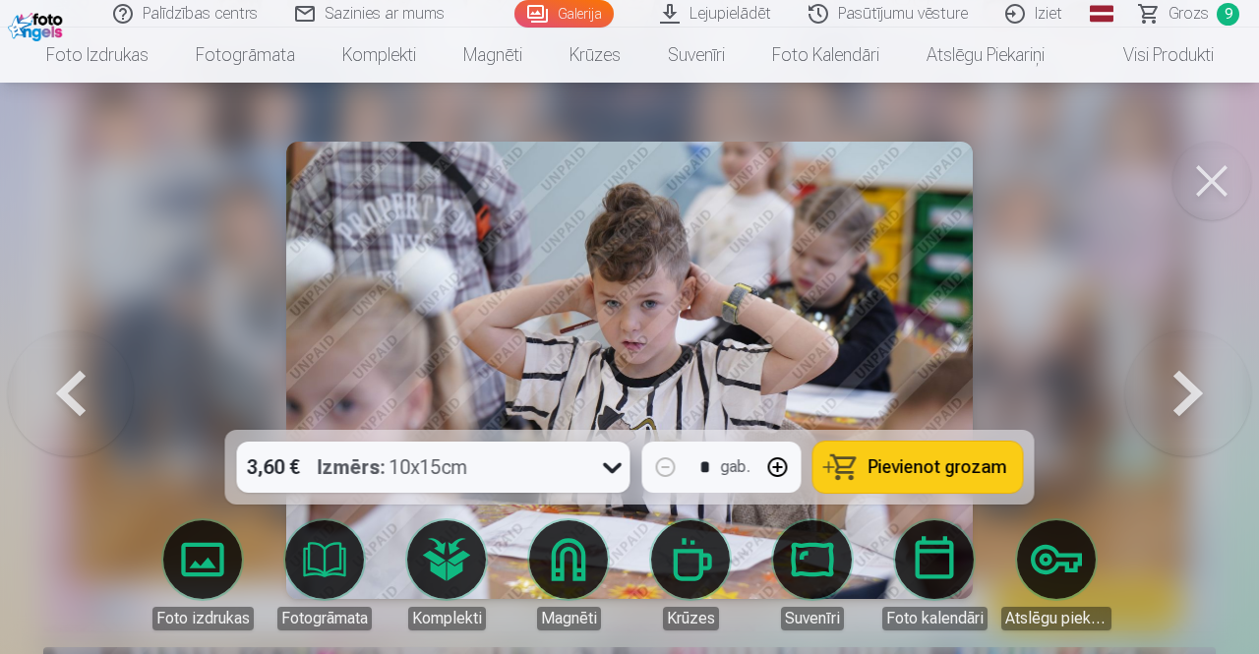
click at [1204, 392] on button at bounding box center [1188, 370] width 126 height 80
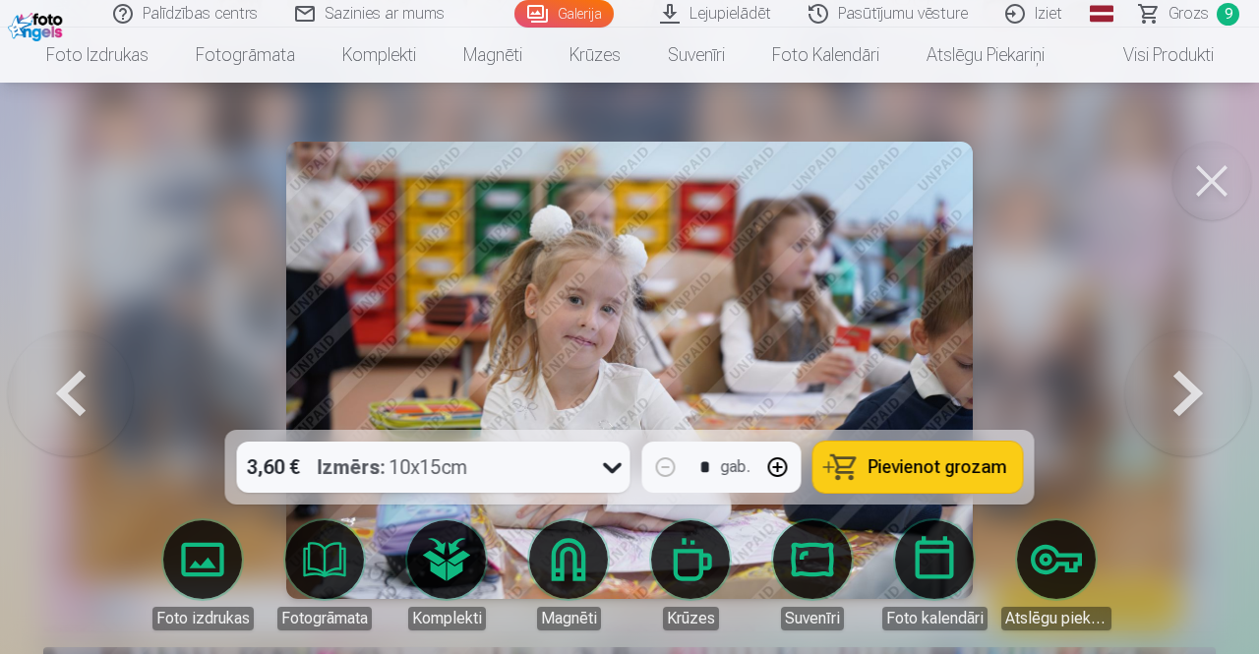
click at [1204, 392] on button at bounding box center [1188, 370] width 126 height 80
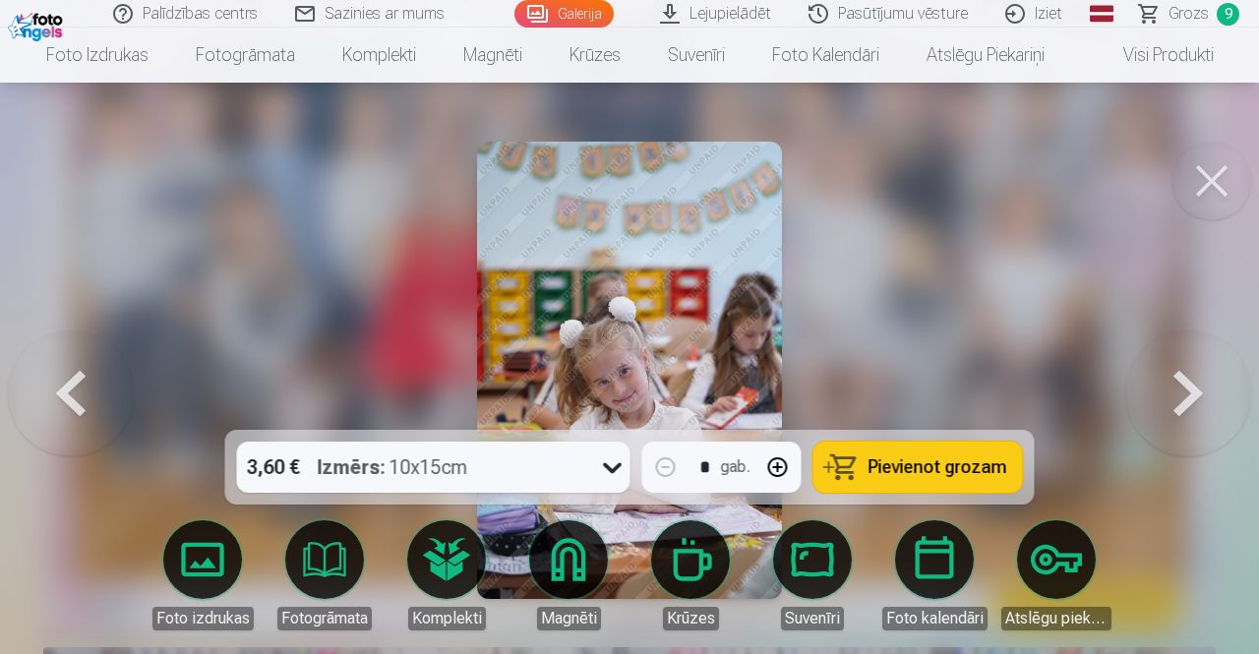
click at [1204, 392] on button at bounding box center [1188, 370] width 126 height 80
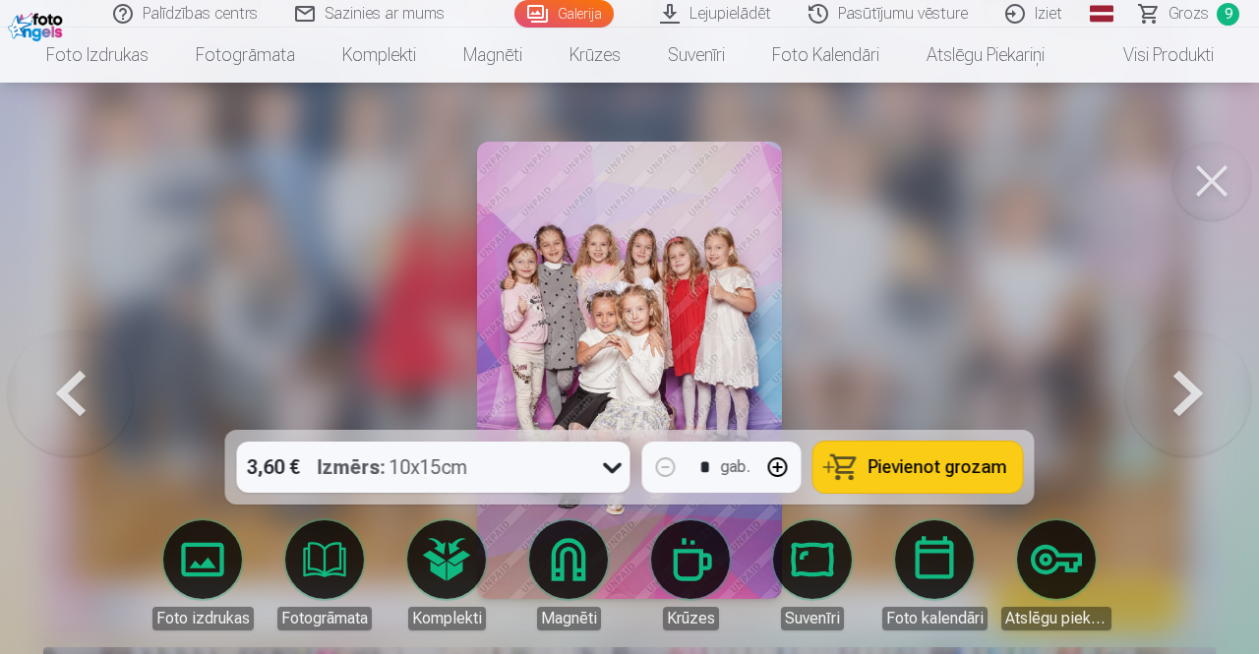
click at [1205, 392] on button at bounding box center [1188, 370] width 126 height 80
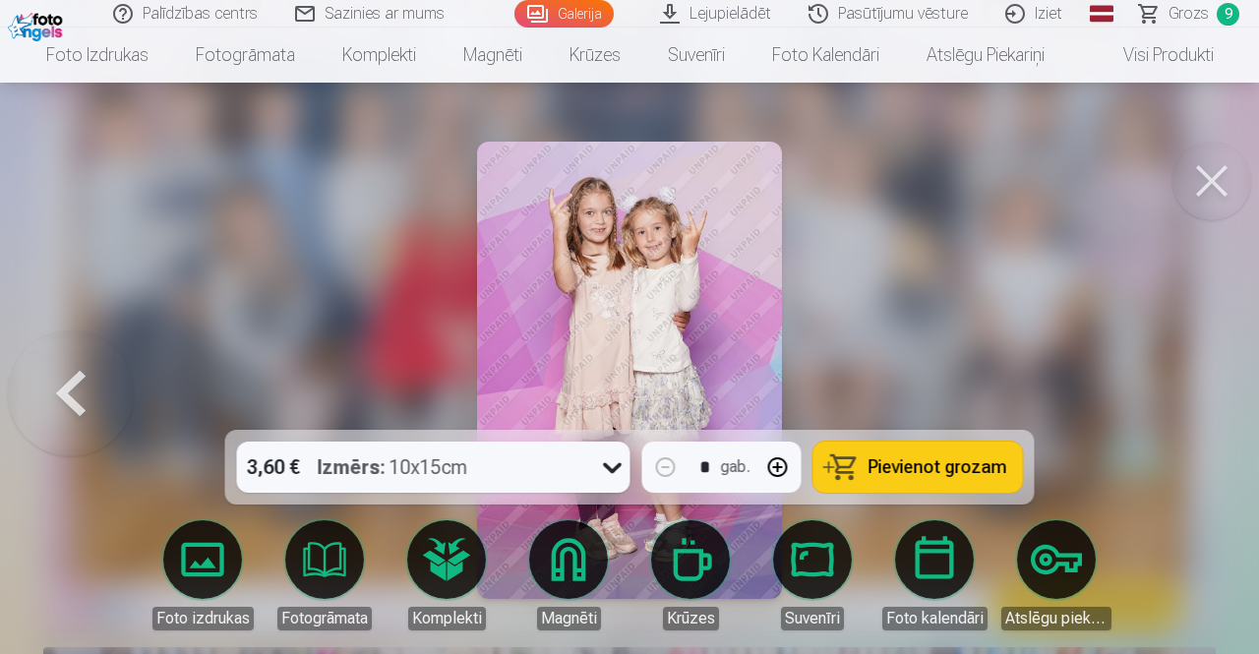
click at [1205, 392] on div at bounding box center [629, 327] width 1259 height 654
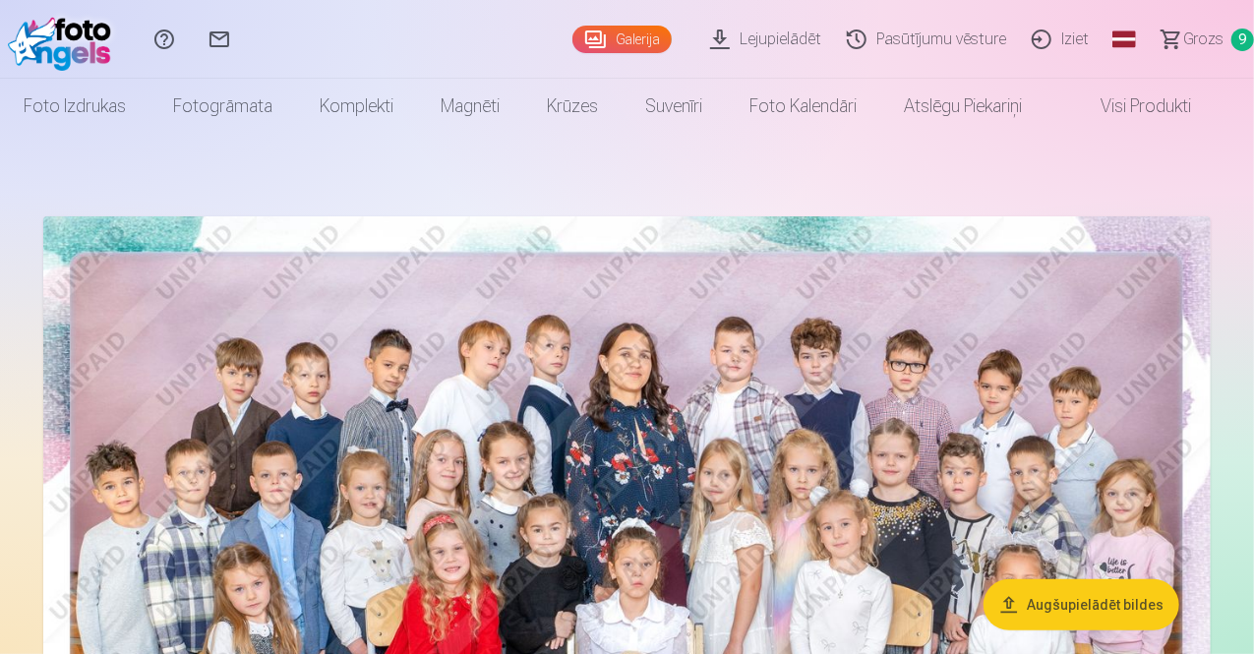
click at [1211, 34] on link "Grozs 9" at bounding box center [1199, 39] width 110 height 79
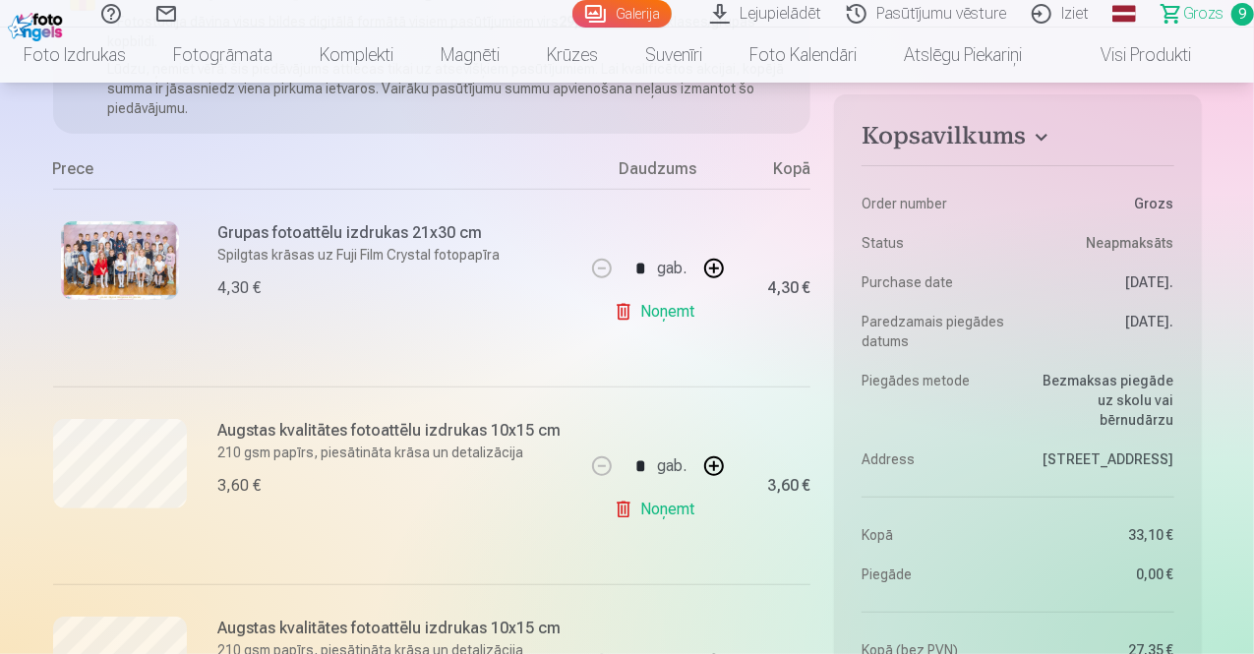
scroll to position [393, 0]
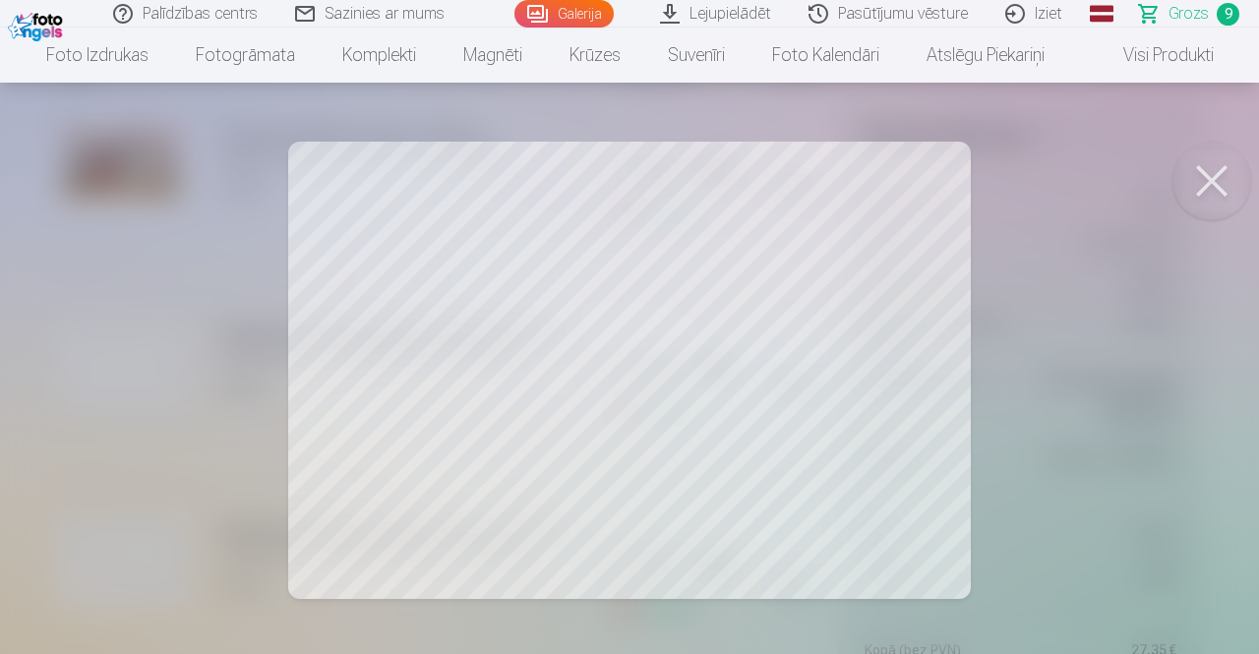
click at [1216, 173] on button at bounding box center [1211, 181] width 79 height 79
click at [1225, 183] on button at bounding box center [1211, 181] width 79 height 79
click at [1212, 175] on button at bounding box center [1211, 181] width 79 height 79
click at [1229, 174] on button at bounding box center [1211, 181] width 79 height 79
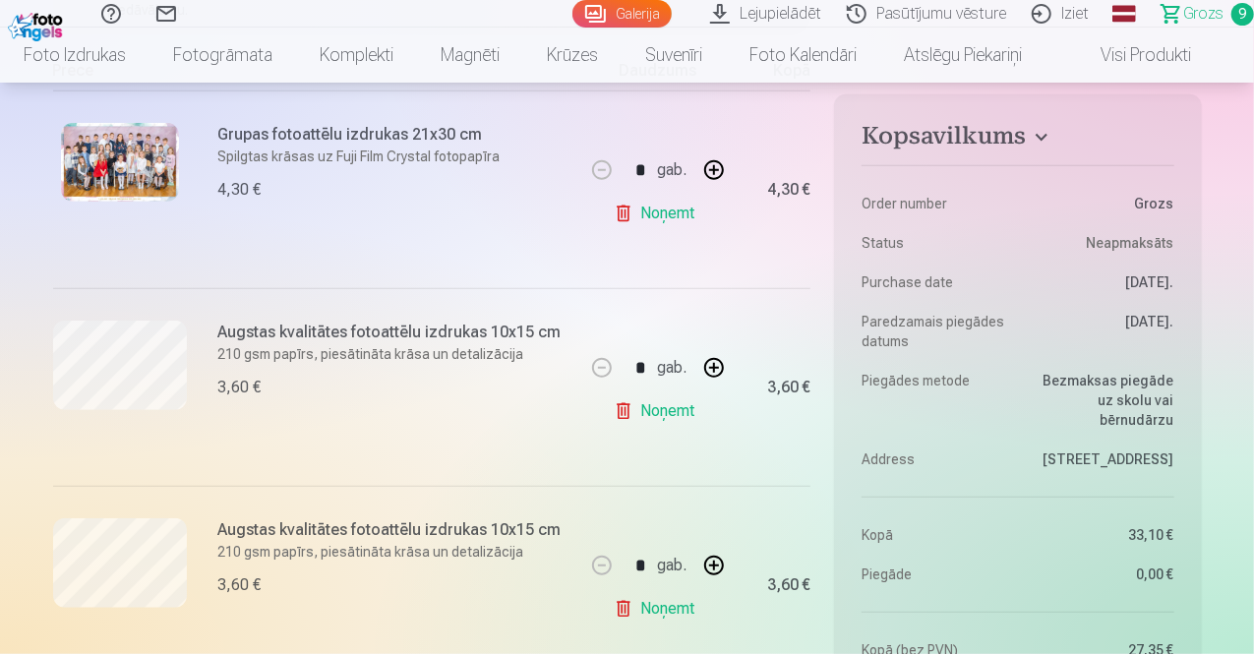
click at [659, 611] on link "Noņemt" at bounding box center [658, 608] width 89 height 39
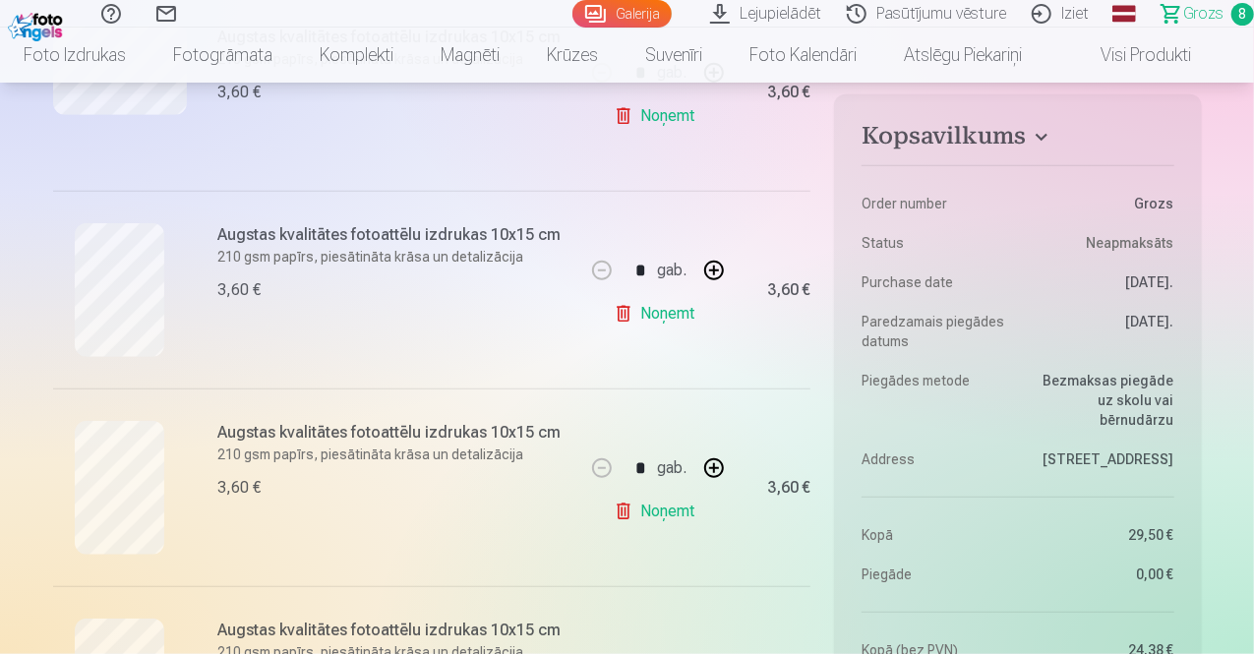
click at [661, 510] on link "Noņemt" at bounding box center [658, 511] width 89 height 39
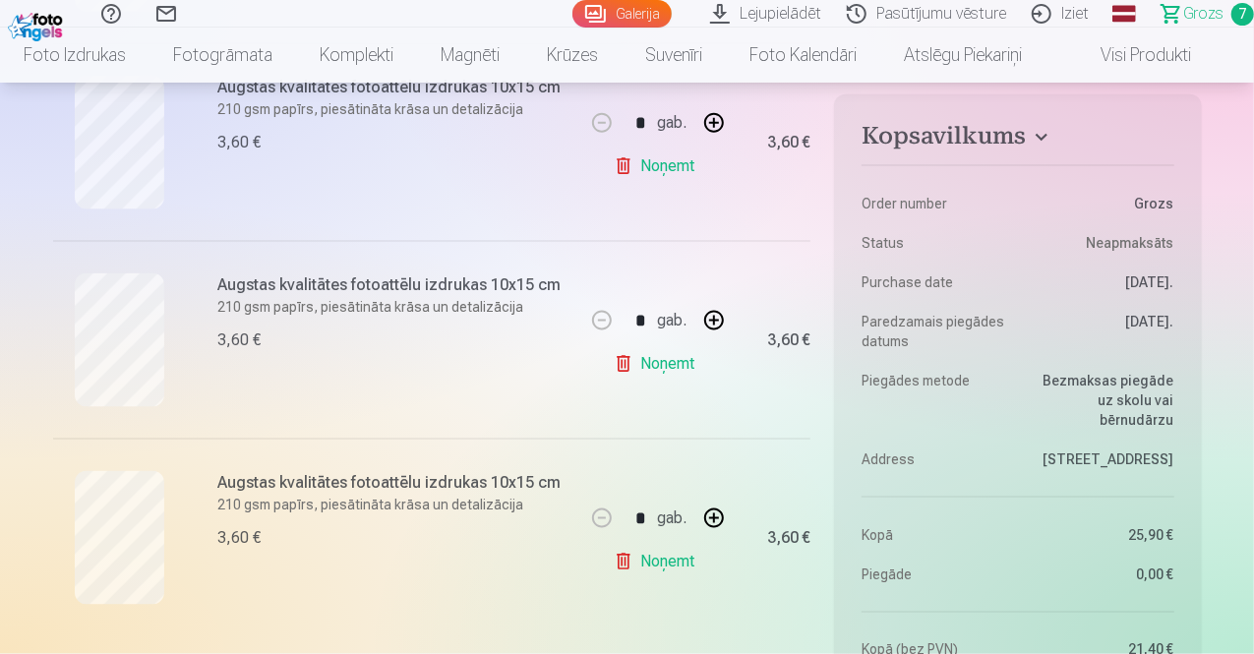
scroll to position [1180, 0]
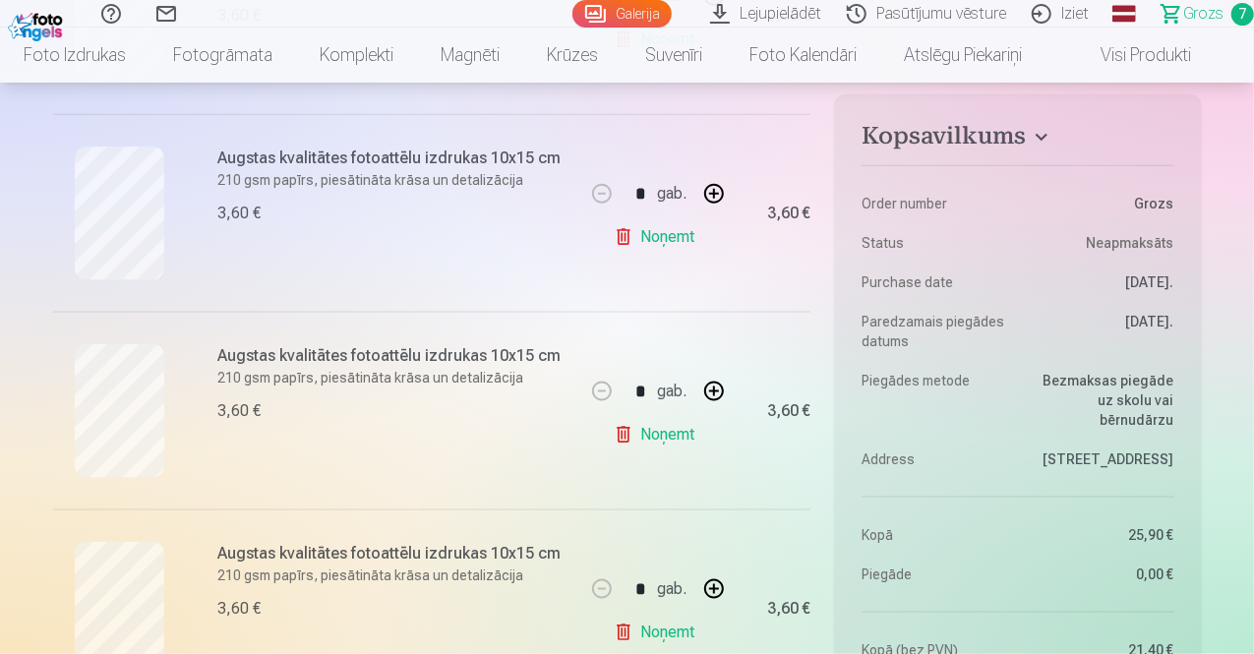
click at [652, 431] on link "Noņemt" at bounding box center [658, 434] width 89 height 39
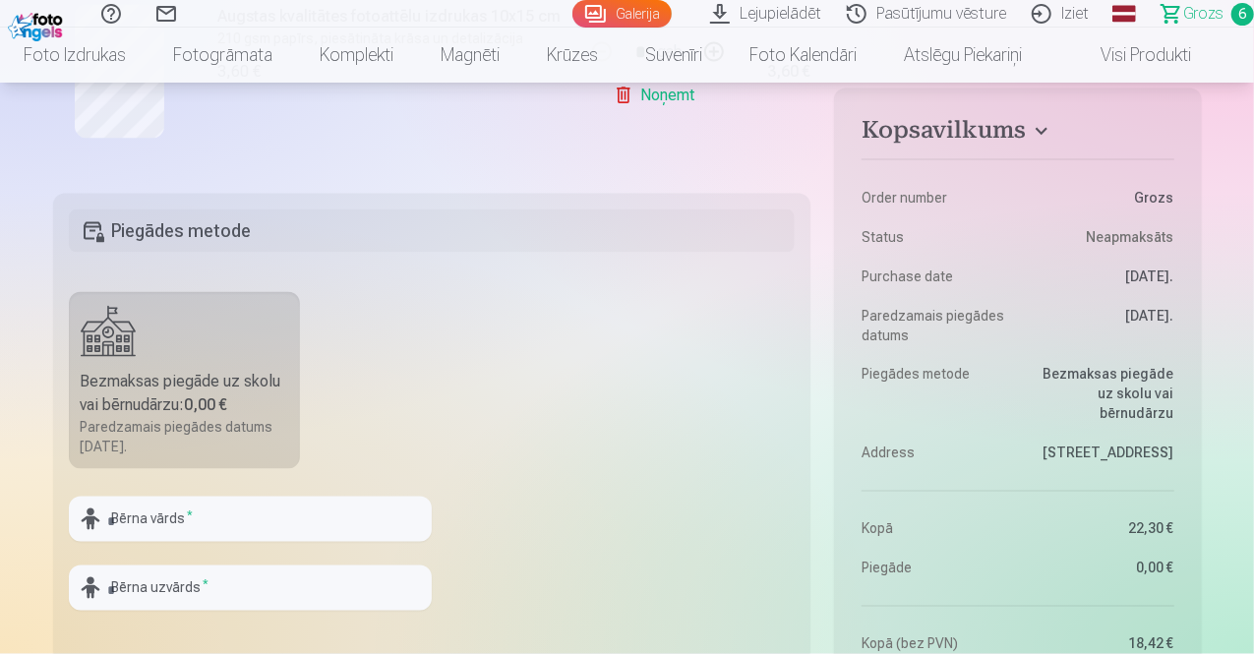
scroll to position [1475, 0]
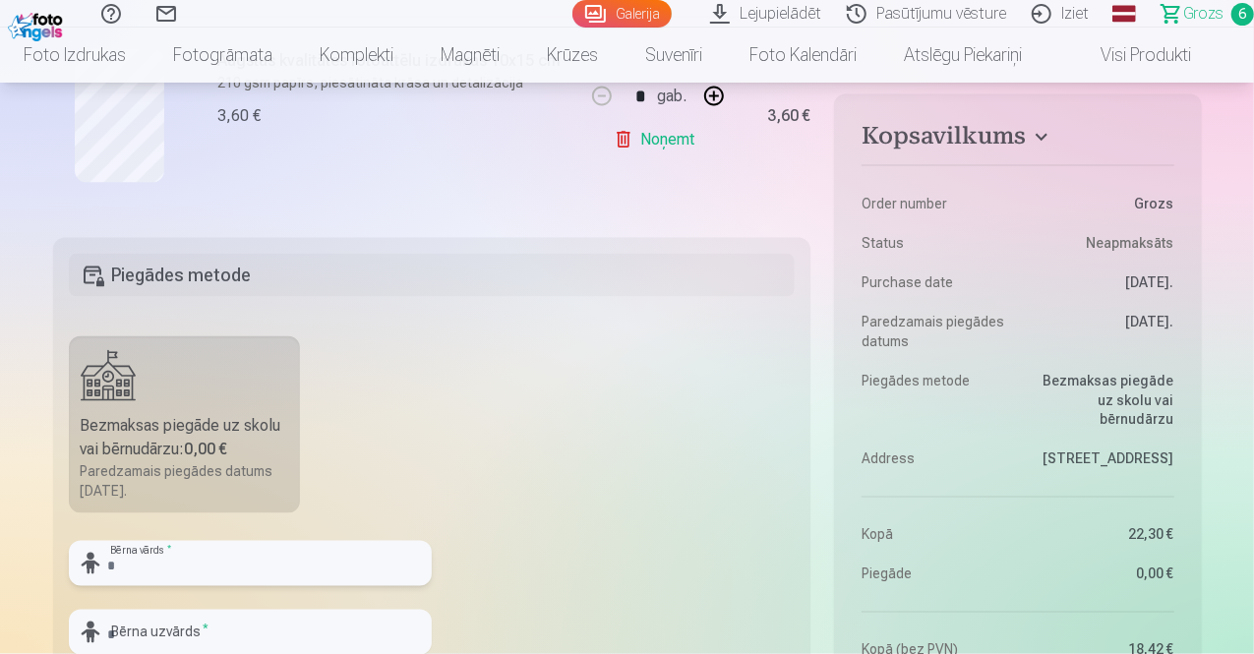
click at [155, 564] on input "text" at bounding box center [250, 563] width 363 height 45
type input "*"
type input "****"
click at [164, 634] on input "text" at bounding box center [250, 632] width 363 height 45
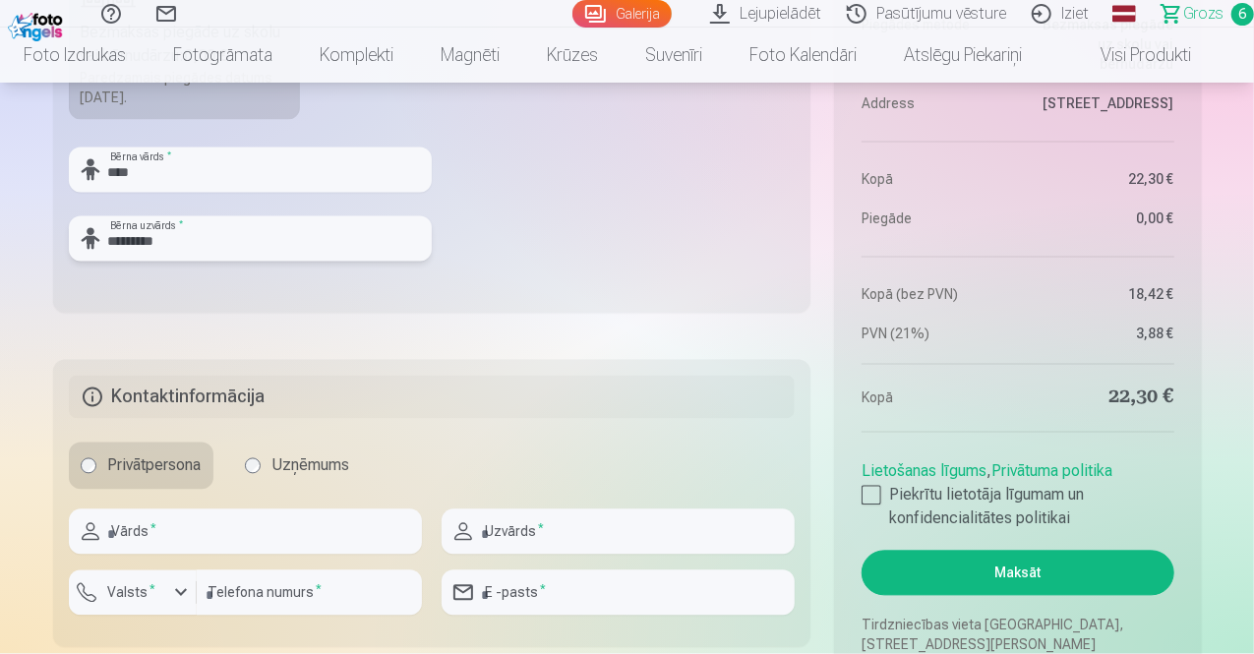
scroll to position [1967, 0]
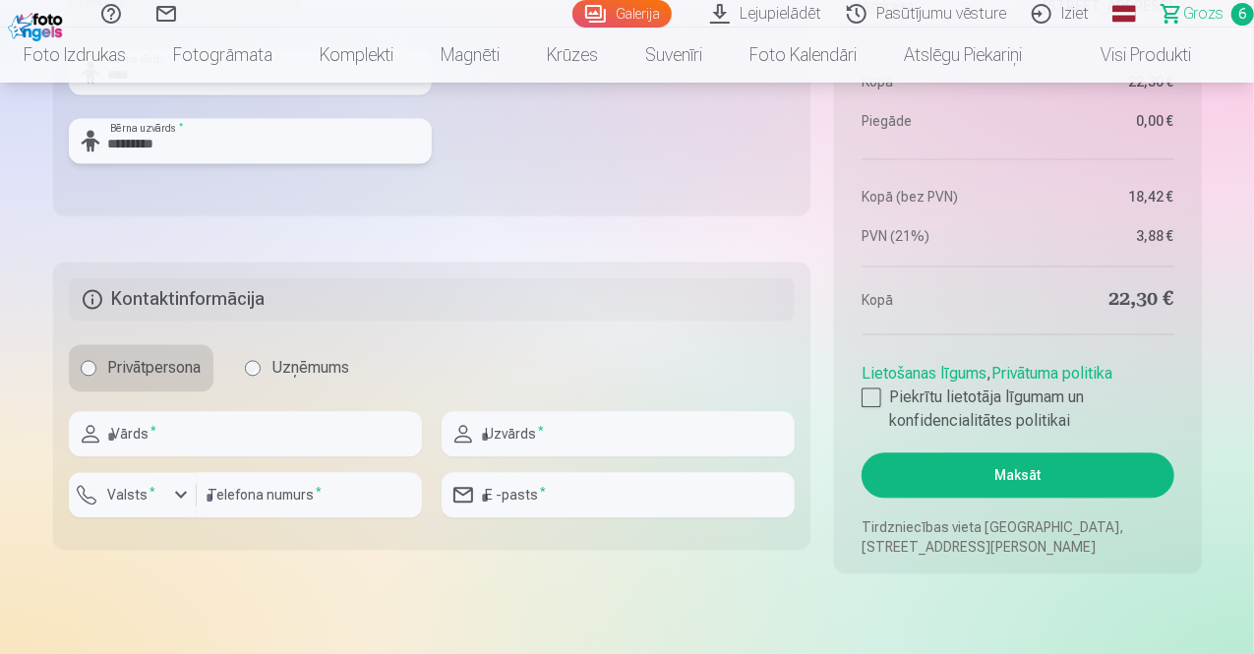
type input "*********"
click at [148, 432] on input "text" at bounding box center [245, 433] width 353 height 45
type input "******"
click at [510, 431] on input "text" at bounding box center [618, 433] width 353 height 45
type input "*********"
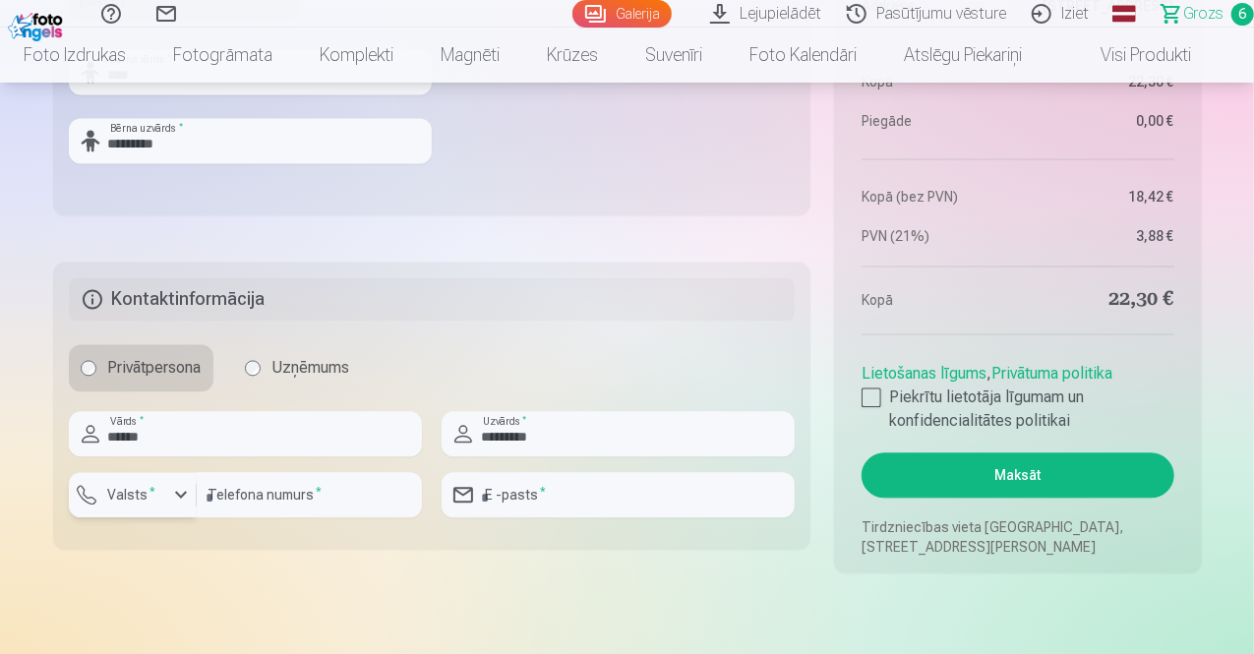
click at [185, 492] on div "button" at bounding box center [181, 495] width 24 height 24
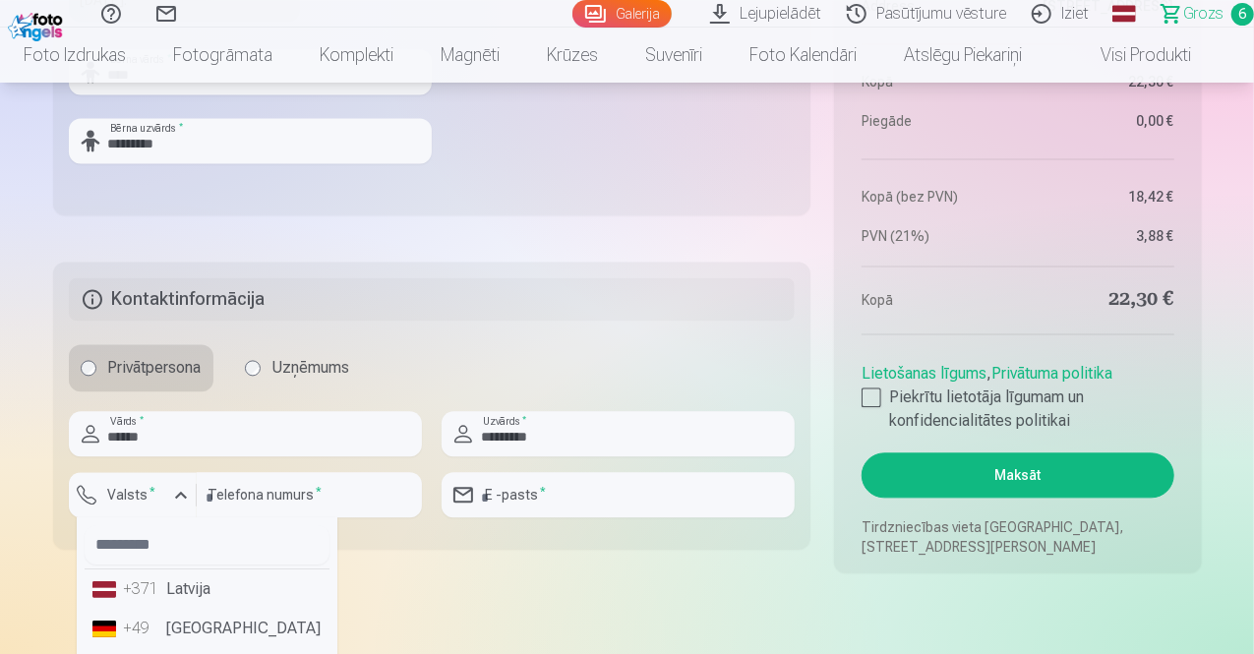
click at [190, 588] on li "+371 Latvija" at bounding box center [207, 588] width 245 height 39
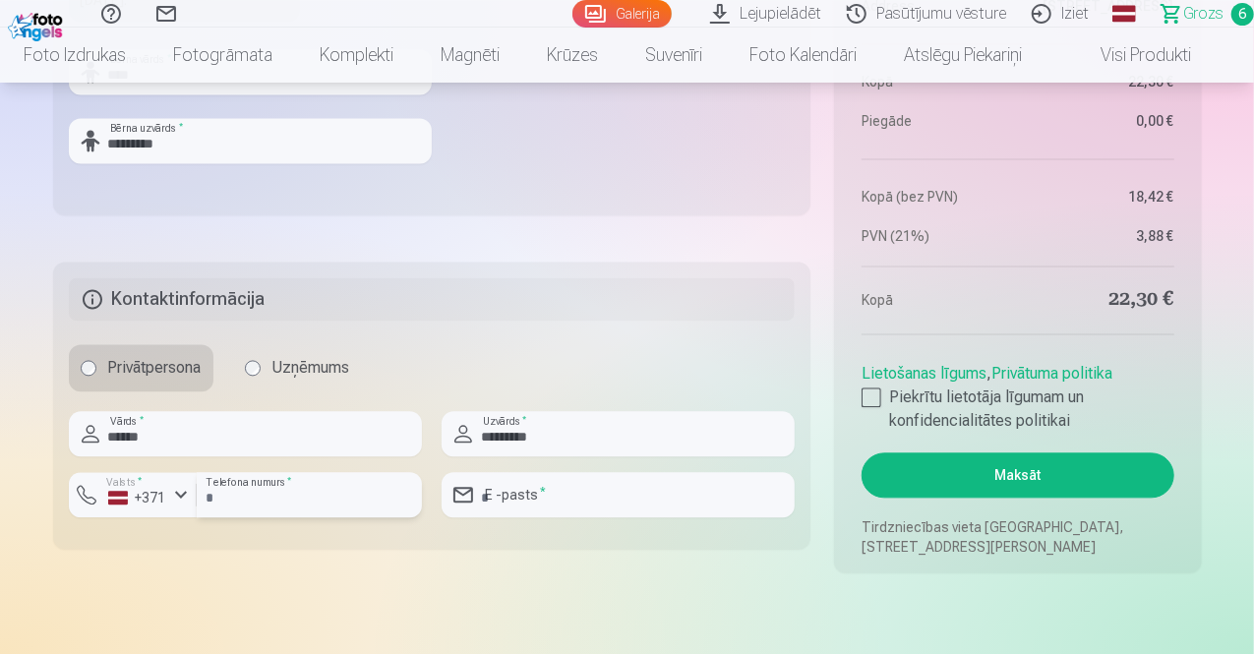
click at [283, 495] on input "number" at bounding box center [309, 494] width 225 height 45
type input "********"
click at [536, 496] on input "email" at bounding box center [618, 494] width 353 height 45
type input "**********"
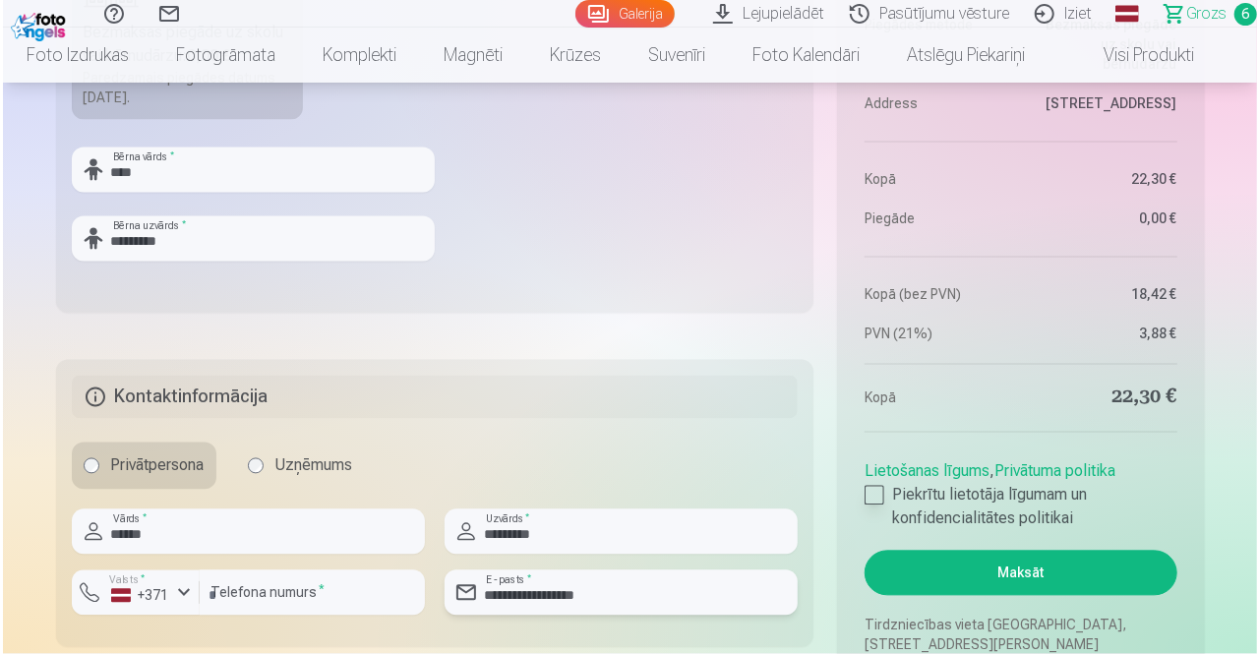
scroll to position [2065, 0]
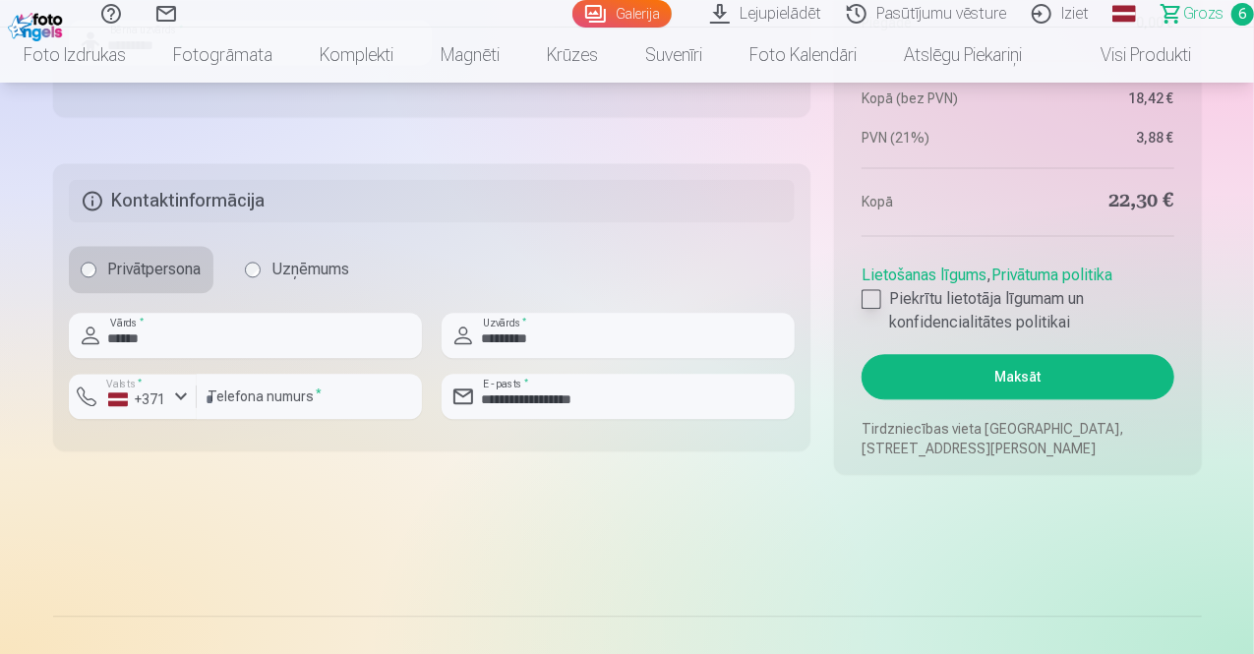
click at [875, 300] on div at bounding box center [871, 299] width 20 height 20
click at [1017, 371] on button "Maksāt" at bounding box center [1017, 376] width 312 height 45
